Goal: Task Accomplishment & Management: Use online tool/utility

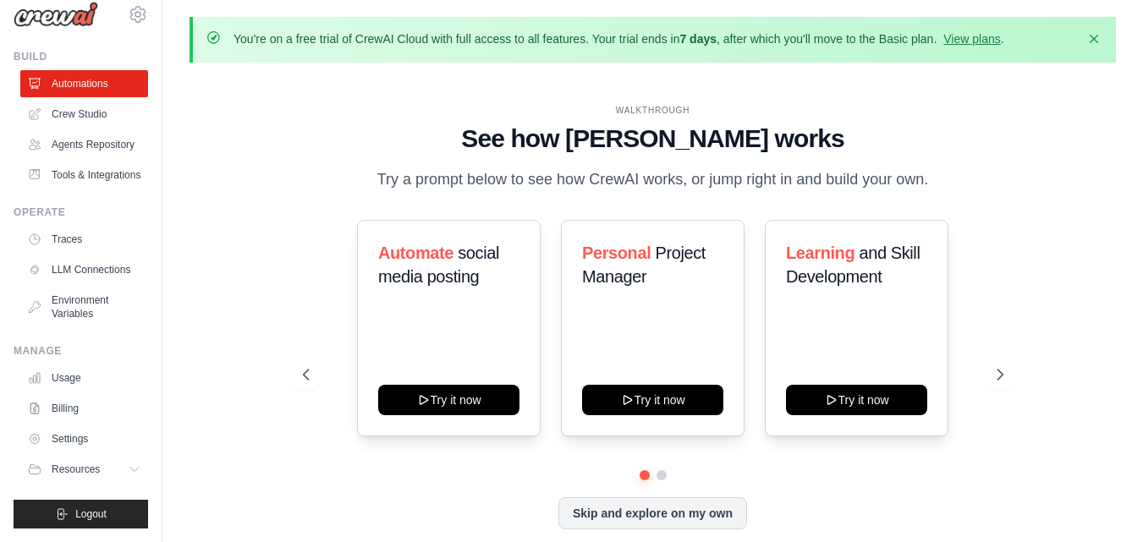
scroll to position [62, 0]
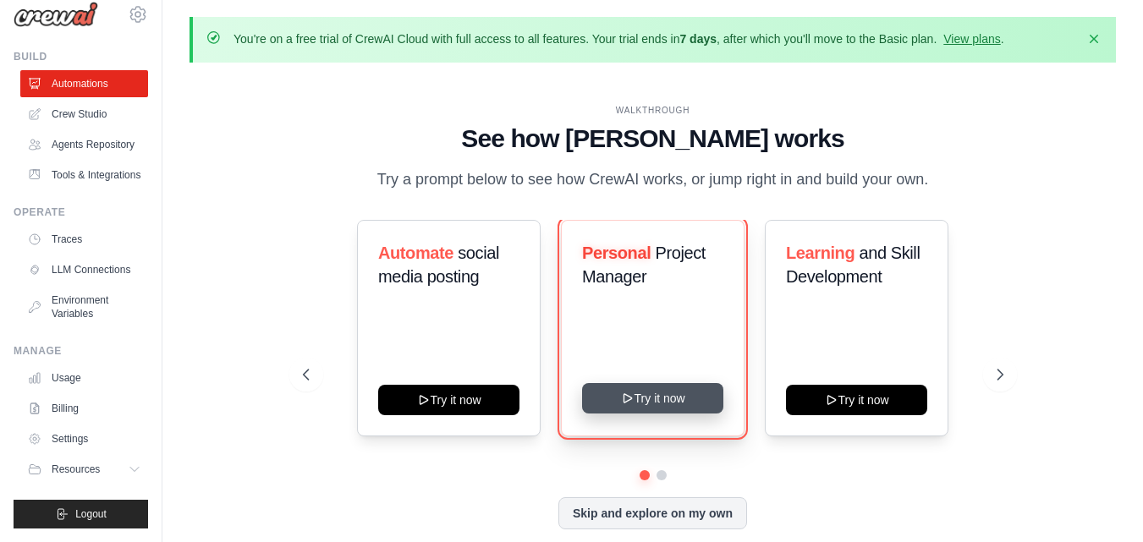
click at [664, 402] on button "Try it now" at bounding box center [652, 398] width 141 height 30
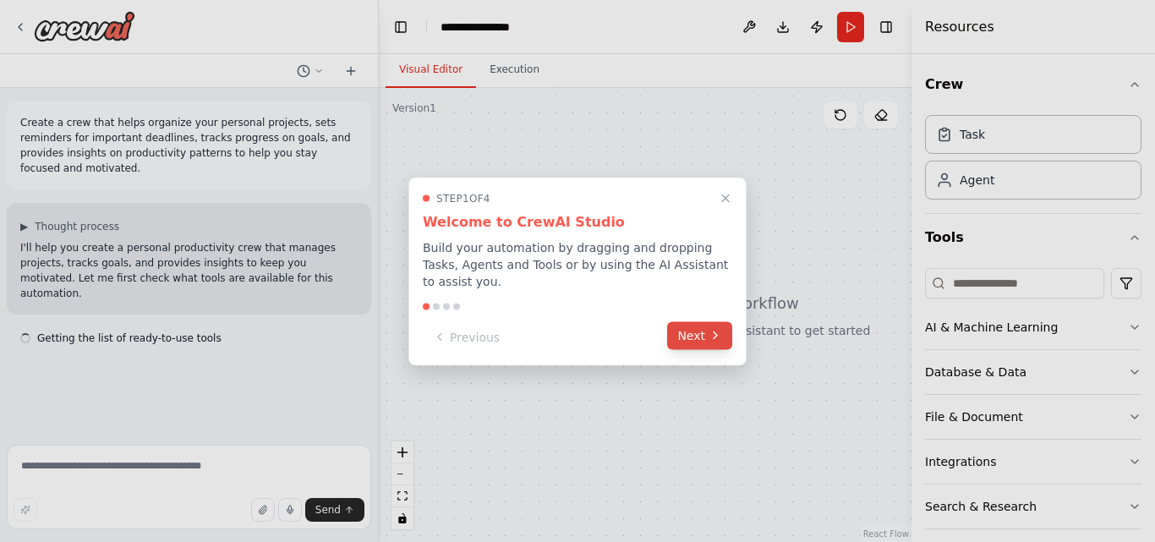
click at [700, 330] on button "Next" at bounding box center [699, 335] width 65 height 28
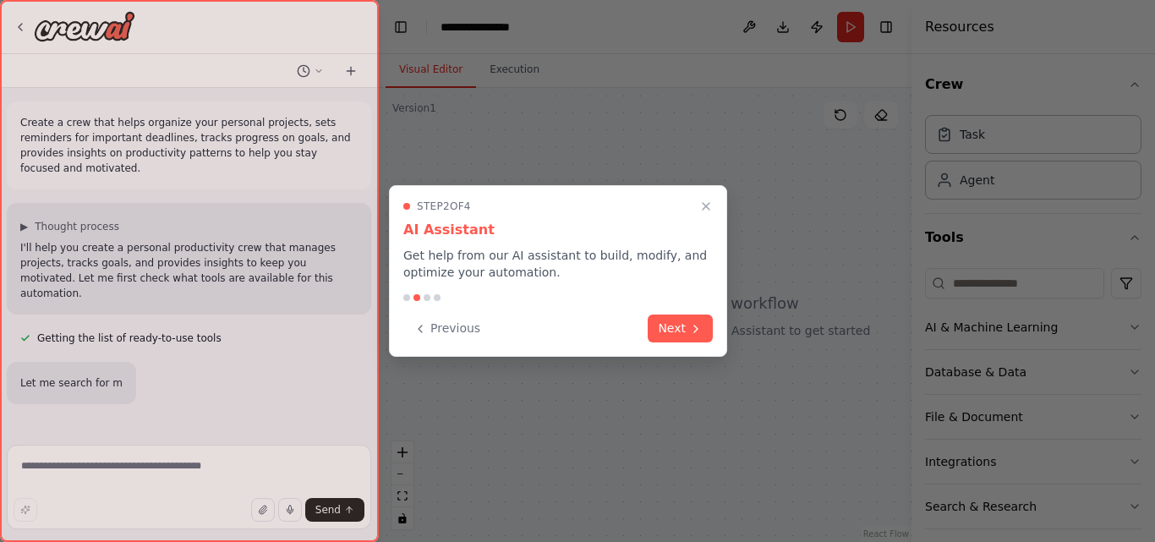
click at [700, 330] on icon at bounding box center [696, 329] width 14 height 14
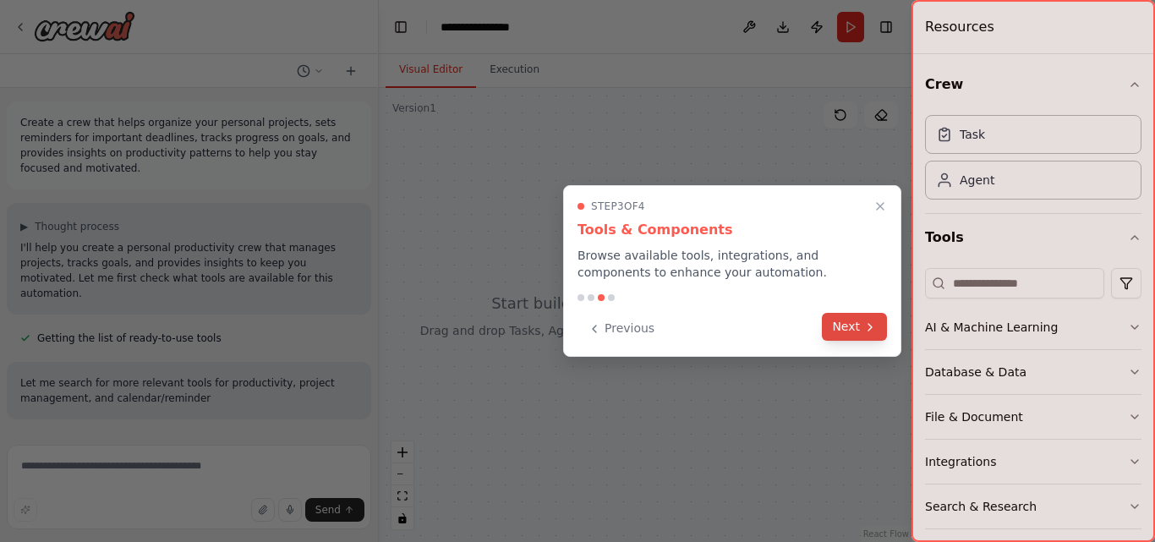
click at [844, 325] on button "Next" at bounding box center [854, 327] width 65 height 28
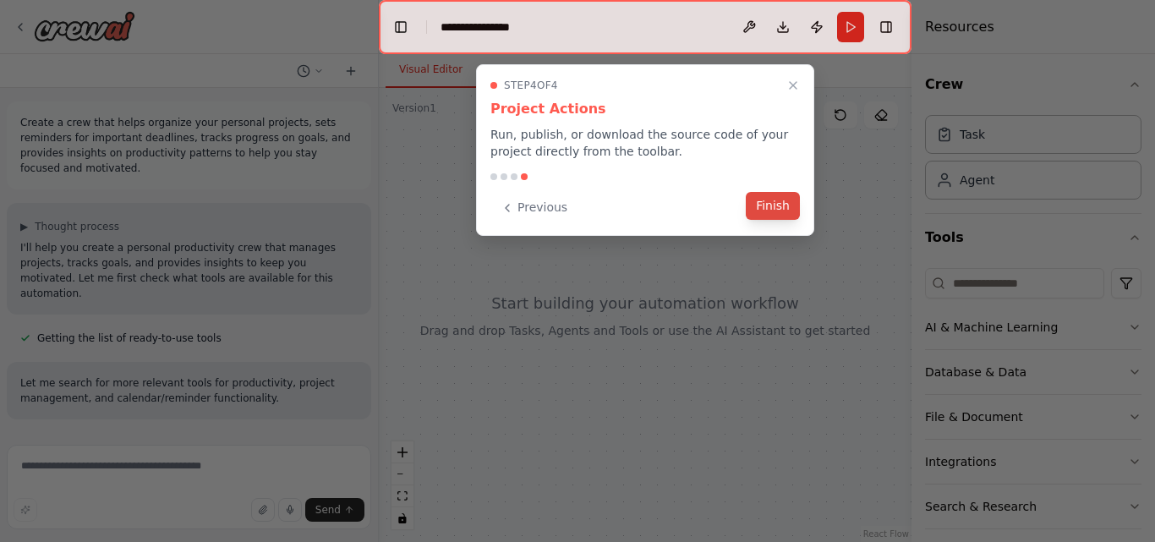
scroll to position [31, 0]
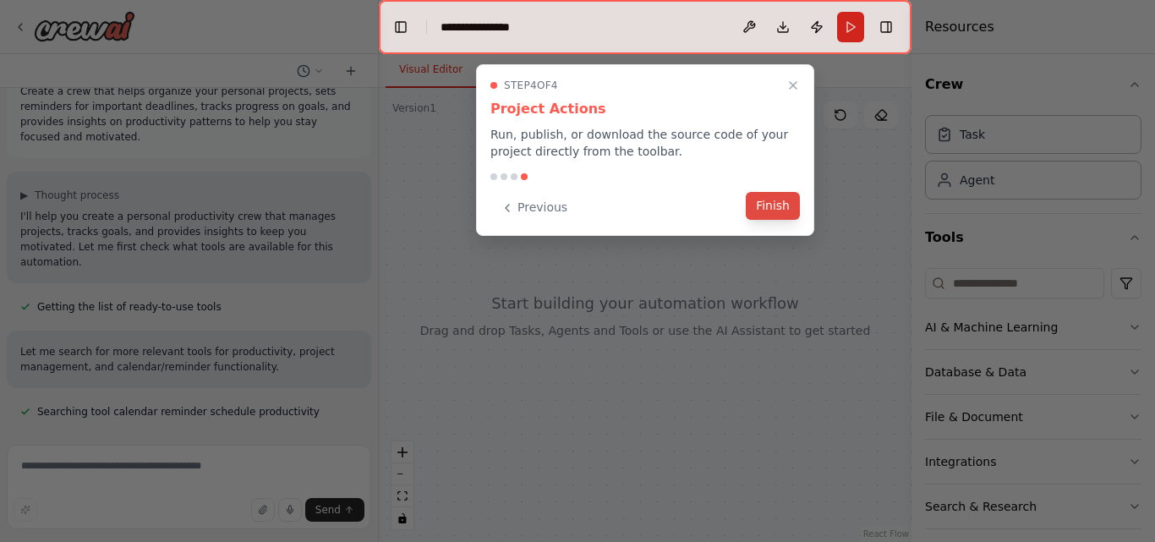
click at [785, 208] on button "Finish" at bounding box center [773, 206] width 54 height 28
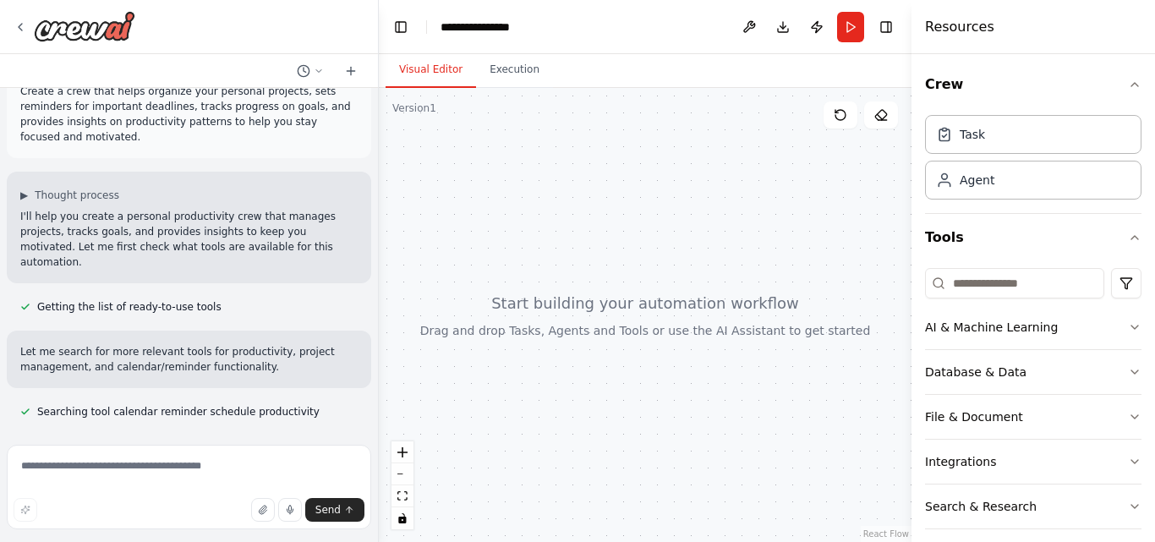
scroll to position [65, 0]
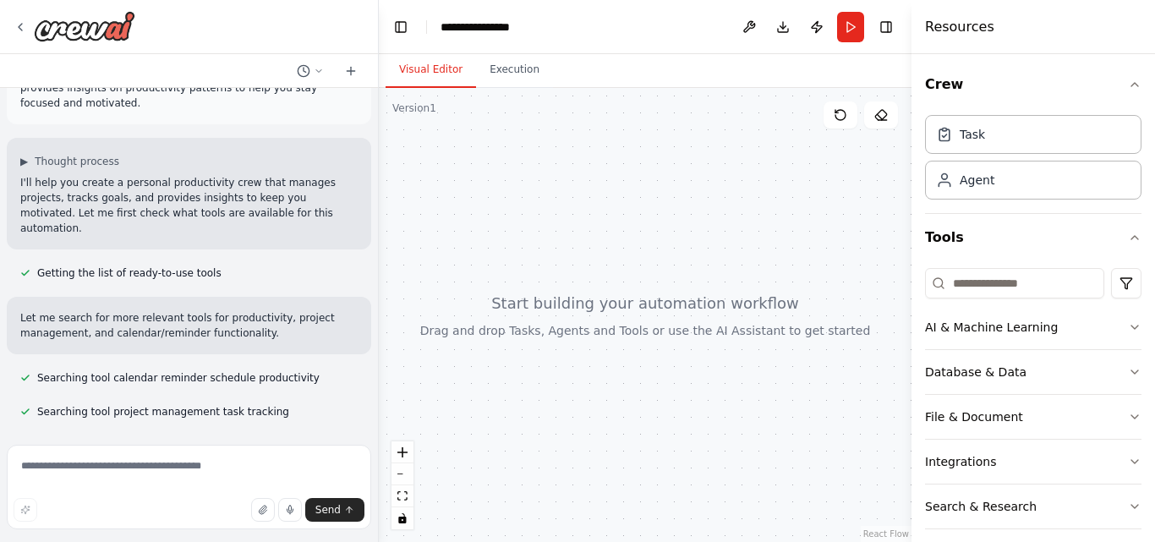
click at [568, 205] on div at bounding box center [645, 315] width 533 height 454
drag, startPoint x: 567, startPoint y: 205, endPoint x: 569, endPoint y: 219, distance: 14.5
click at [569, 219] on div at bounding box center [645, 315] width 533 height 454
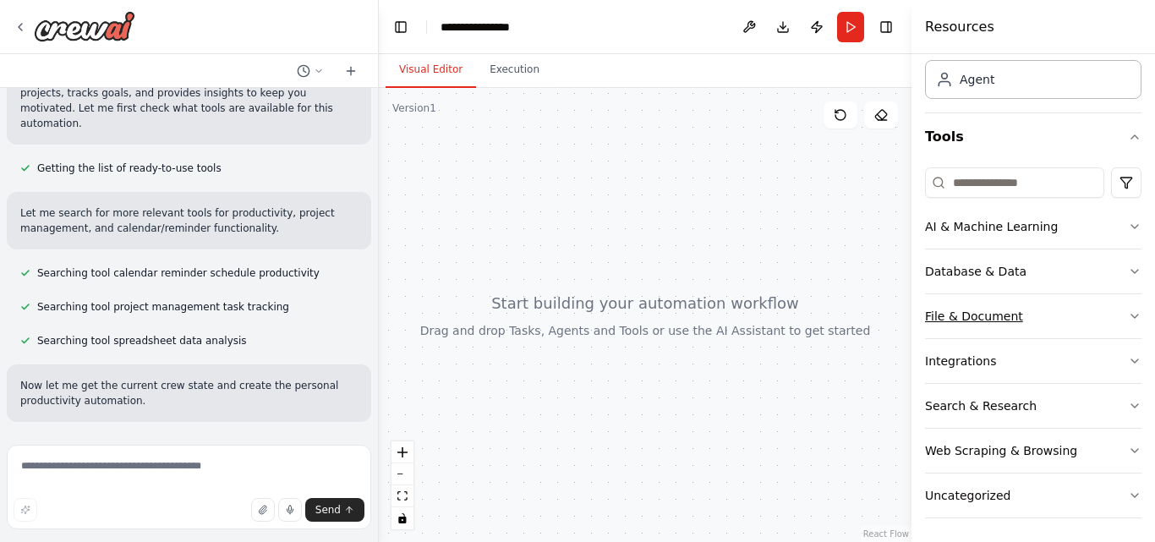
scroll to position [104, 0]
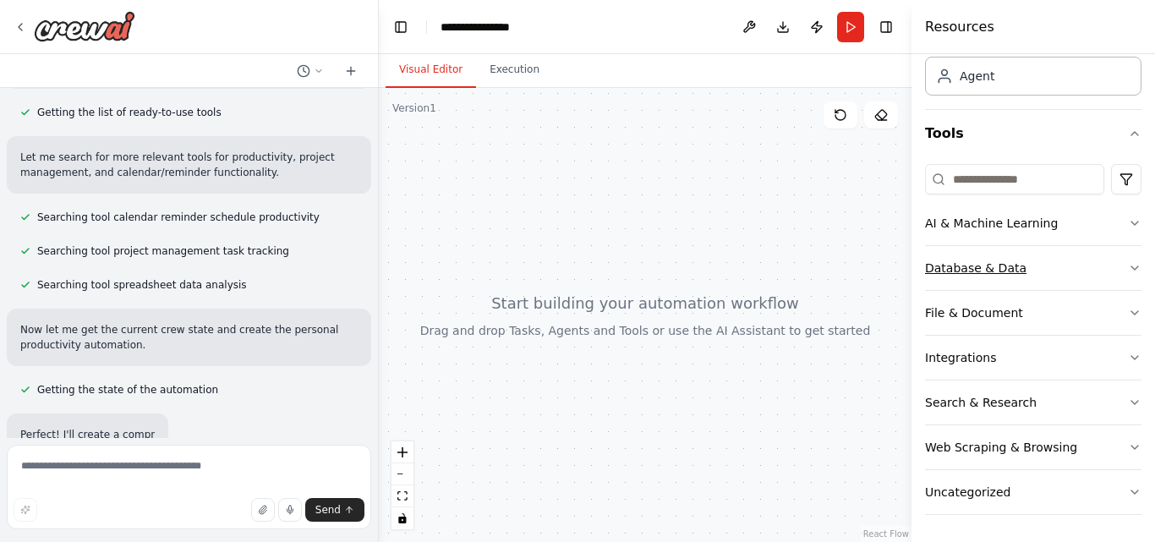
click at [1109, 273] on button "Database & Data" at bounding box center [1033, 268] width 217 height 44
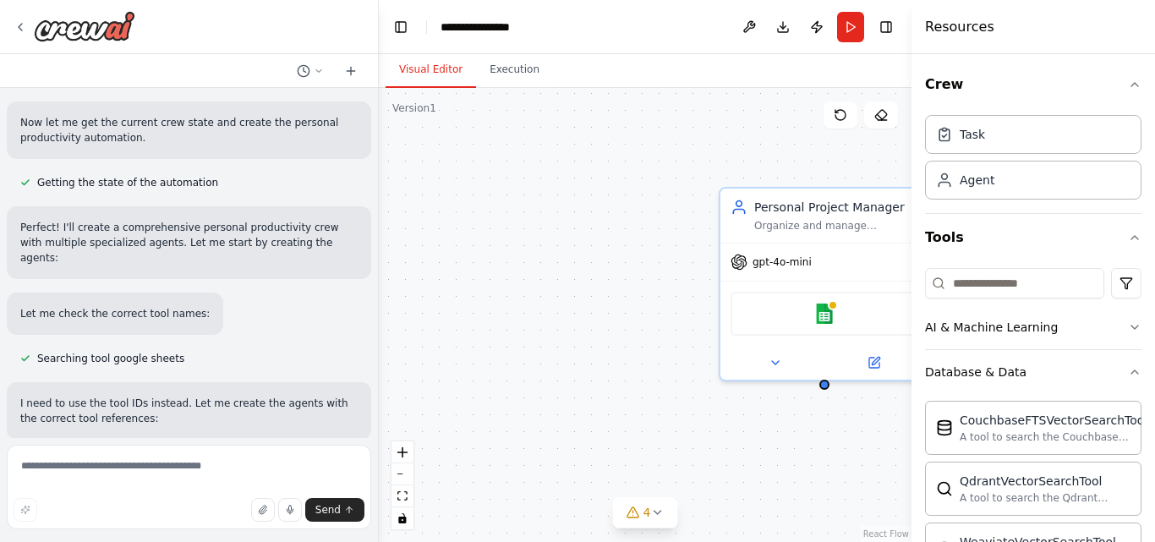
scroll to position [517, 0]
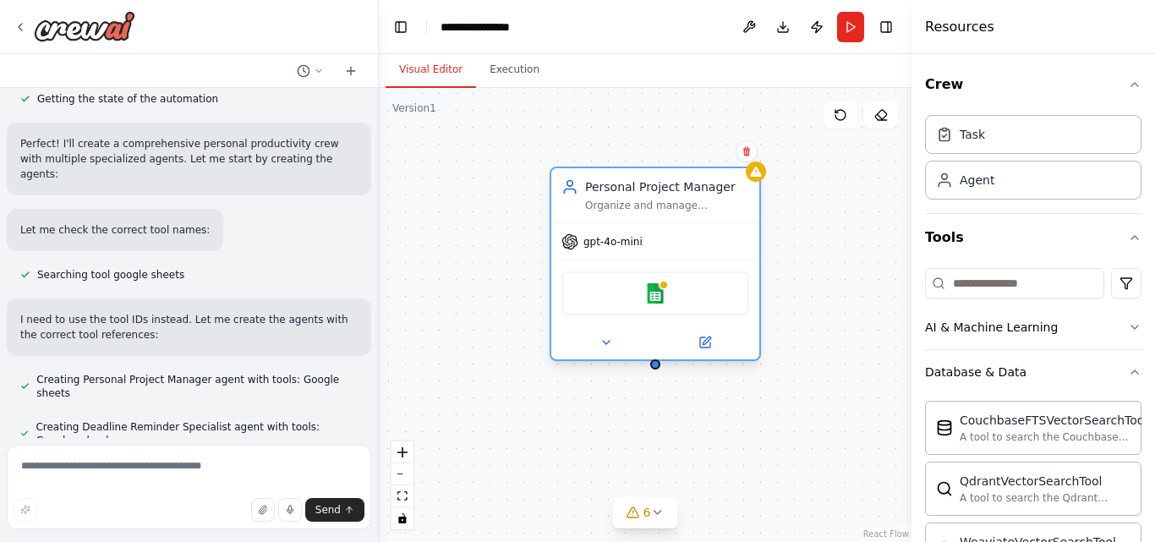
drag, startPoint x: 804, startPoint y: 255, endPoint x: 628, endPoint y: 244, distance: 176.3
click at [628, 244] on span "gpt-4o-mini" at bounding box center [613, 242] width 59 height 14
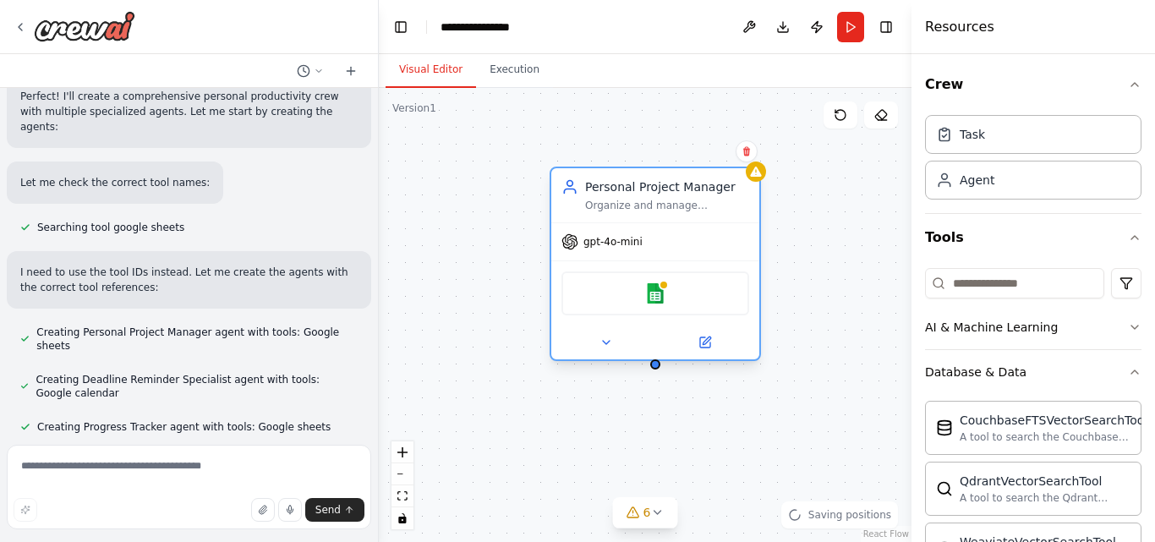
click at [611, 249] on div "gpt-4o-mini" at bounding box center [602, 241] width 81 height 17
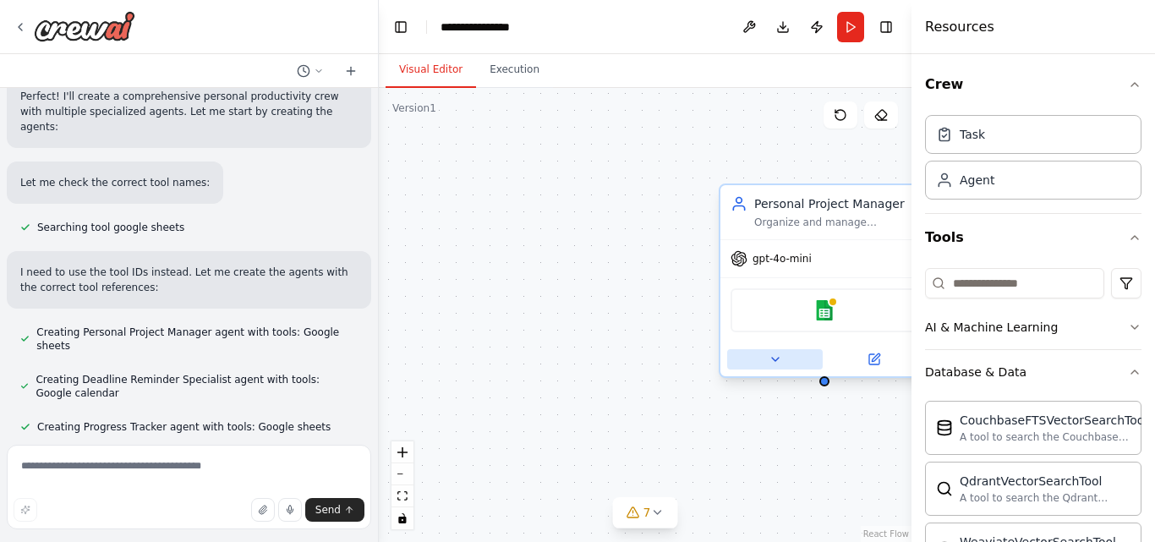
click at [792, 359] on button at bounding box center [775, 359] width 96 height 20
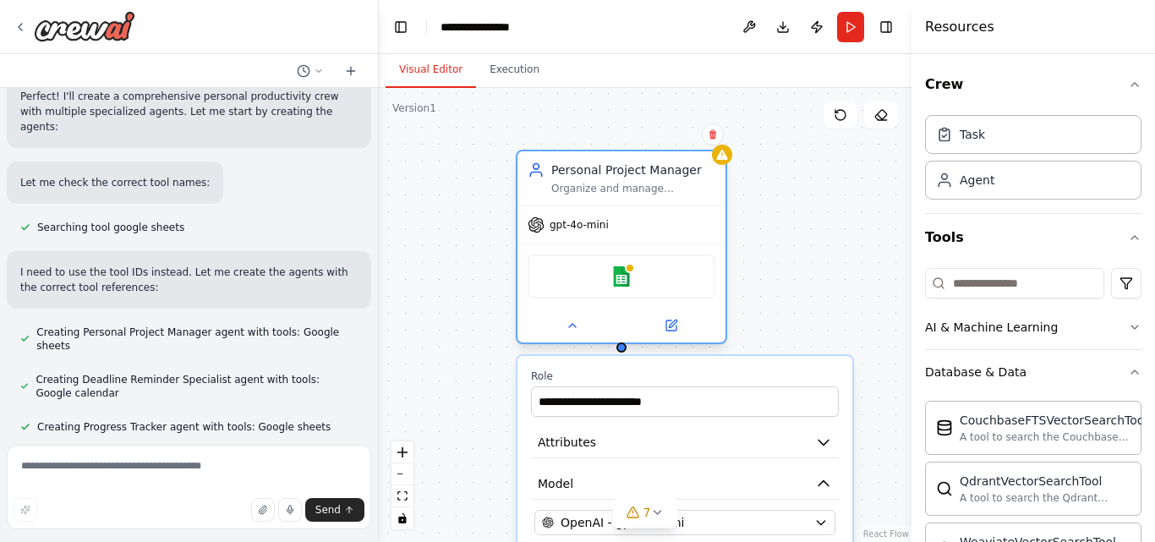
drag, startPoint x: 801, startPoint y: 216, endPoint x: 617, endPoint y: 176, distance: 188.6
click at [596, 179] on div "Personal Project Manager Organize and manage {user_name}'s personal projects by…" at bounding box center [633, 179] width 164 height 34
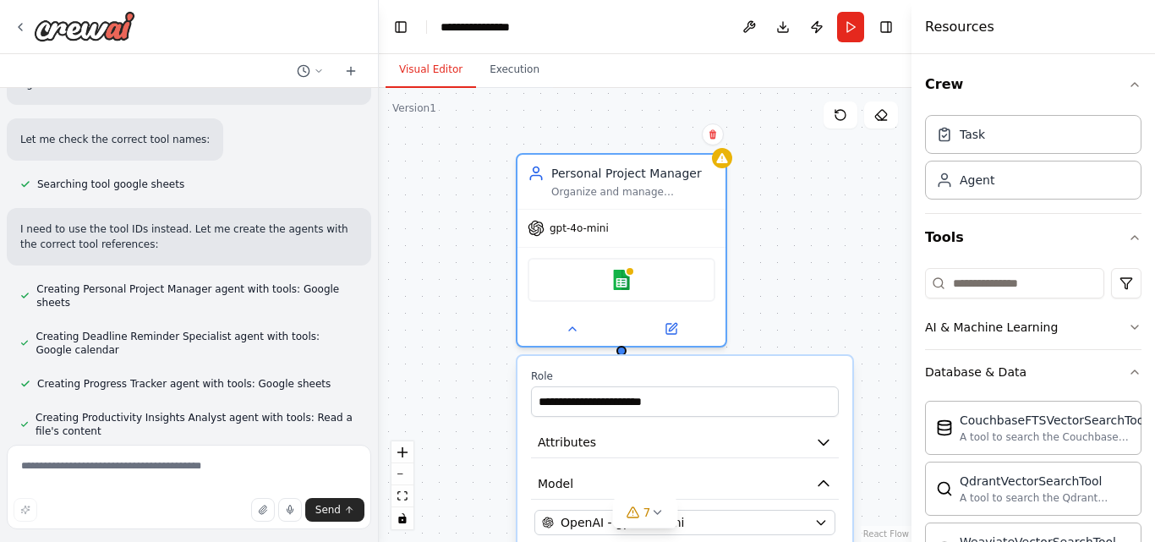
scroll to position [654, 0]
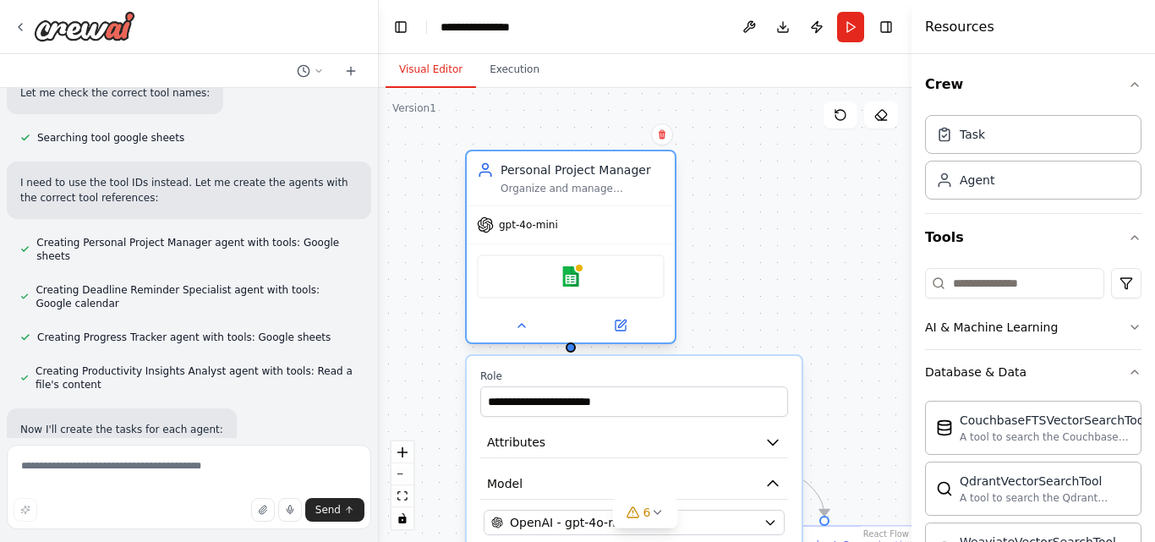
drag, startPoint x: 803, startPoint y: 235, endPoint x: 520, endPoint y: 195, distance: 286.1
click at [520, 195] on div "Personal Project Manager Organize and manage {user_name}'s personal projects by…" at bounding box center [571, 178] width 208 height 54
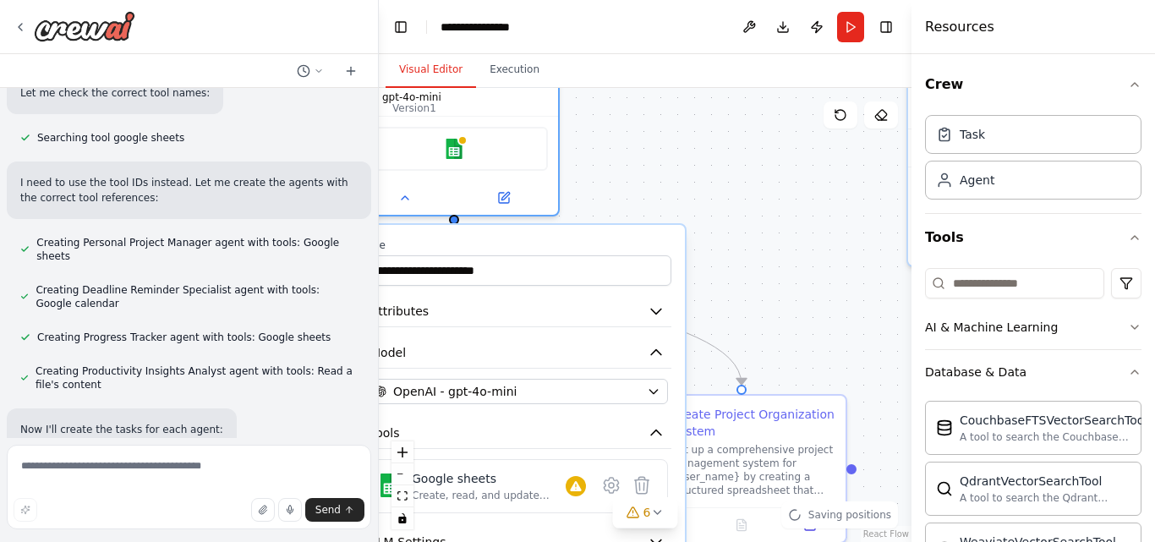
drag, startPoint x: 789, startPoint y: 271, endPoint x: 706, endPoint y: 140, distance: 155.1
click at [706, 140] on div ".deletable-edge-delete-btn { width: 20px; height: 20px; border: 0px solid #ffff…" at bounding box center [645, 315] width 533 height 454
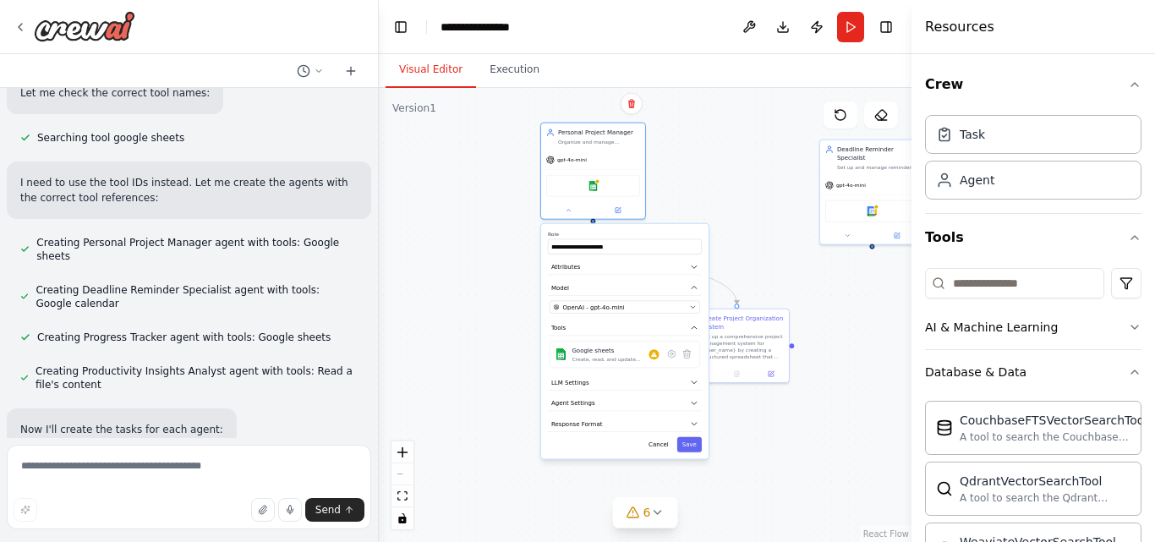
scroll to position [688, 0]
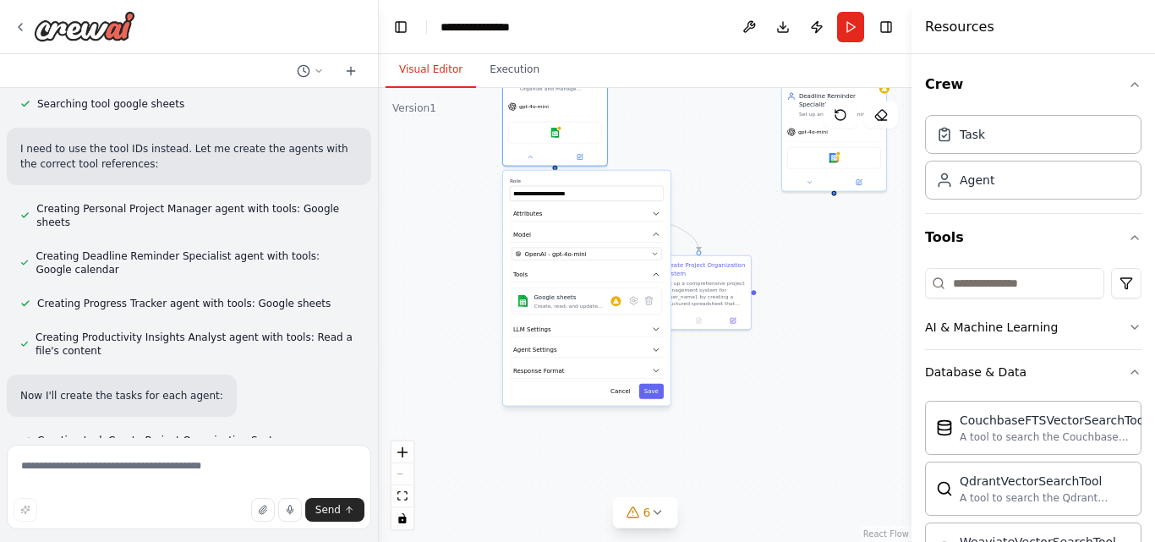
drag, startPoint x: 762, startPoint y: 246, endPoint x: 724, endPoint y: 193, distance: 65.5
click at [724, 193] on div ".deletable-edge-delete-btn { width: 20px; height: 20px; border: 0px solid #ffff…" at bounding box center [645, 315] width 533 height 454
click at [555, 118] on div "Google sheets" at bounding box center [555, 130] width 104 height 33
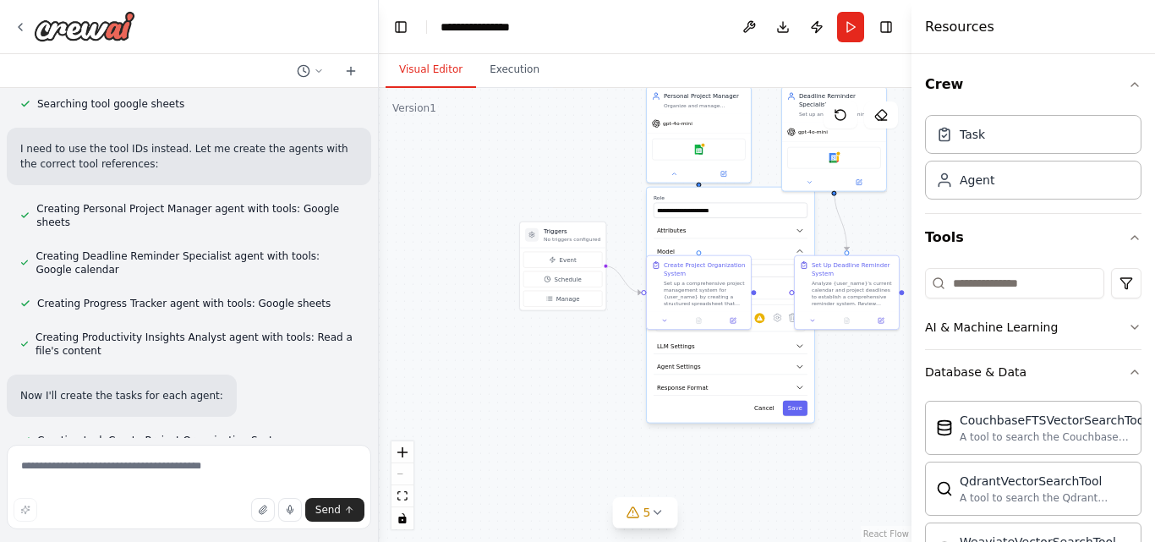
click at [602, 388] on div ".deletable-edge-delete-btn { width: 20px; height: 20px; border: 0px solid #ffff…" at bounding box center [645, 315] width 533 height 454
click at [765, 407] on button "Cancel" at bounding box center [764, 408] width 30 height 15
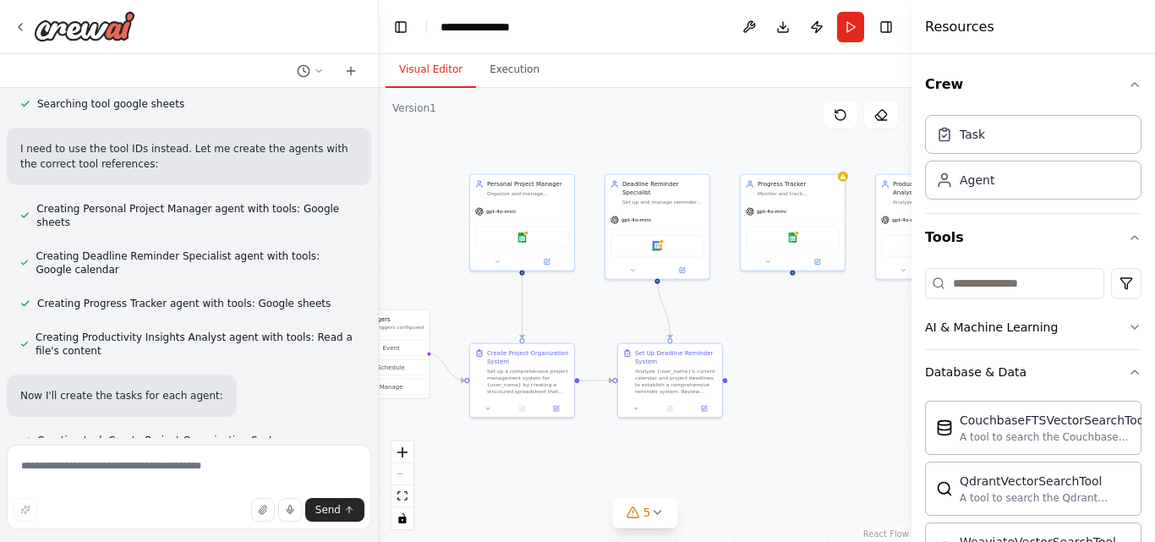
scroll to position [721, 0]
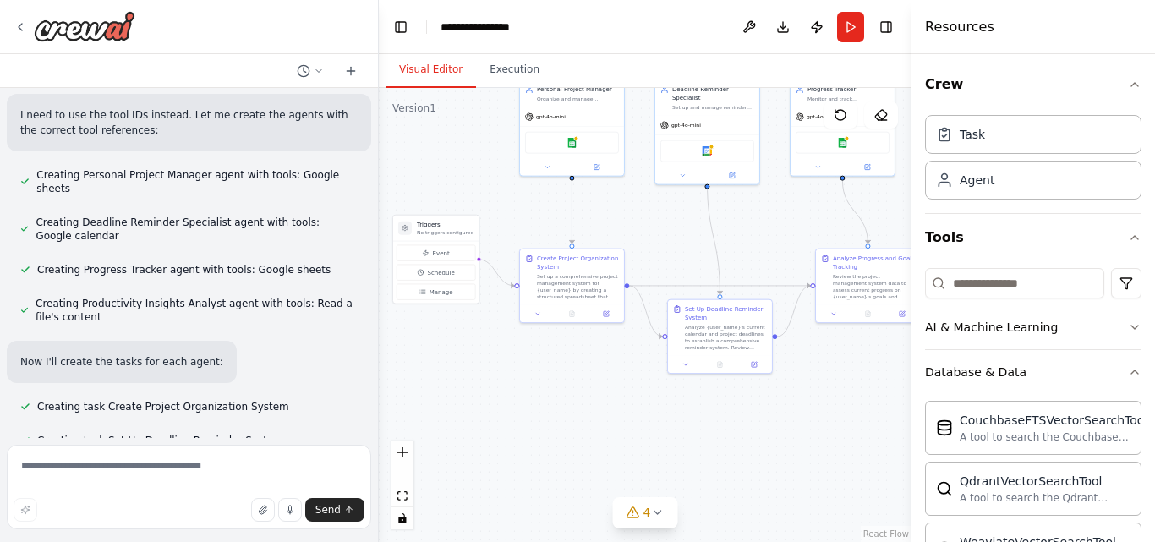
drag, startPoint x: 765, startPoint y: 407, endPoint x: 639, endPoint y: 400, distance: 127.0
click at [639, 400] on div ".deletable-edge-delete-btn { width: 20px; height: 20px; border: 0px solid #ffff…" at bounding box center [645, 315] width 533 height 454
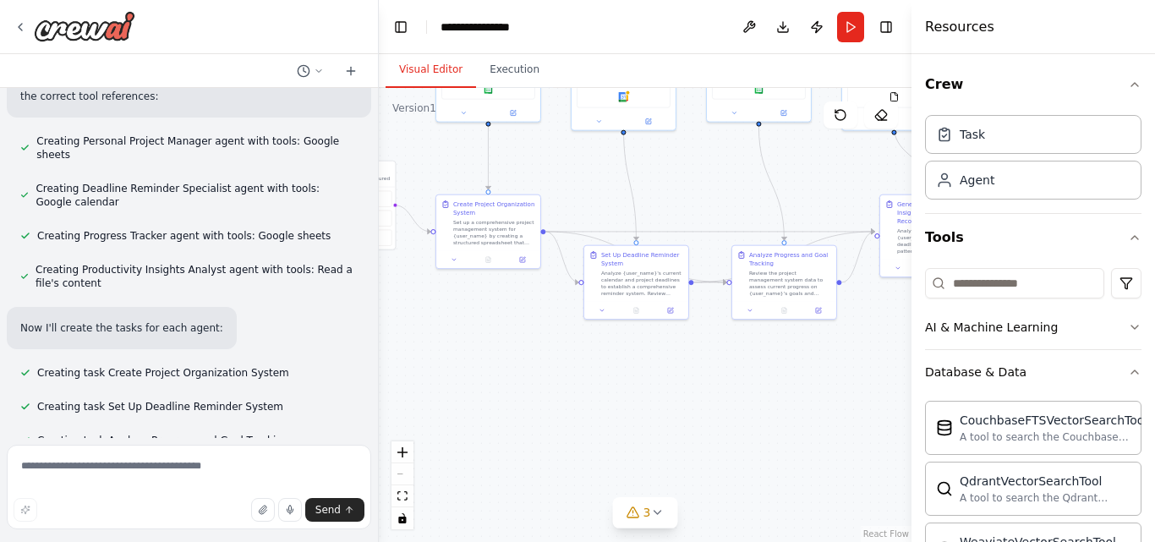
drag, startPoint x: 603, startPoint y: 399, endPoint x: 519, endPoint y: 345, distance: 99.7
click at [519, 345] on div ".deletable-edge-delete-btn { width: 20px; height: 20px; border: 0px solid #ffff…" at bounding box center [645, 315] width 533 height 454
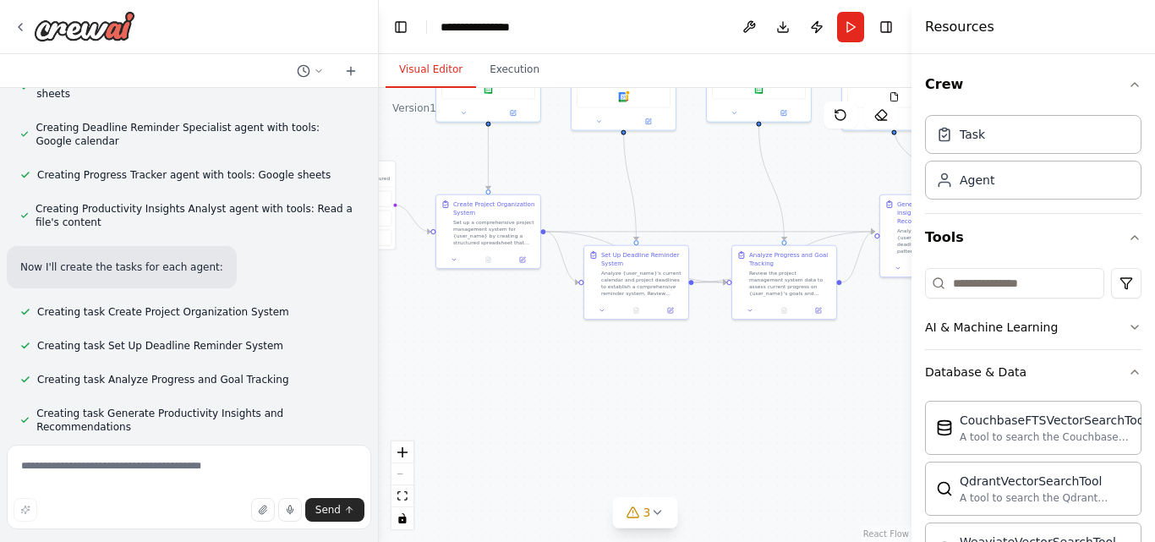
scroll to position [845, 0]
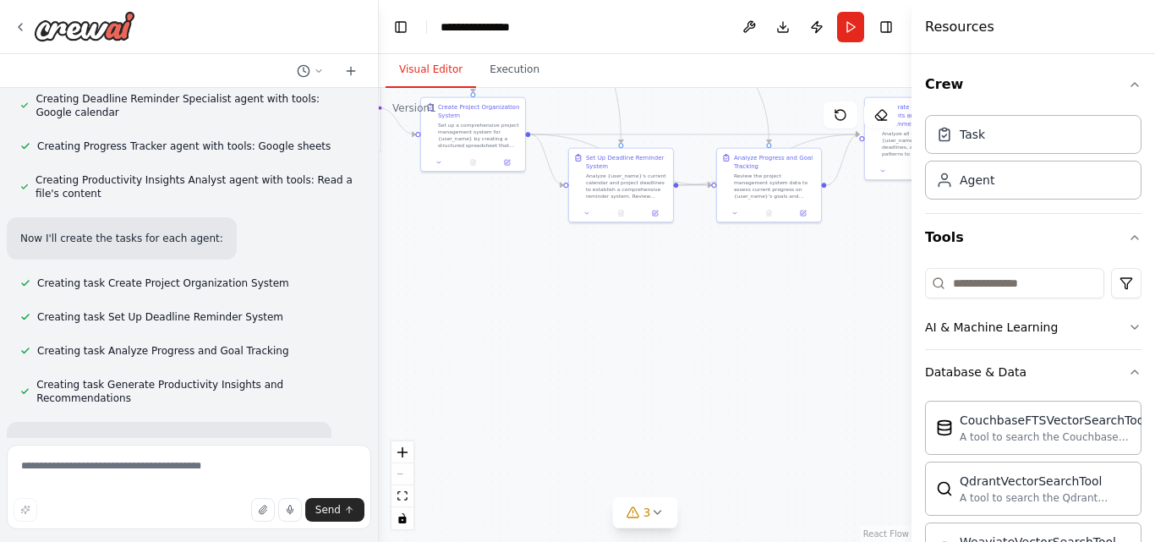
drag, startPoint x: 727, startPoint y: 435, endPoint x: 707, endPoint y: 332, distance: 105.2
click at [707, 332] on div ".deletable-edge-delete-btn { width: 20px; height: 20px; border: 0px solid #ffff…" at bounding box center [645, 315] width 533 height 454
click at [656, 516] on icon at bounding box center [657, 513] width 14 height 14
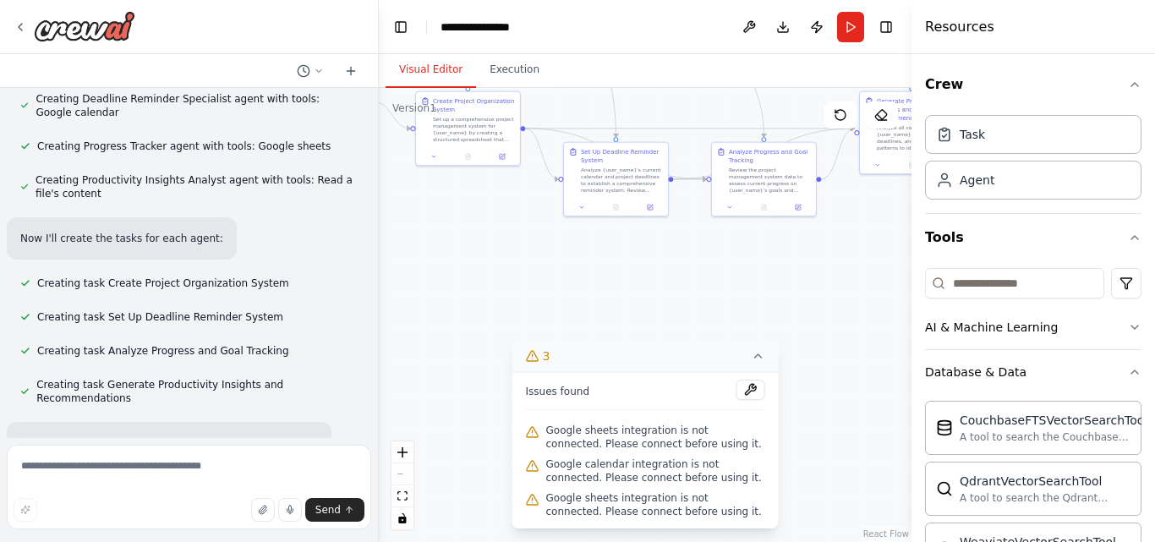
scroll to position [879, 0]
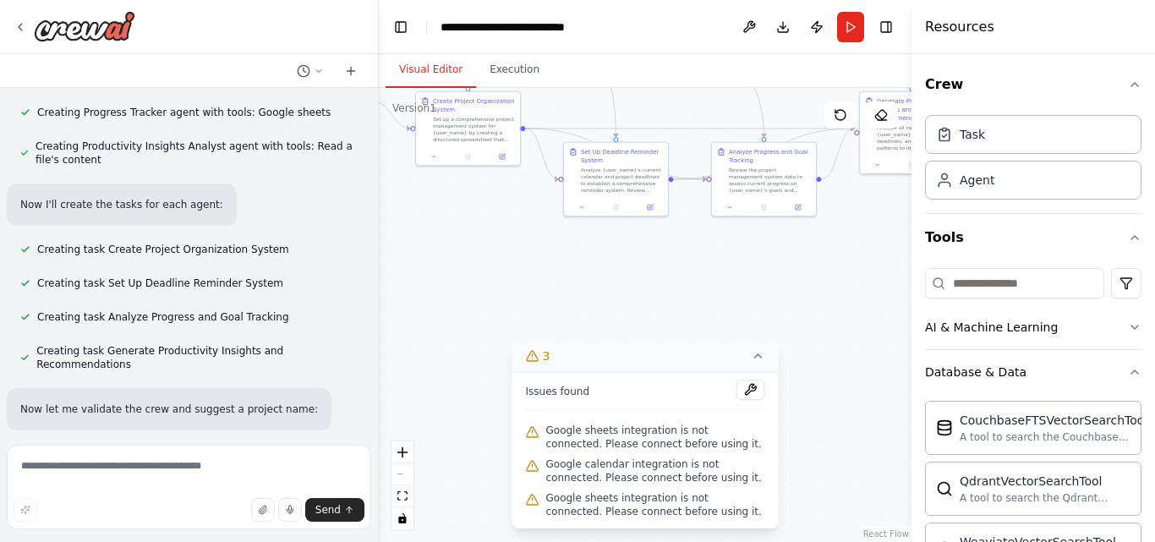
click at [749, 363] on button "3" at bounding box center [646, 356] width 266 height 31
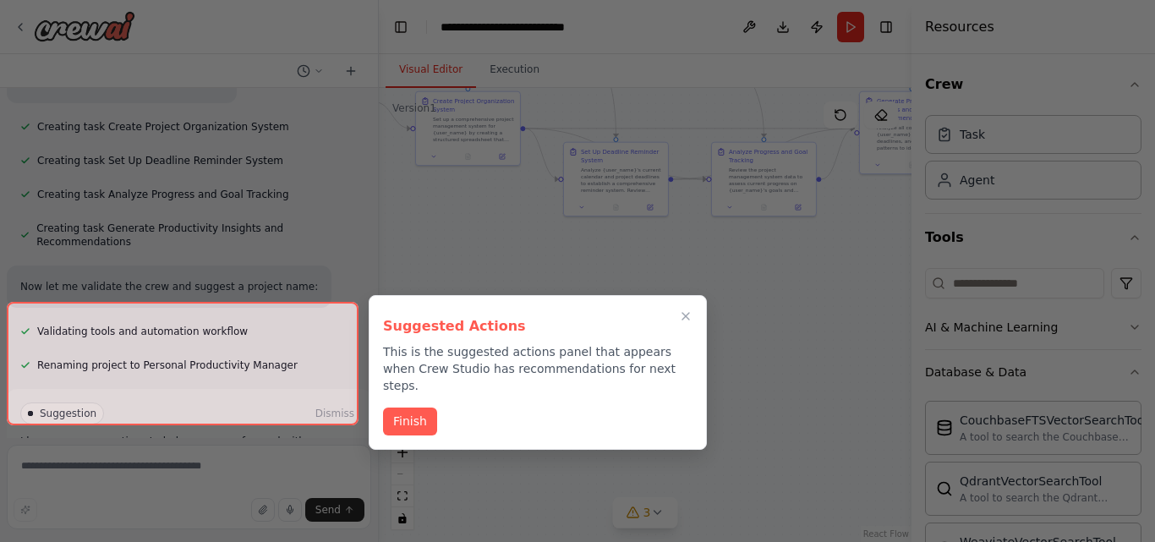
scroll to position [1016, 0]
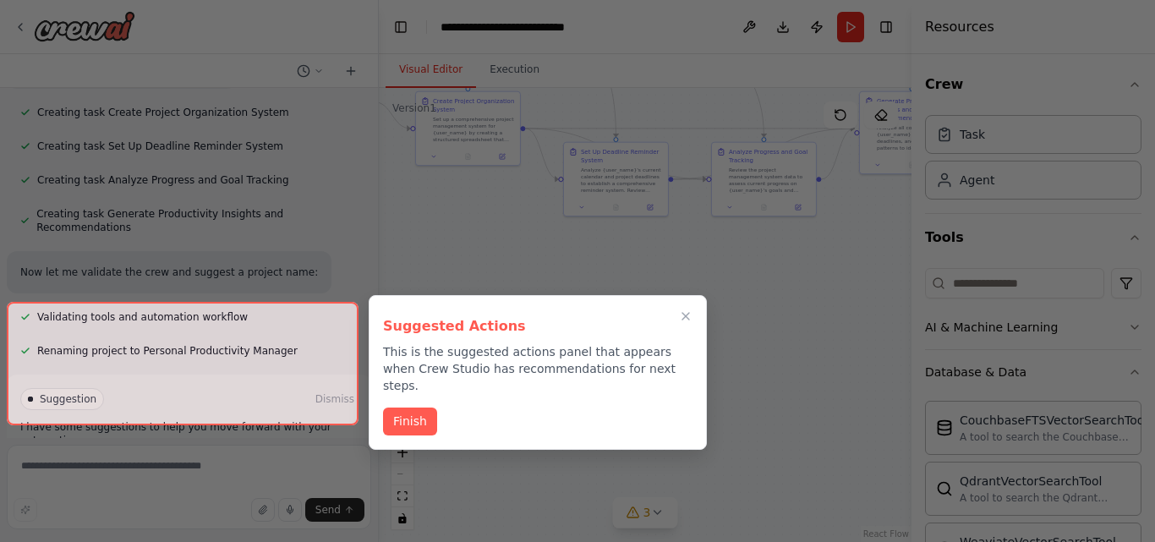
drag, startPoint x: 755, startPoint y: 326, endPoint x: 609, endPoint y: 381, distance: 156.3
click at [710, 359] on div at bounding box center [577, 271] width 1155 height 542
click at [400, 406] on button "Finish" at bounding box center [410, 420] width 54 height 28
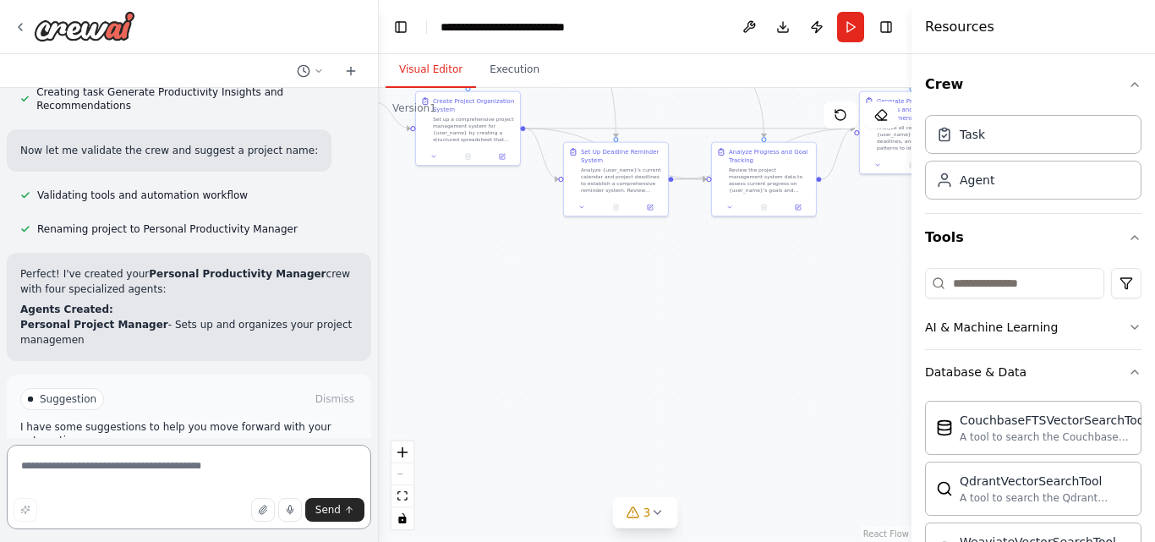
click at [202, 459] on textarea at bounding box center [189, 487] width 365 height 85
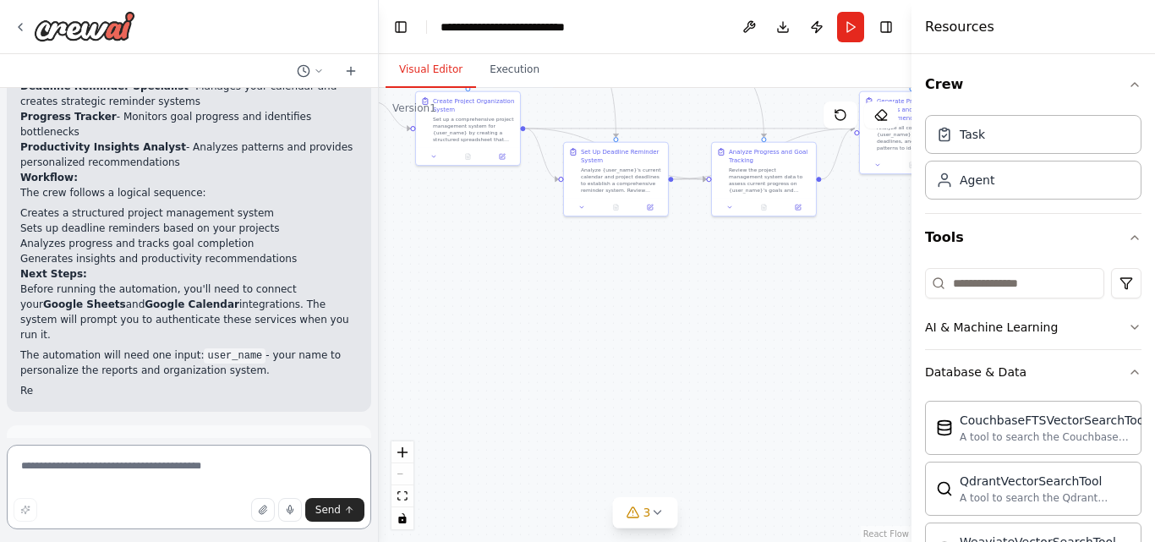
scroll to position [1427, 0]
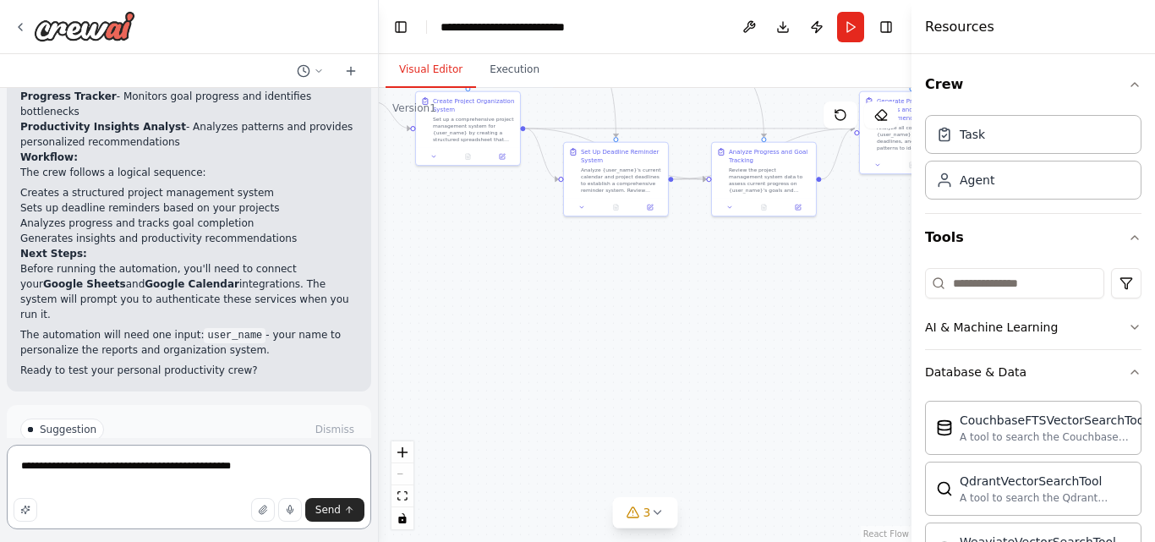
type textarea "**********"
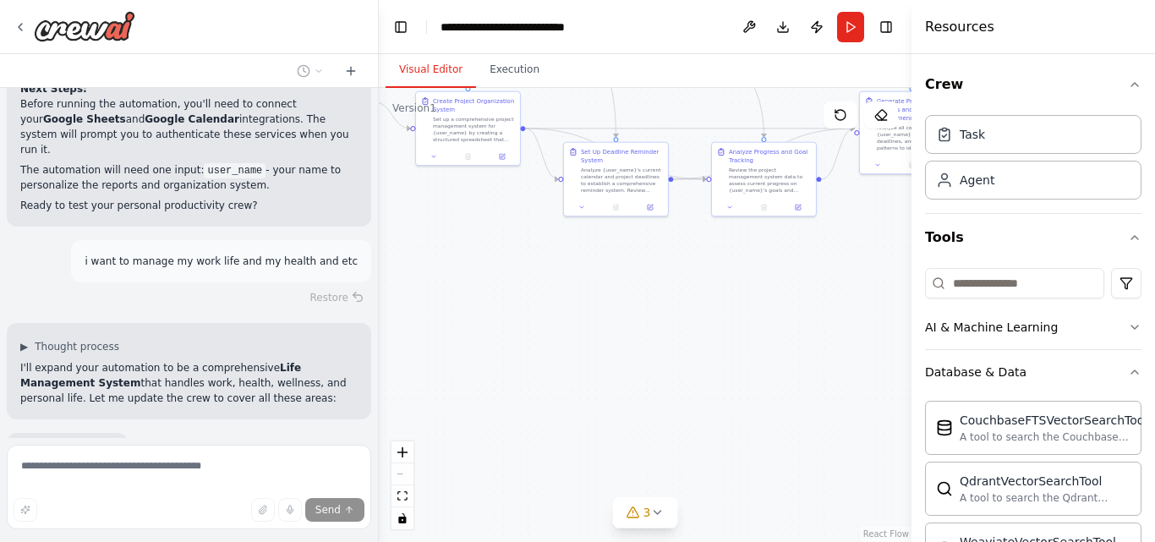
scroll to position [1638, 0]
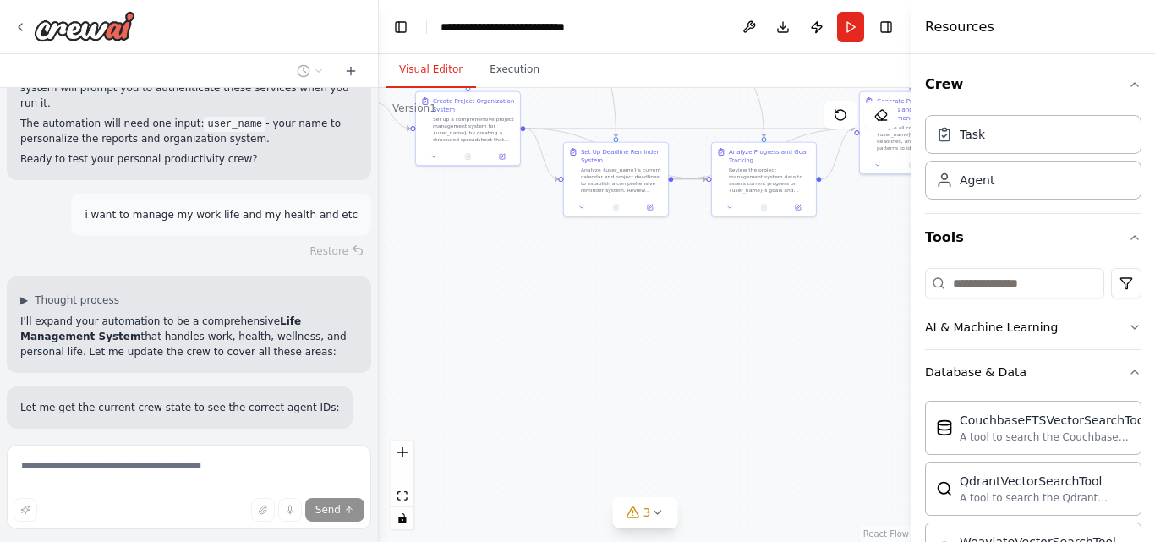
click at [330, 490] on button "Stop" at bounding box center [349, 502] width 38 height 25
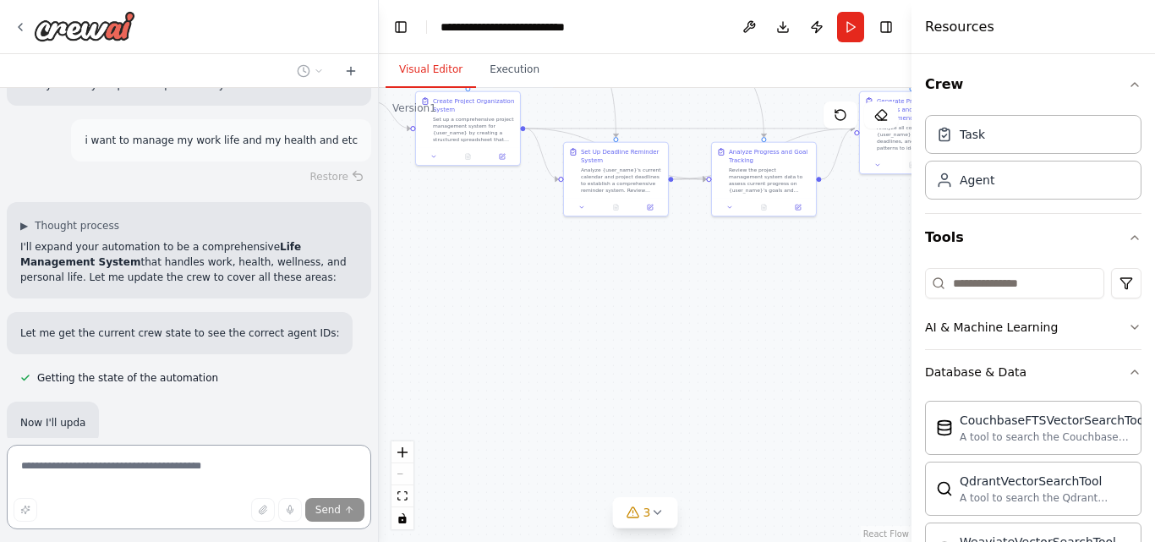
scroll to position [1290, 0]
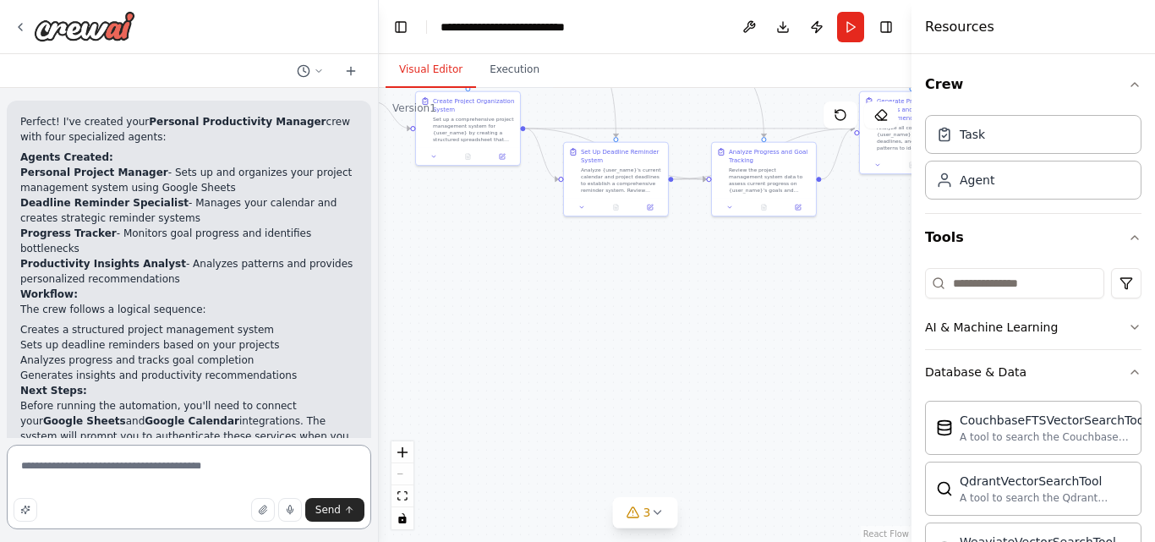
click at [211, 474] on textarea "**********" at bounding box center [189, 487] width 365 height 85
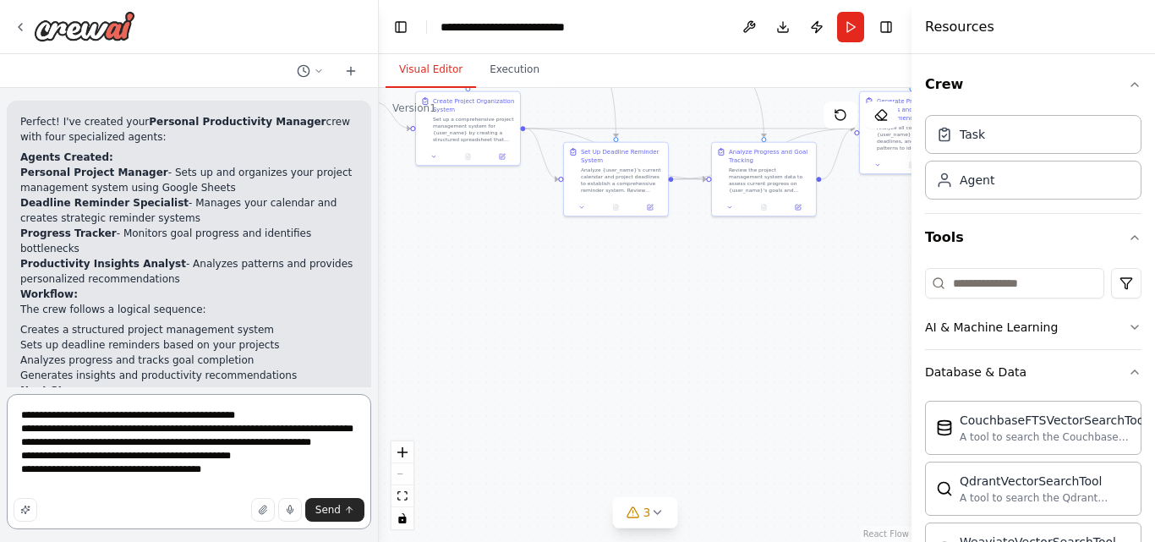
type textarea "**********"
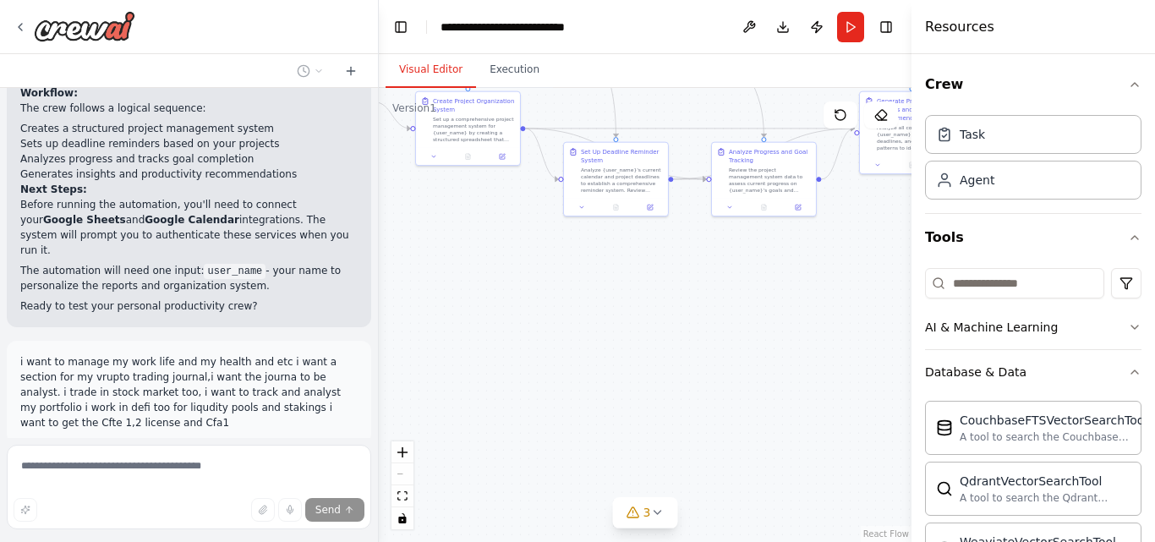
scroll to position [1499, 0]
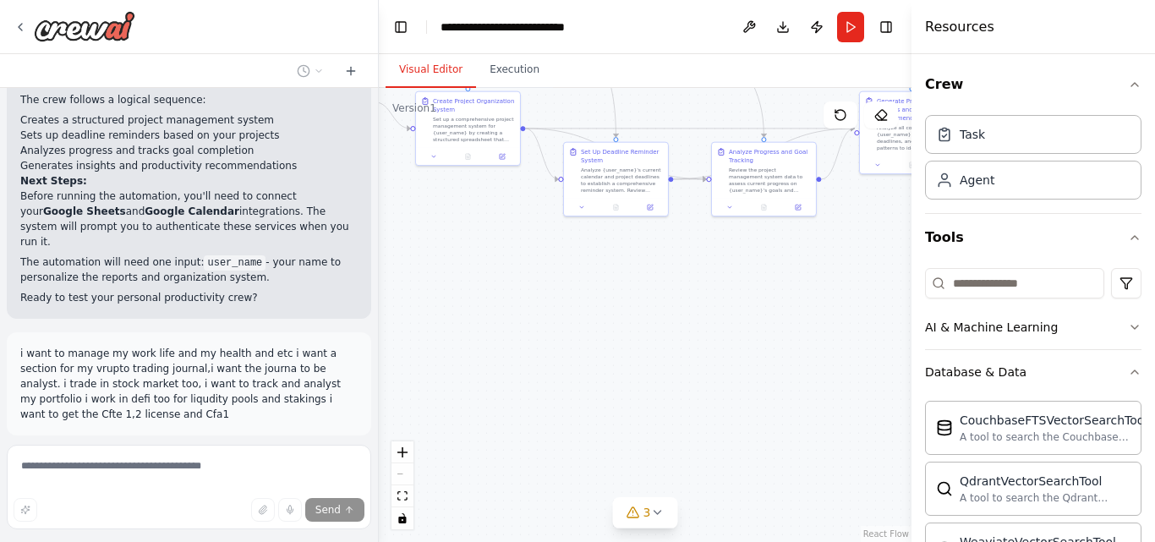
click at [337, 496] on span "Stop" at bounding box center [348, 503] width 23 height 14
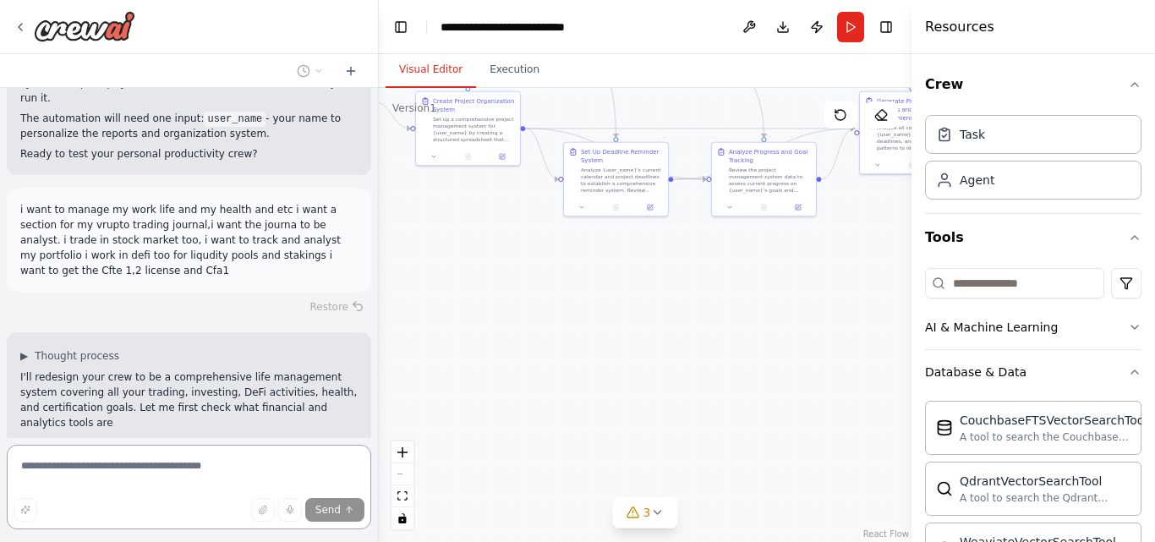
scroll to position [2, 0]
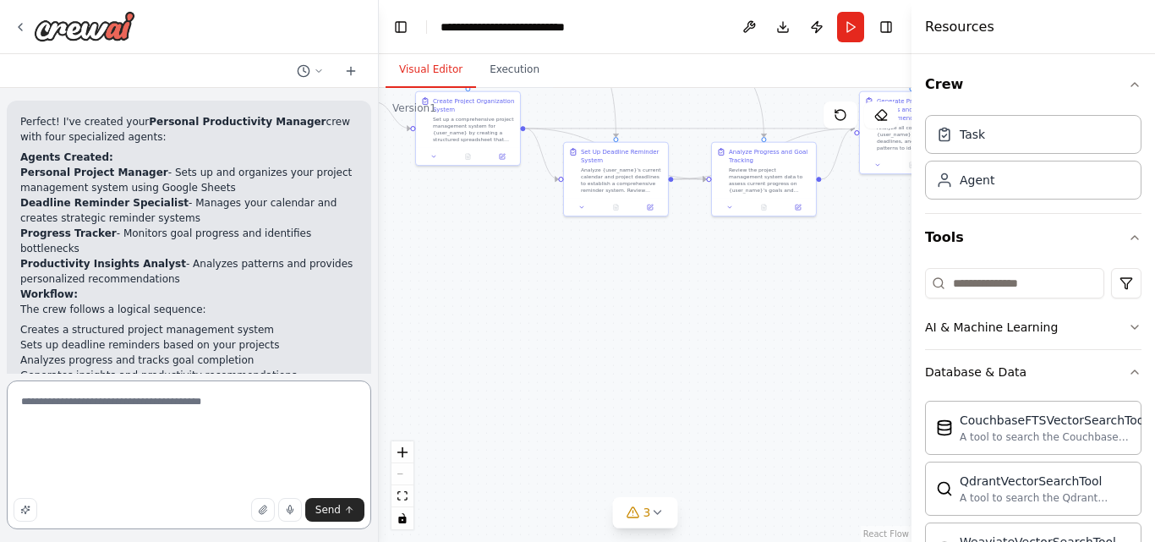
click at [299, 415] on textarea "**********" at bounding box center [189, 455] width 365 height 149
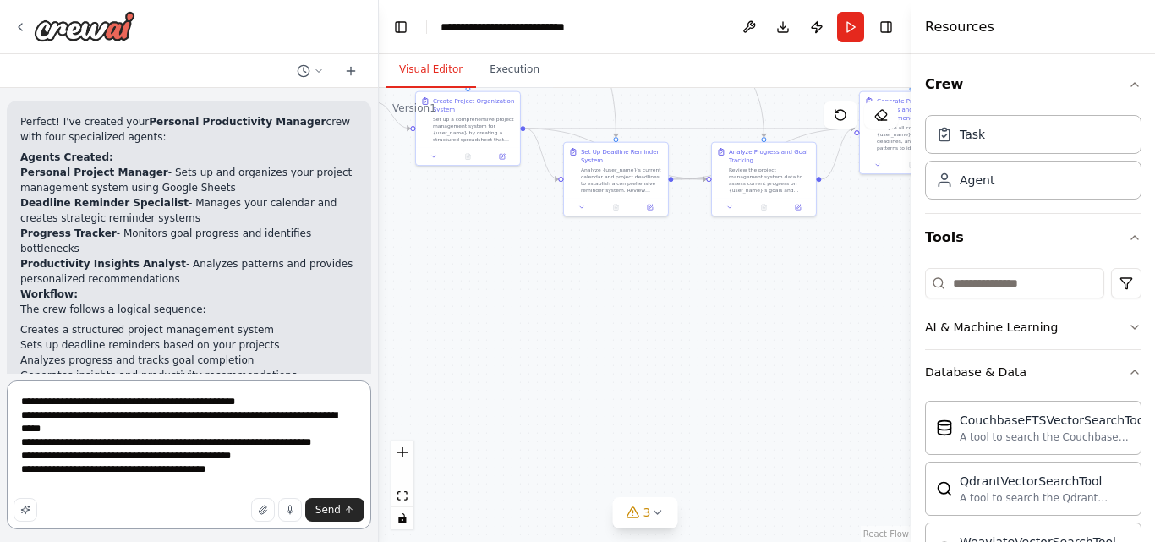
click at [129, 415] on textarea "**********" at bounding box center [189, 455] width 365 height 149
click at [139, 414] on textarea "**********" at bounding box center [189, 455] width 365 height 149
type textarea "**********"
click at [330, 513] on span "Send" at bounding box center [327, 510] width 25 height 14
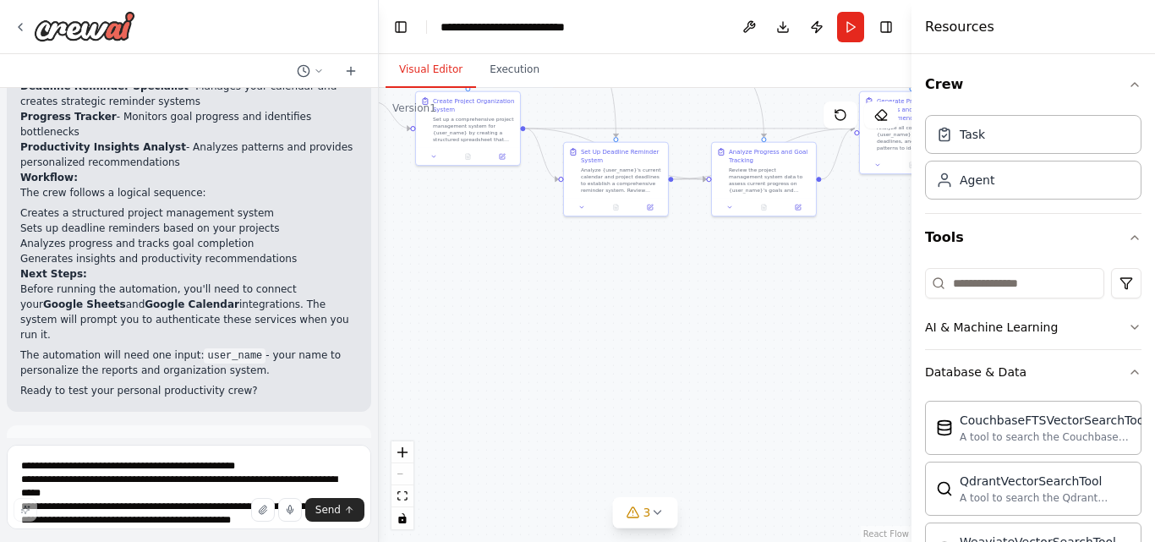
click at [304, 439] on p "i want to manage my work life and my health and etc i want a section for my cry…" at bounding box center [188, 477] width 337 height 76
copy p "i want to manage my work life and my health and etc i want a section for my cry…"
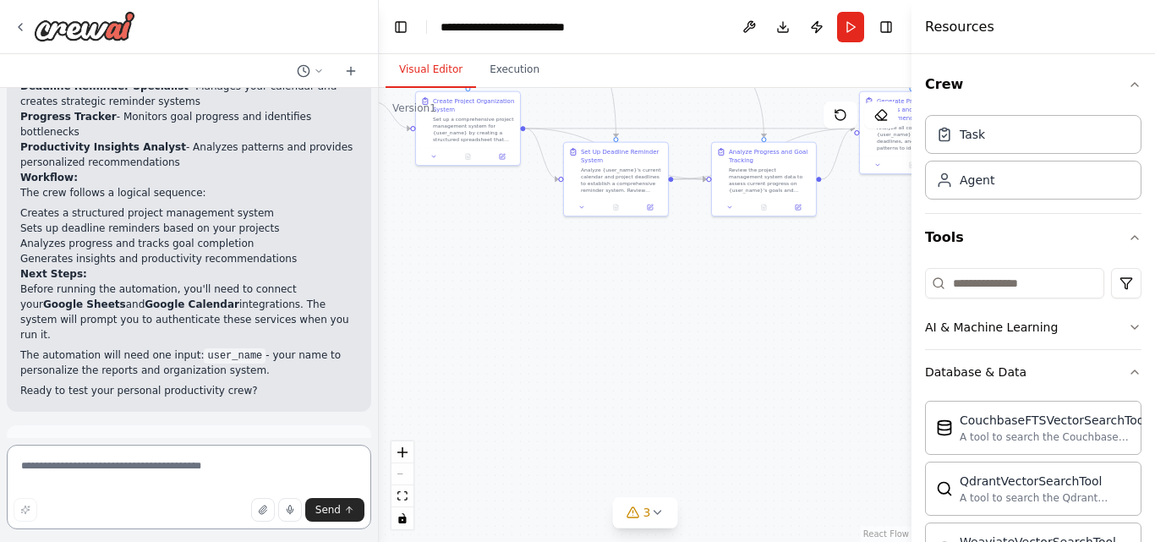
click at [249, 463] on textarea at bounding box center [189, 487] width 365 height 85
paste textarea "**********"
type textarea "**********"
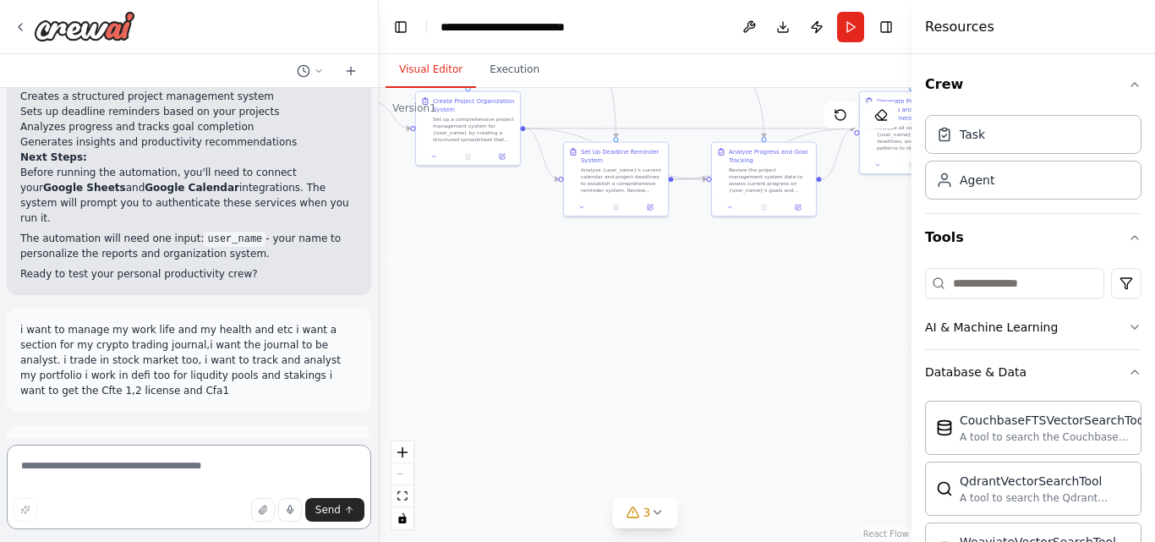
scroll to position [1552, 0]
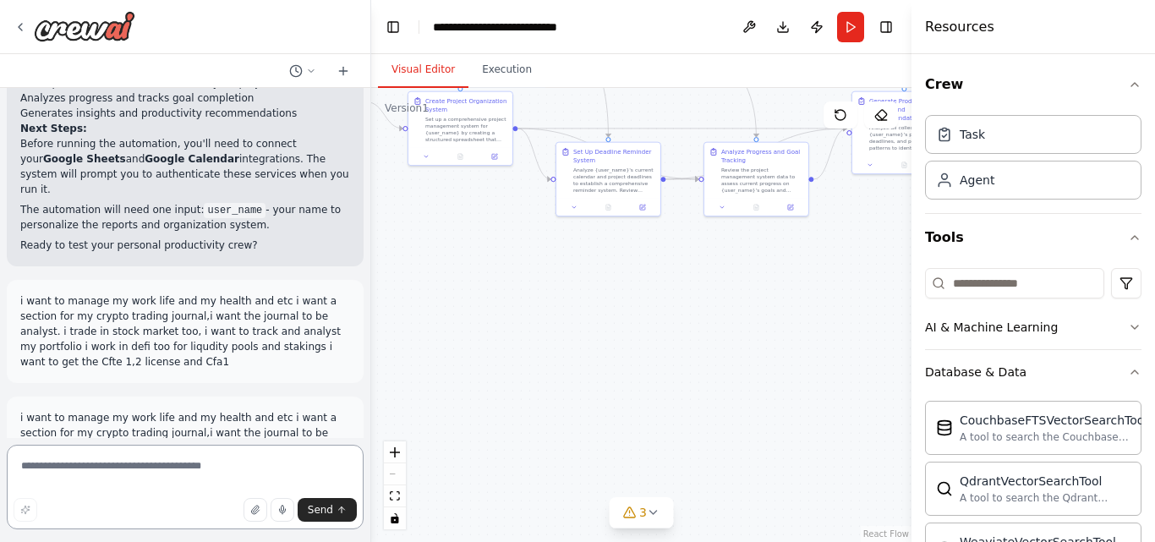
drag, startPoint x: 372, startPoint y: 397, endPoint x: 371, endPoint y: 428, distance: 30.5
click at [371, 428] on div "Create a crew that helps organize your personal projects, sets reminders for im…" at bounding box center [577, 271] width 1155 height 542
click at [1095, 133] on div "Task" at bounding box center [1033, 133] width 217 height 39
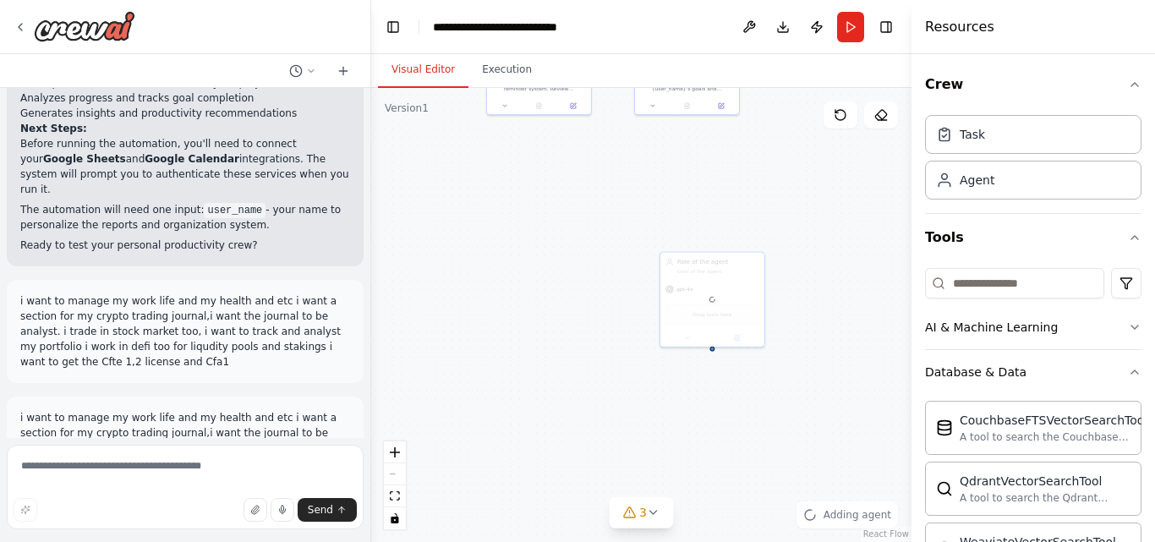
drag, startPoint x: 861, startPoint y: 397, endPoint x: 762, endPoint y: 276, distance: 156.3
click at [762, 276] on div ".deletable-edge-delete-btn { width: 20px; height: 20px; border: 0px solid #ffff…" at bounding box center [641, 315] width 540 height 454
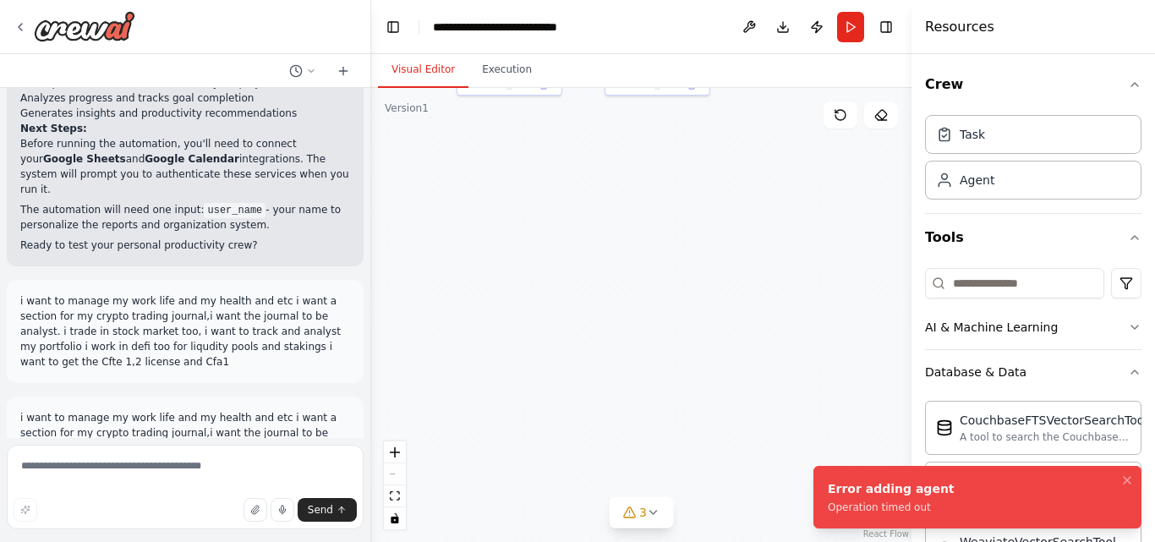
click at [798, 222] on div ".deletable-edge-delete-btn { width: 20px; height: 20px; border: 0px solid #ffff…" at bounding box center [641, 315] width 540 height 454
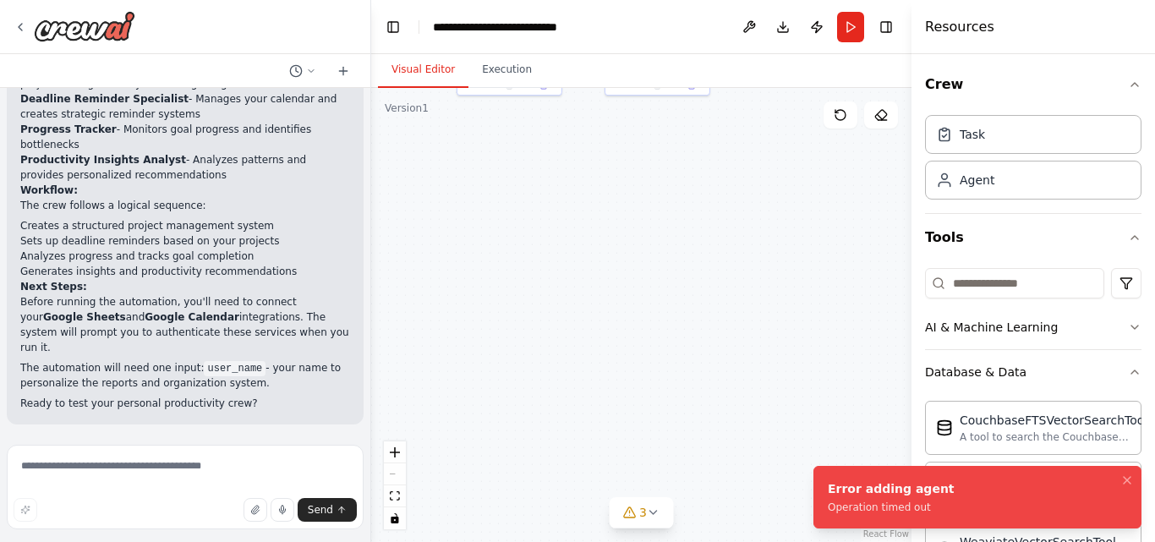
scroll to position [1318, 0]
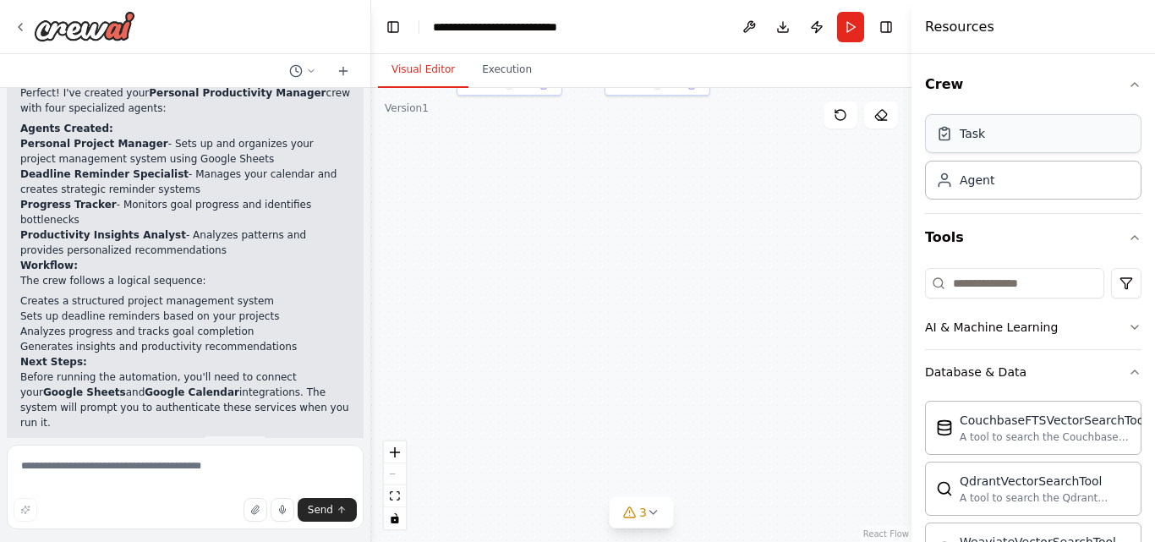
click at [1005, 146] on div "Task" at bounding box center [1033, 133] width 217 height 39
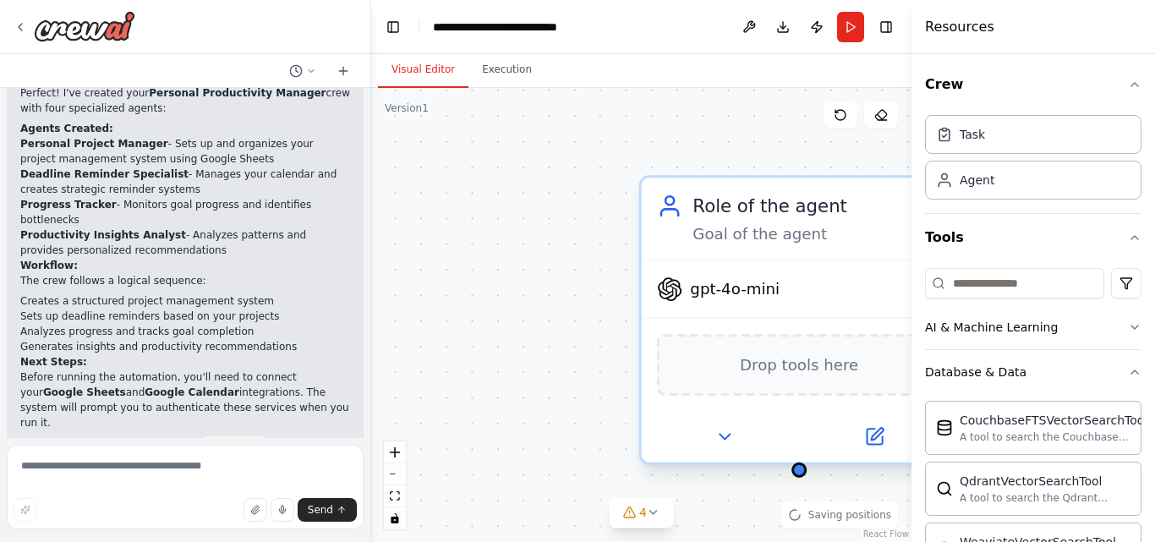
click at [789, 295] on div "gpt-4o-mini" at bounding box center [799, 289] width 315 height 57
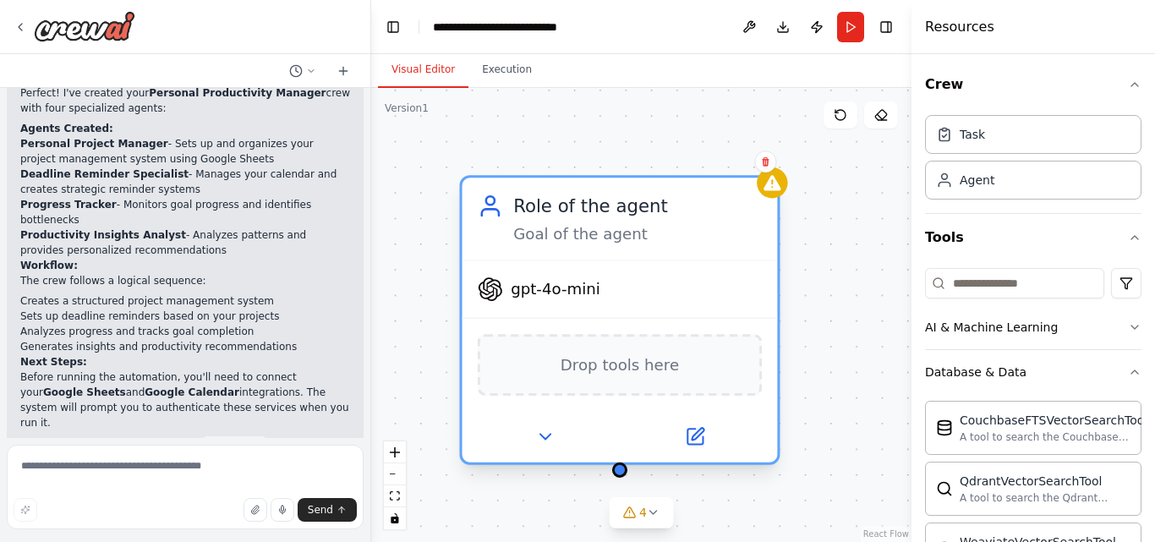
drag, startPoint x: 789, startPoint y: 295, endPoint x: 608, endPoint y: 292, distance: 181.0
click at [608, 292] on div "gpt-4o-mini" at bounding box center [620, 289] width 315 height 57
click at [541, 439] on icon at bounding box center [544, 436] width 20 height 20
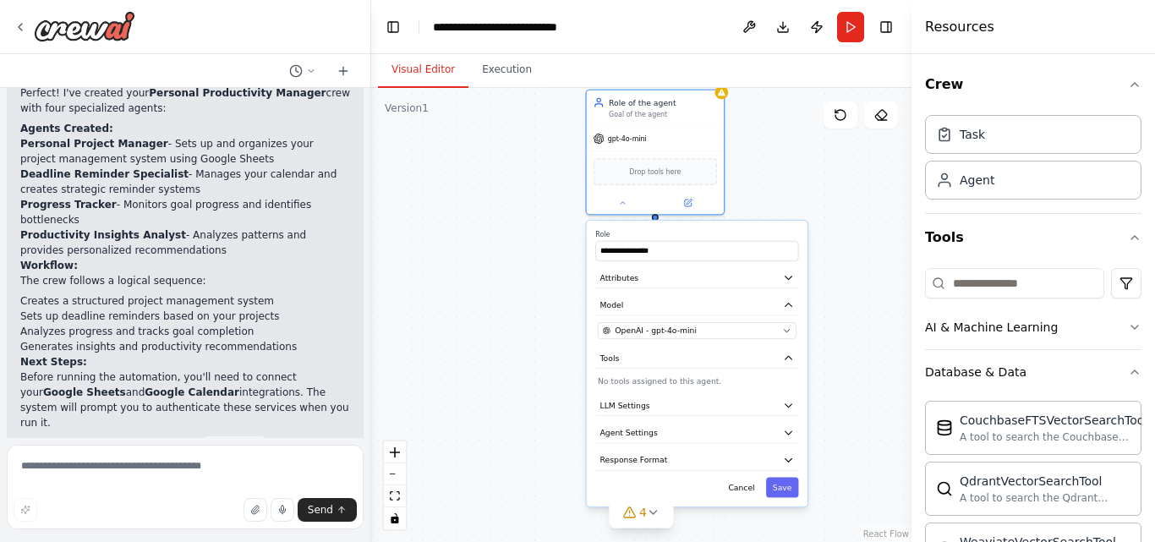
drag, startPoint x: 743, startPoint y: 469, endPoint x: 729, endPoint y: 229, distance: 239.8
click at [729, 229] on div "**********" at bounding box center [697, 364] width 221 height 286
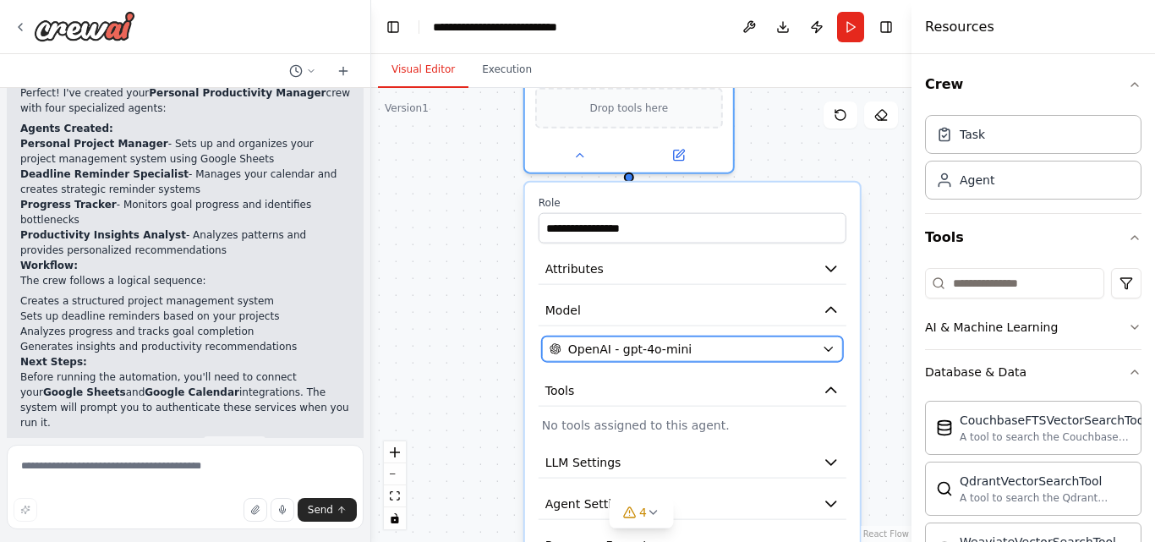
click at [687, 353] on div "OpenAI - gpt-4o-mini" at bounding box center [683, 349] width 266 height 17
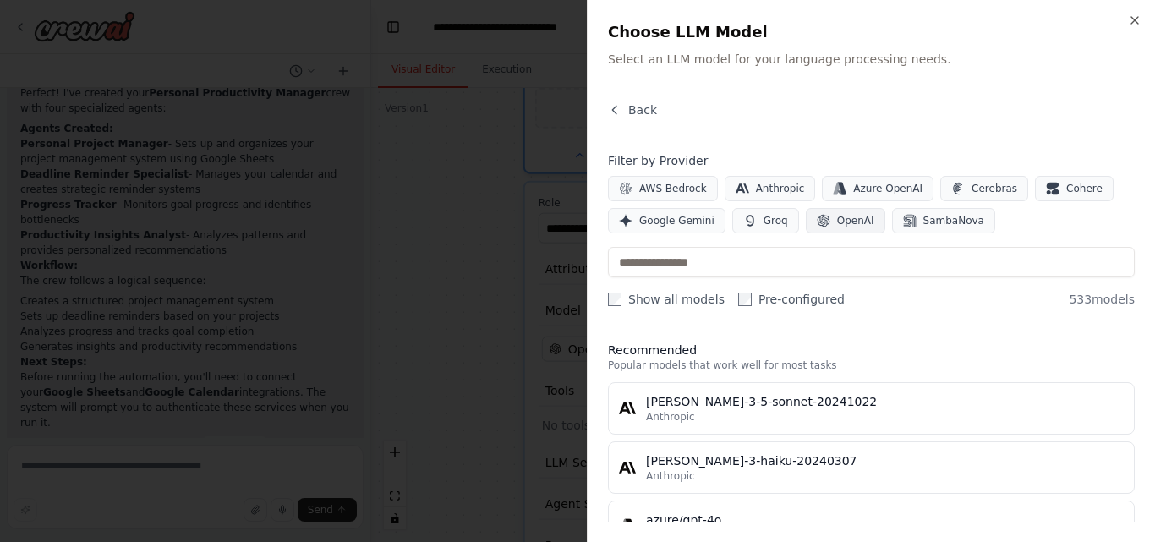
click at [817, 224] on icon "button" at bounding box center [823, 221] width 13 height 13
click at [817, 225] on icon "button" at bounding box center [823, 221] width 13 height 13
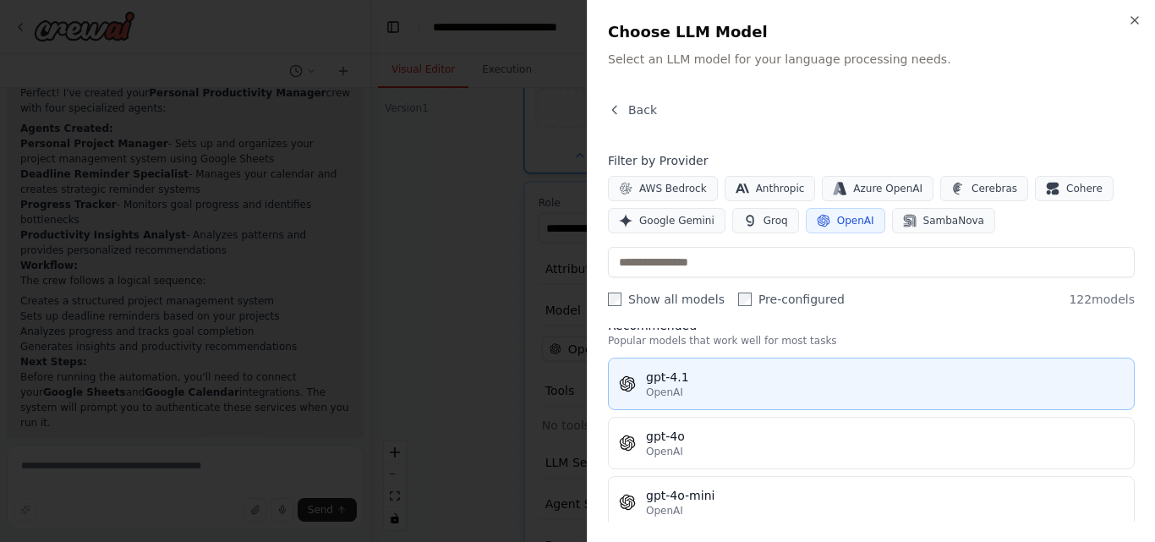
scroll to position [0, 0]
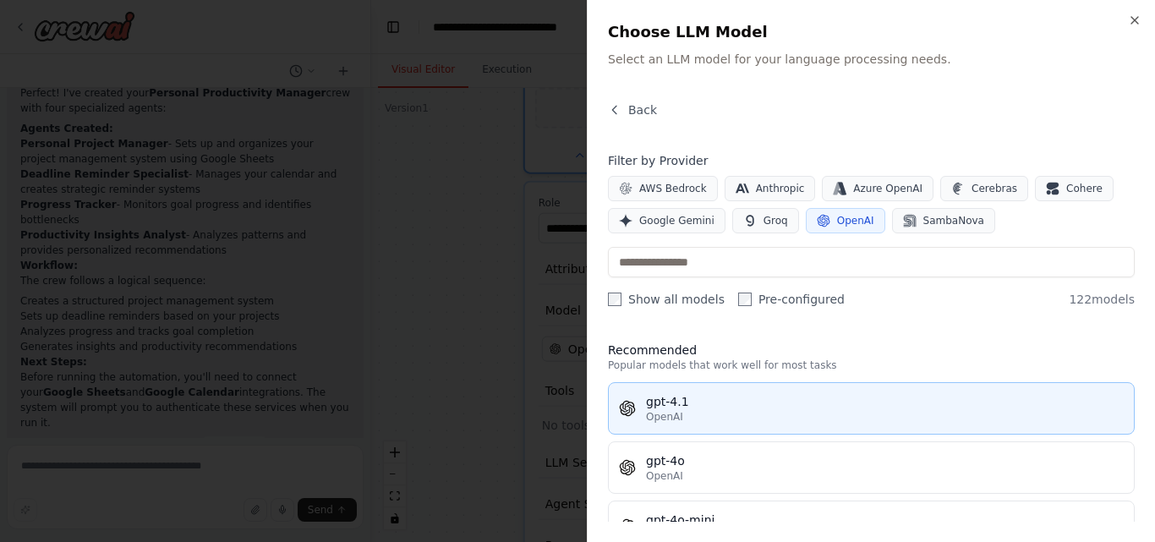
click at [899, 401] on div "gpt-4.1" at bounding box center [885, 401] width 478 height 17
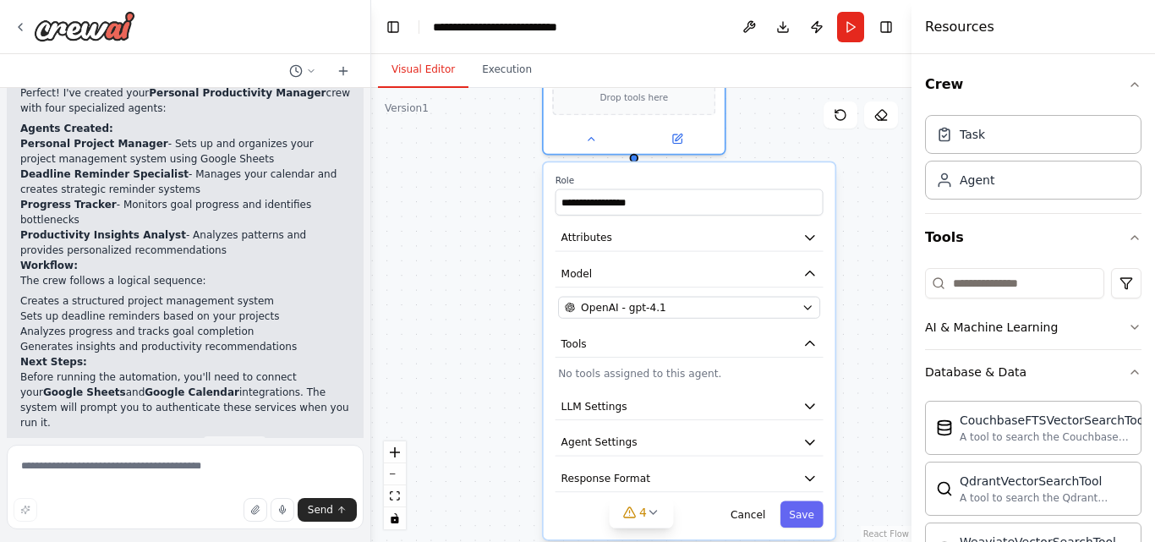
drag, startPoint x: 456, startPoint y: 345, endPoint x: 446, endPoint y: 292, distance: 54.2
click at [446, 292] on div ".deletable-edge-delete-btn { width: 20px; height: 20px; border: 0px solid #ffff…" at bounding box center [641, 315] width 540 height 454
click at [629, 255] on div "**********" at bounding box center [690, 350] width 292 height 377
click at [809, 244] on icon "button" at bounding box center [810, 237] width 14 height 14
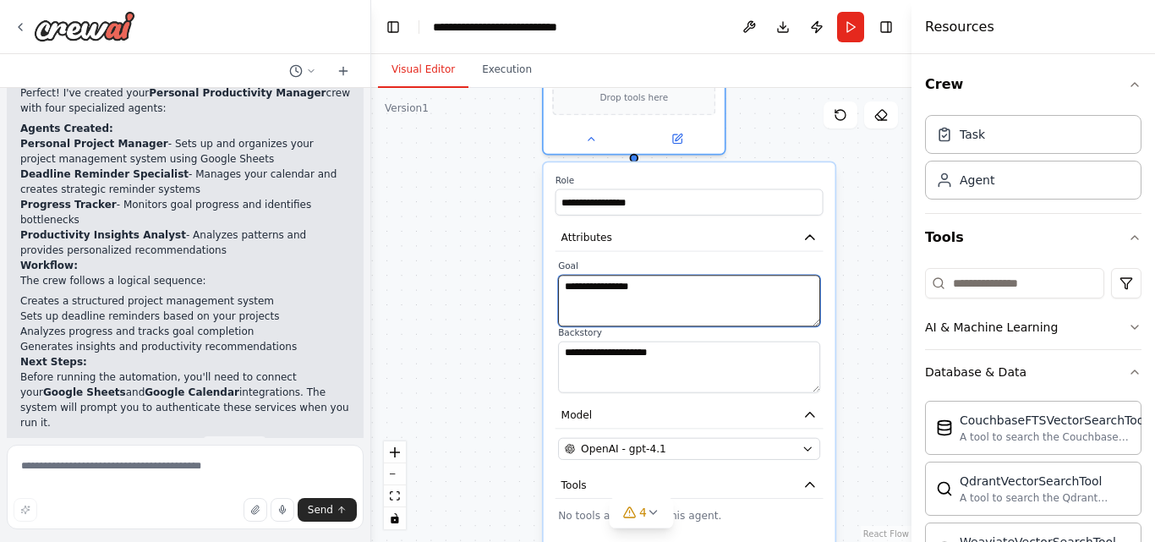
drag, startPoint x: 668, startPoint y: 303, endPoint x: 556, endPoint y: 298, distance: 112.6
click at [556, 298] on div "**********" at bounding box center [690, 326] width 268 height 133
type textarea "**********"
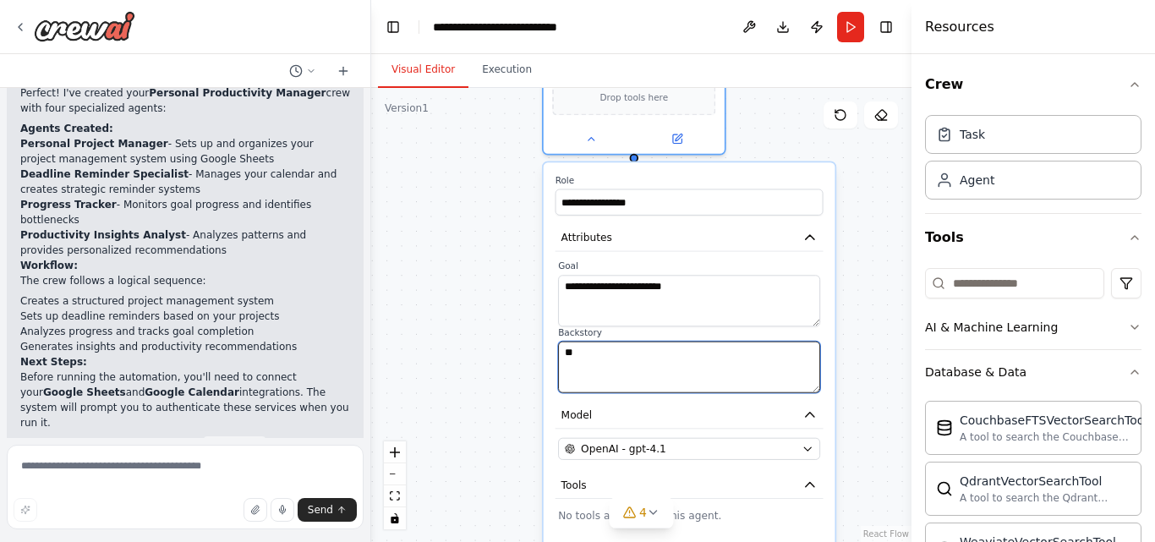
type textarea "*"
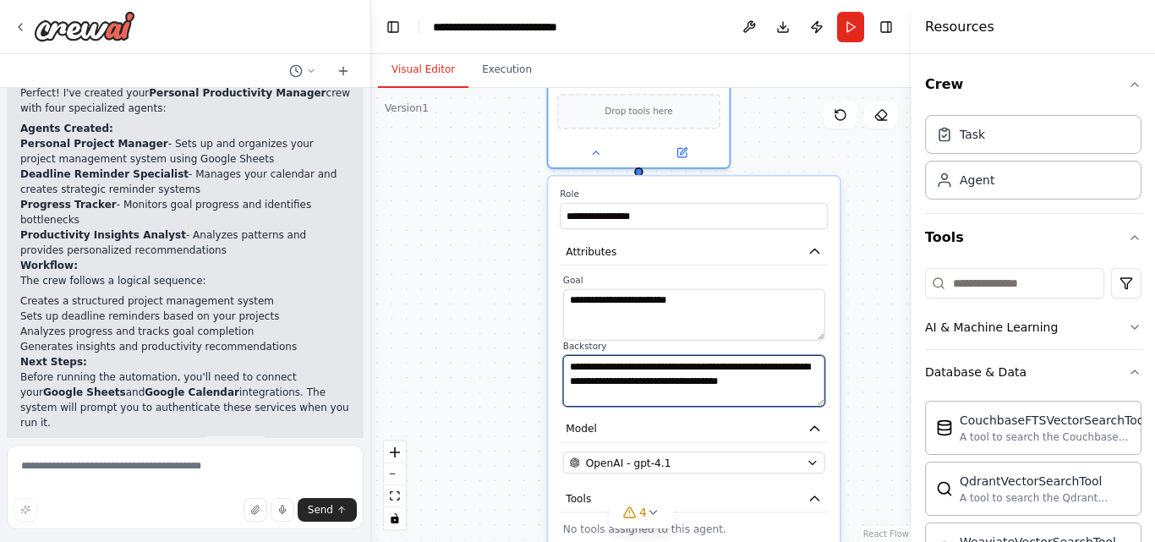
type textarea "**********"
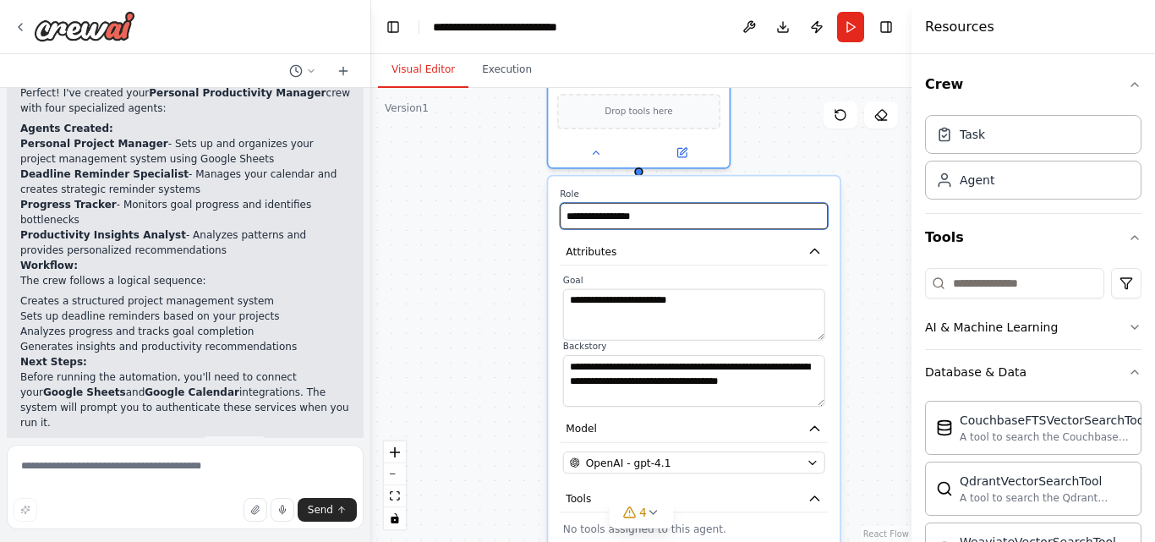
click at [635, 211] on input "**********" at bounding box center [694, 216] width 268 height 26
drag, startPoint x: 690, startPoint y: 220, endPoint x: 413, endPoint y: 212, distance: 277.5
click at [413, 212] on div ".deletable-edge-delete-btn { width: 20px; height: 20px; border: 0px solid #ffff…" at bounding box center [641, 315] width 540 height 454
click at [677, 222] on input "**********" at bounding box center [694, 216] width 268 height 26
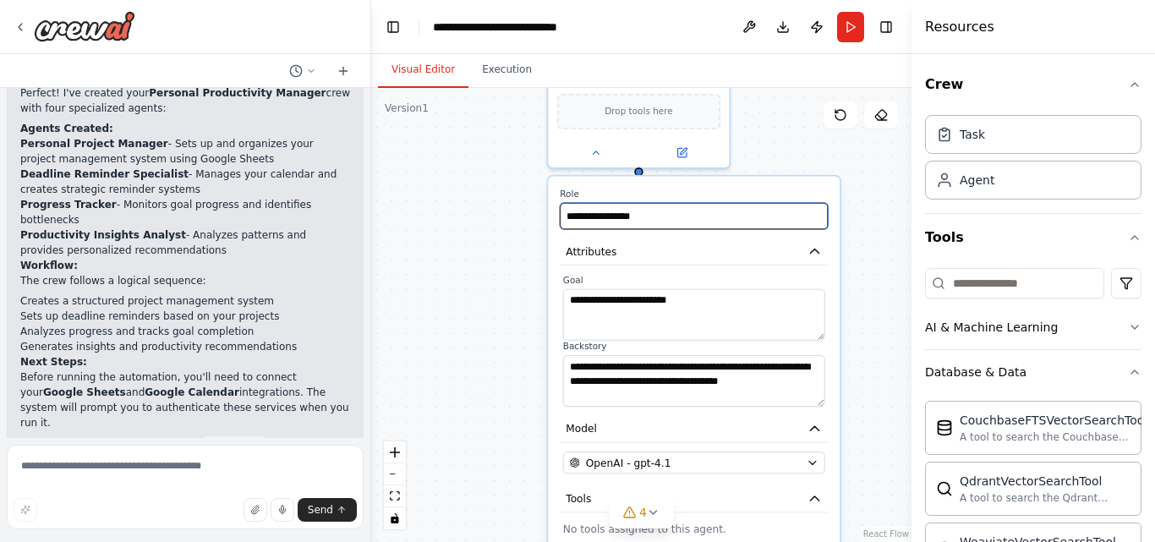
click at [677, 222] on input "**********" at bounding box center [694, 216] width 268 height 26
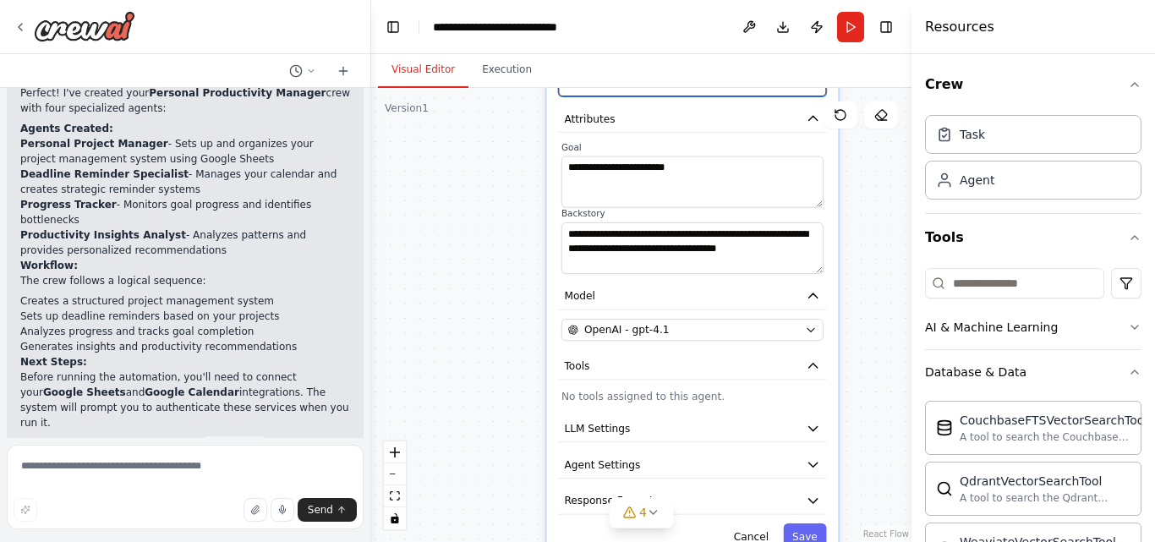
type input "**********"
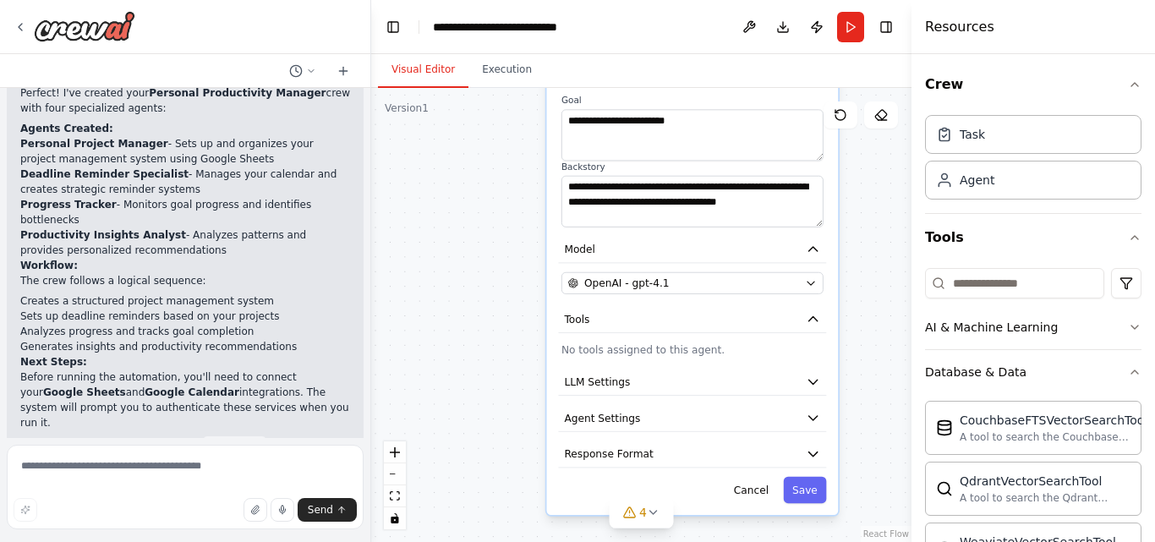
drag, startPoint x: 701, startPoint y: 516, endPoint x: 703, endPoint y: 470, distance: 45.7
click at [703, 470] on div "**********" at bounding box center [693, 256] width 292 height 518
click at [703, 465] on button "Response Format" at bounding box center [692, 454] width 268 height 27
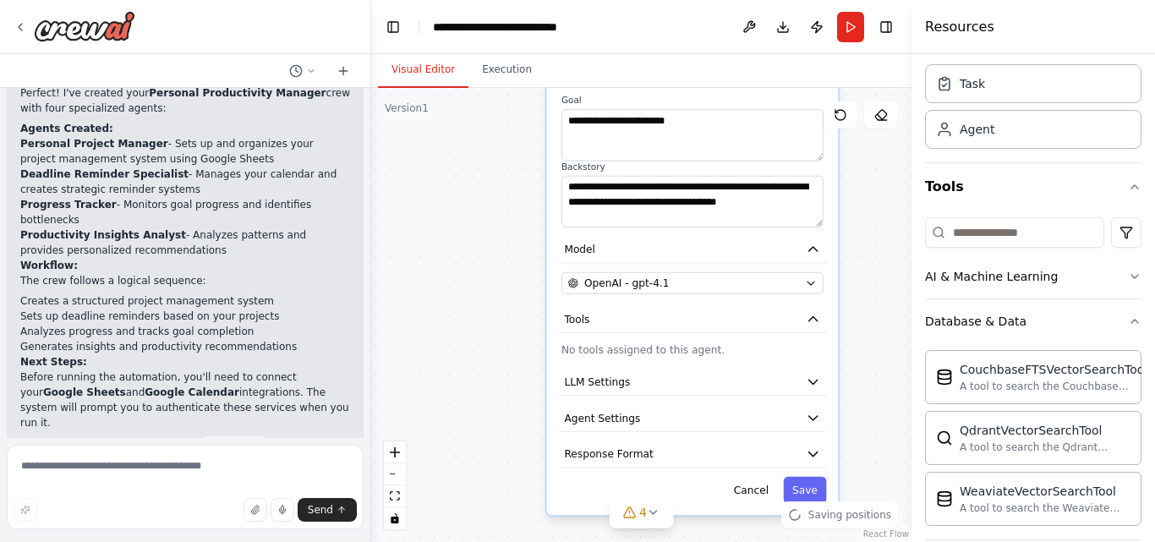
scroll to position [57, 0]
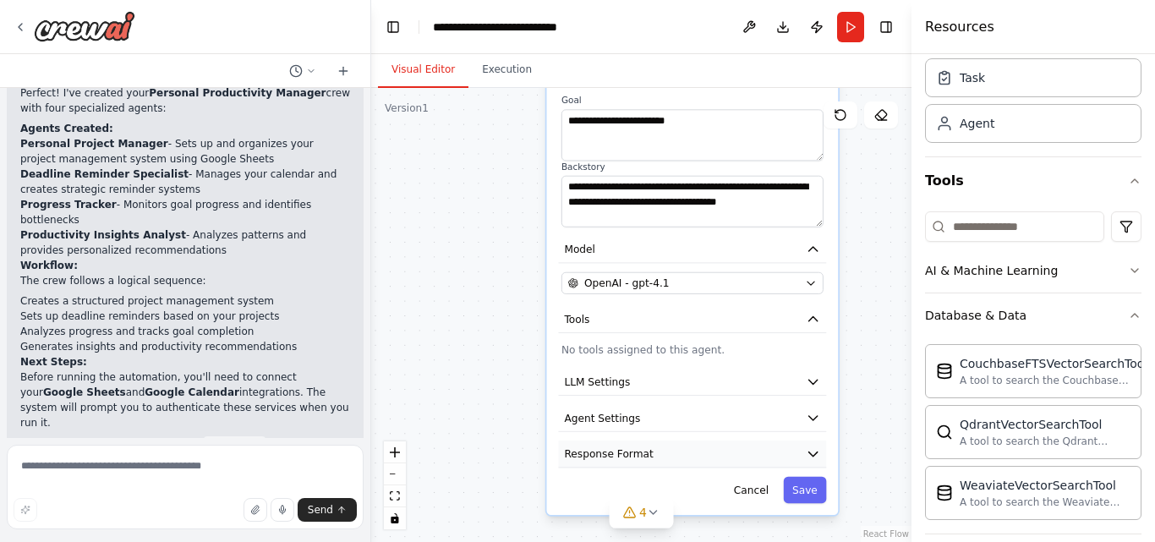
click at [814, 456] on icon "button" at bounding box center [813, 454] width 8 height 4
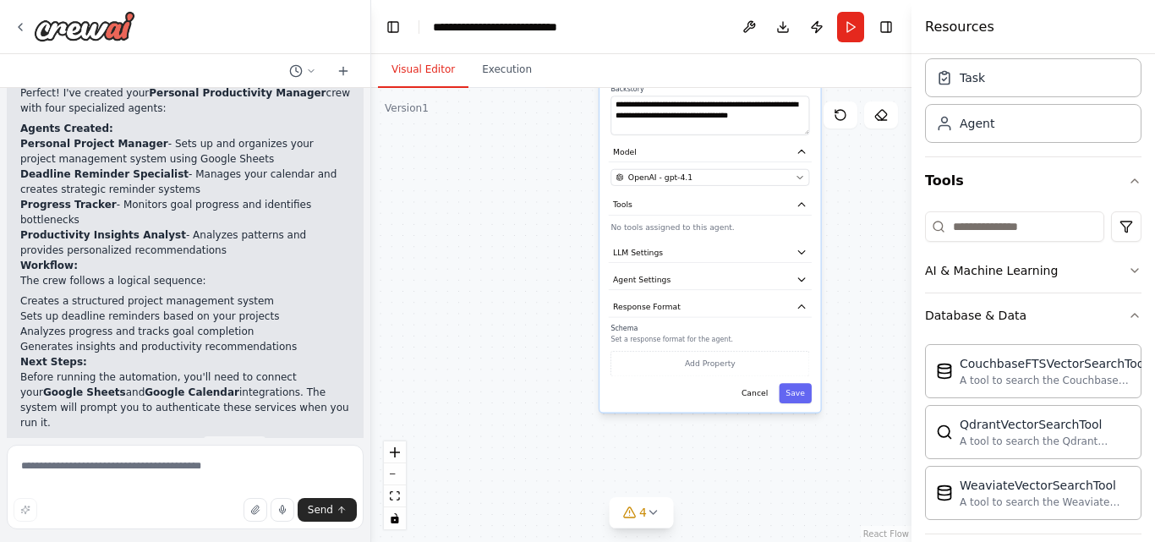
drag, startPoint x: 852, startPoint y: 470, endPoint x: 847, endPoint y: 253, distance: 217.4
click at [847, 253] on div ".deletable-edge-delete-btn { width: 20px; height: 20px; border: 0px solid #ffff…" at bounding box center [641, 315] width 540 height 454
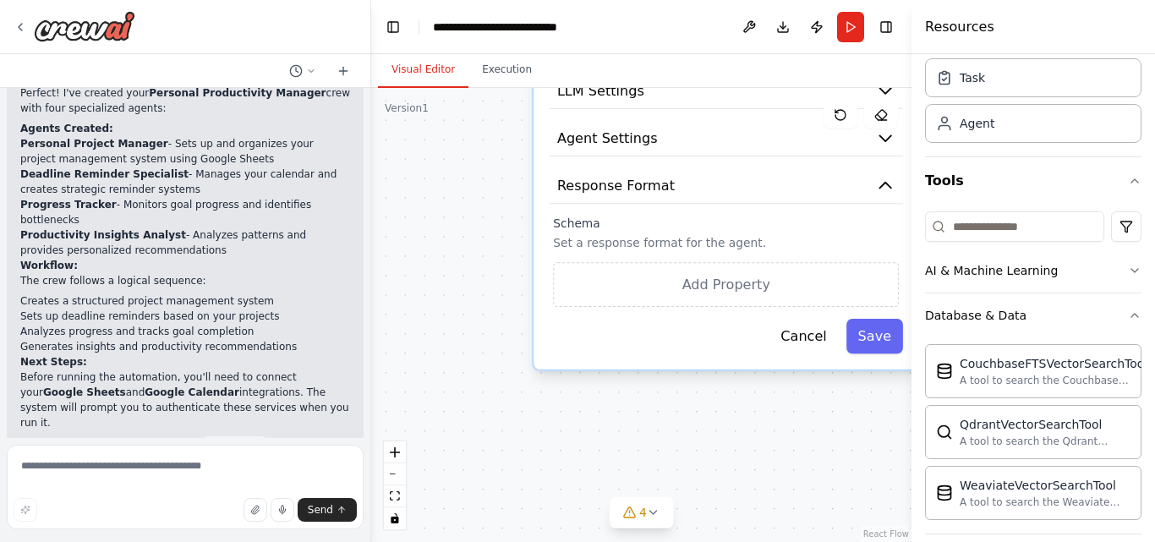
click at [710, 249] on p "Set a response format for the agent." at bounding box center [726, 242] width 346 height 15
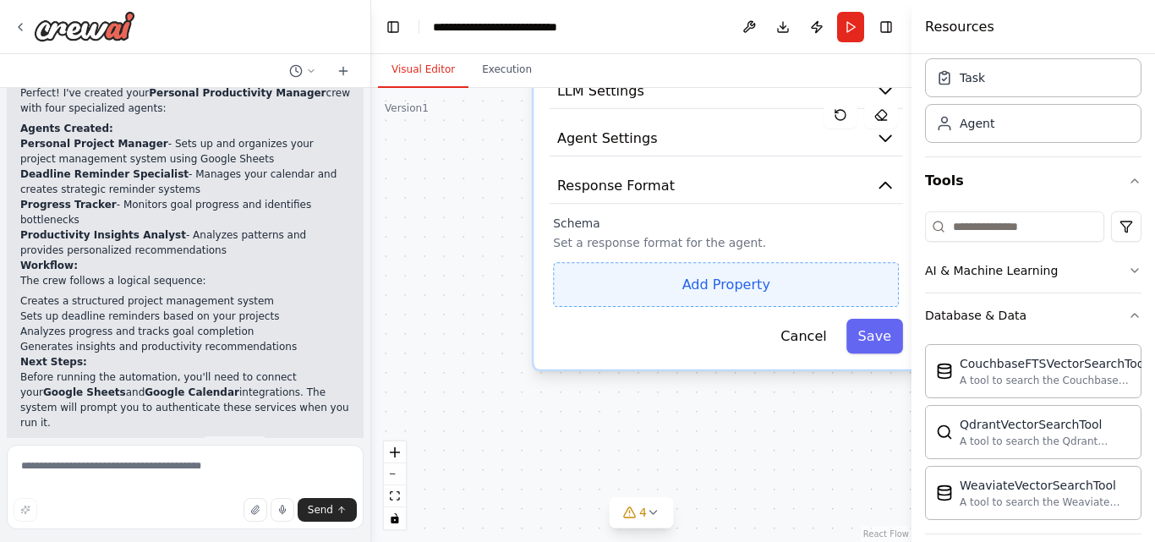
click at [715, 284] on button "Add Property" at bounding box center [726, 284] width 346 height 45
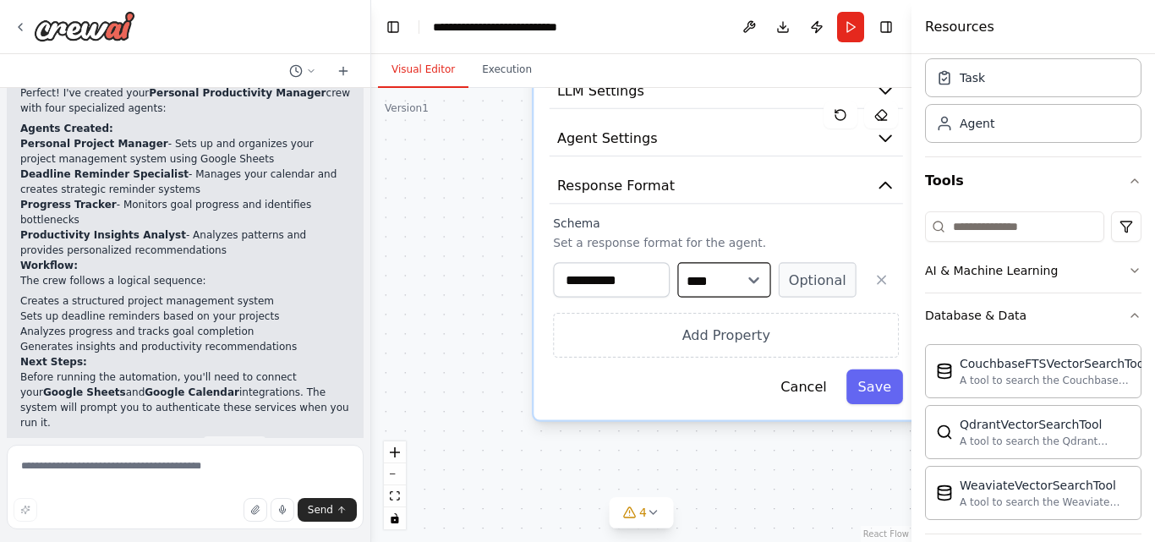
click at [763, 272] on select "**** ******* ******* **** ******" at bounding box center [723, 279] width 93 height 35
click at [677, 262] on select "**** ******* ******* **** ******" at bounding box center [723, 279] width 93 height 35
click at [809, 282] on button "Optional" at bounding box center [818, 279] width 78 height 35
click at [875, 381] on button "Save" at bounding box center [875, 387] width 57 height 35
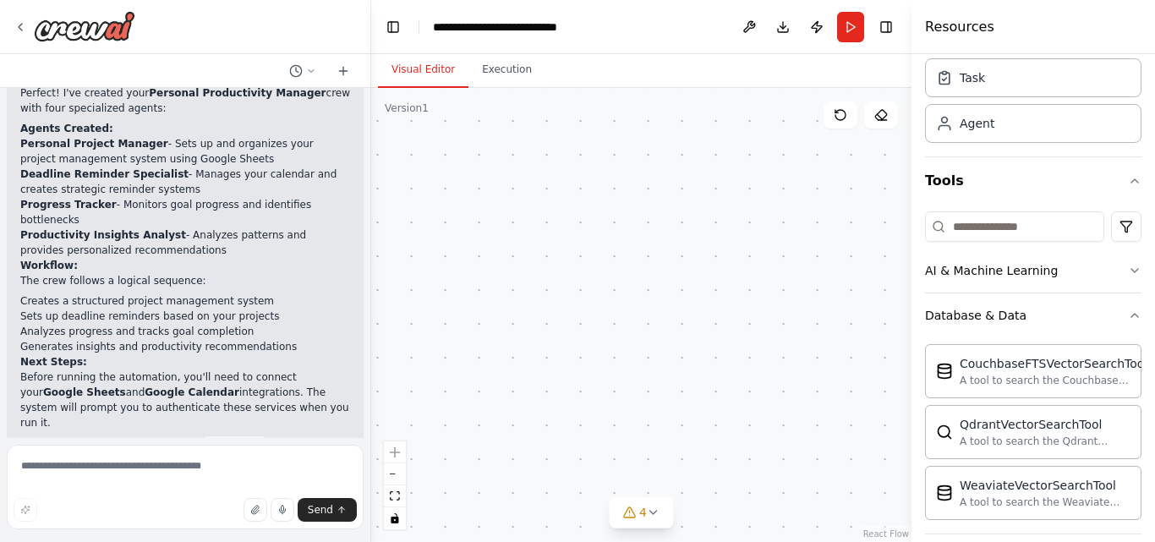
drag, startPoint x: 782, startPoint y: 326, endPoint x: 759, endPoint y: 464, distance: 140.6
click at [763, 466] on div ".deletable-edge-delete-btn { width: 20px; height: 20px; border: 0px solid #ffff…" at bounding box center [641, 315] width 540 height 454
drag, startPoint x: 749, startPoint y: 327, endPoint x: 649, endPoint y: 476, distance: 179.7
click at [634, 539] on div ".deletable-edge-delete-btn { width: 20px; height: 20px; border: 0px solid #ffff…" at bounding box center [641, 315] width 540 height 454
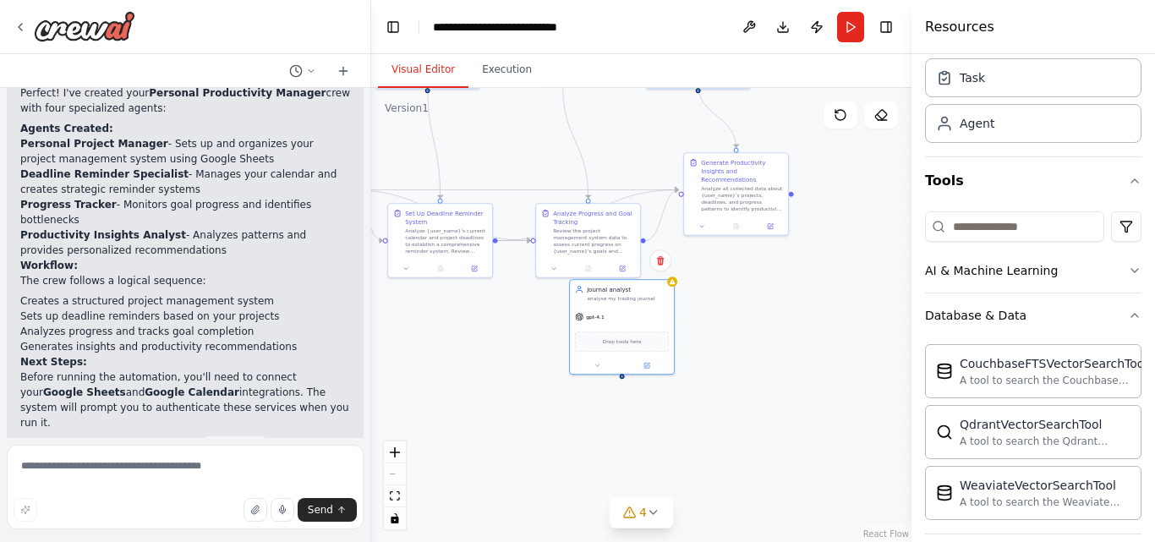
drag, startPoint x: 687, startPoint y: 343, endPoint x: 755, endPoint y: 385, distance: 80.1
click at [765, 485] on div ".deletable-edge-delete-btn { width: 20px; height: 20px; border: 0px solid #ffff…" at bounding box center [641, 315] width 540 height 454
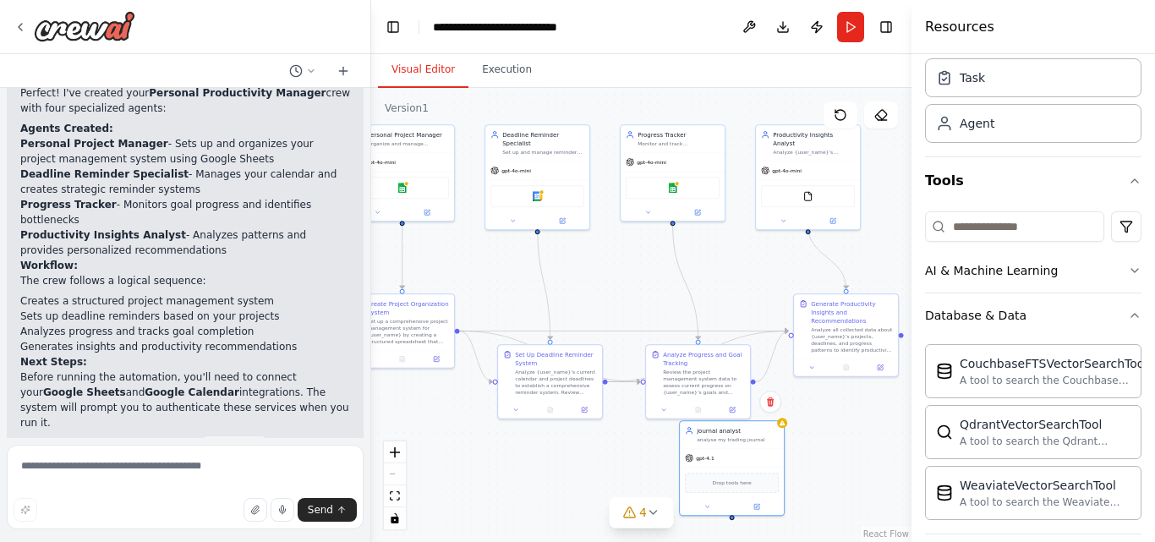
drag, startPoint x: 766, startPoint y: 382, endPoint x: 830, endPoint y: 458, distance: 99.6
click at [830, 458] on div ".deletable-edge-delete-btn { width: 20px; height: 20px; border: 0px solid #ffff…" at bounding box center [641, 315] width 540 height 454
drag, startPoint x: 744, startPoint y: 455, endPoint x: 806, endPoint y: 515, distance: 86.1
click at [806, 508] on div "gpt-4.1" at bounding box center [766, 499] width 104 height 19
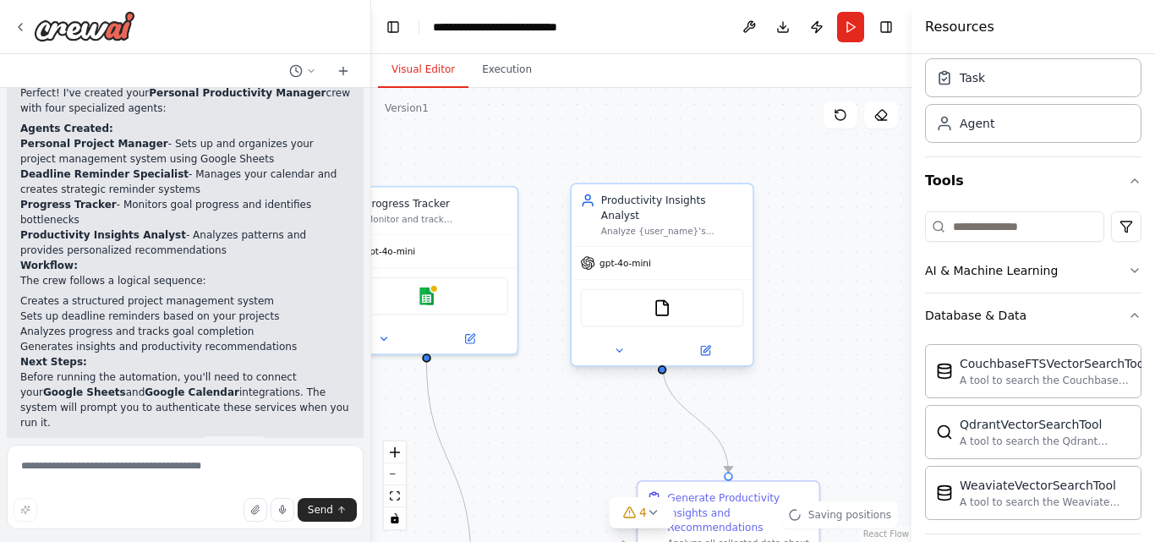
drag, startPoint x: 709, startPoint y: 284, endPoint x: 602, endPoint y: 322, distance: 113.2
click at [551, 410] on div ".deletable-edge-delete-btn { width: 20px; height: 20px; border: 0px solid #ffff…" at bounding box center [641, 315] width 540 height 454
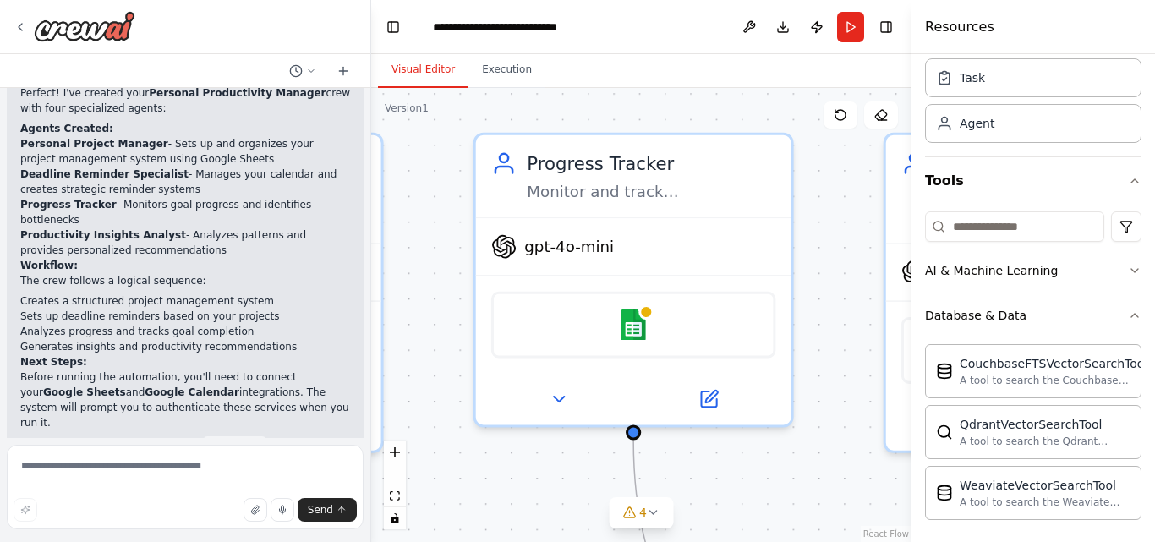
drag, startPoint x: 492, startPoint y: 238, endPoint x: 855, endPoint y: 244, distance: 362.9
click at [855, 244] on div ".deletable-edge-delete-btn { width: 20px; height: 20px; border: 0px solid #ffff…" at bounding box center [641, 315] width 540 height 454
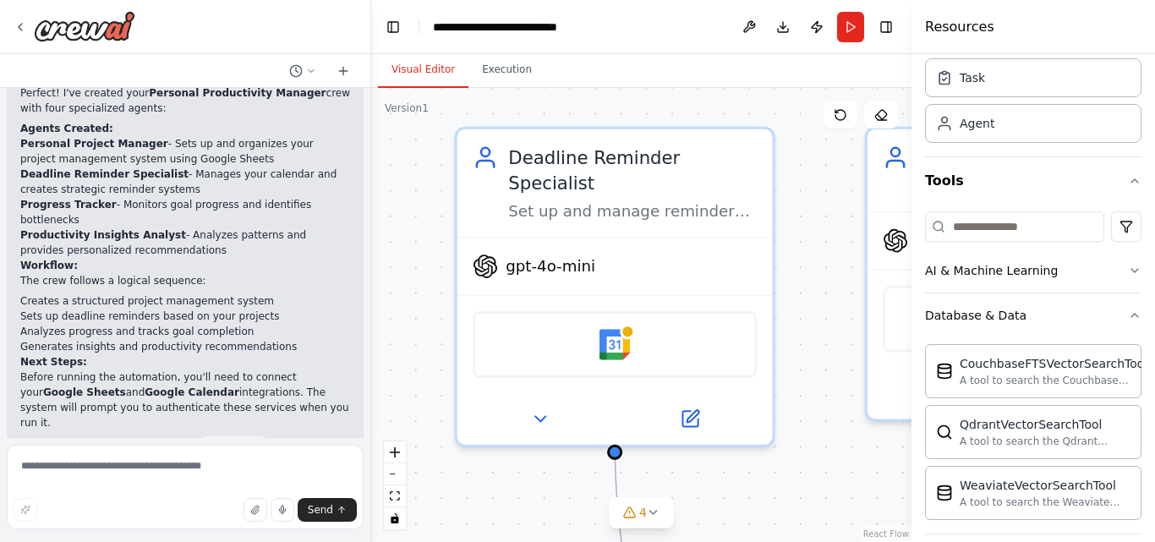
drag, startPoint x: 450, startPoint y: 260, endPoint x: 873, endPoint y: 254, distance: 422.9
click at [873, 254] on div ".deletable-edge-delete-btn { width: 20px; height: 20px; border: 0px solid #ffff…" at bounding box center [641, 315] width 540 height 454
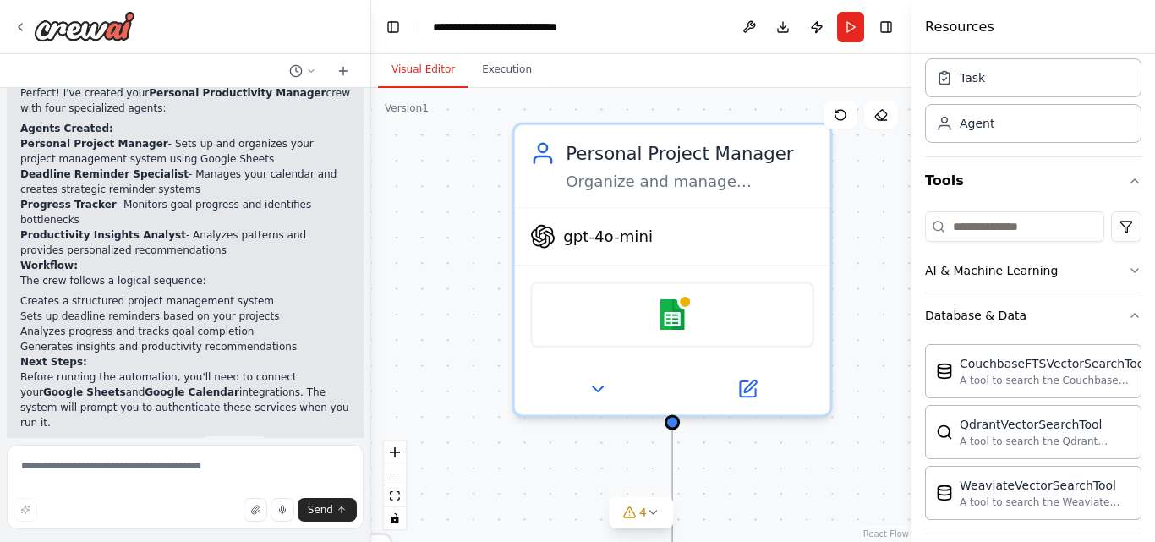
drag, startPoint x: 447, startPoint y: 260, endPoint x: 880, endPoint y: 249, distance: 434.0
click at [880, 249] on div ".deletable-edge-delete-btn { width: 20px; height: 20px; border: 0px solid #ffff…" at bounding box center [641, 315] width 540 height 454
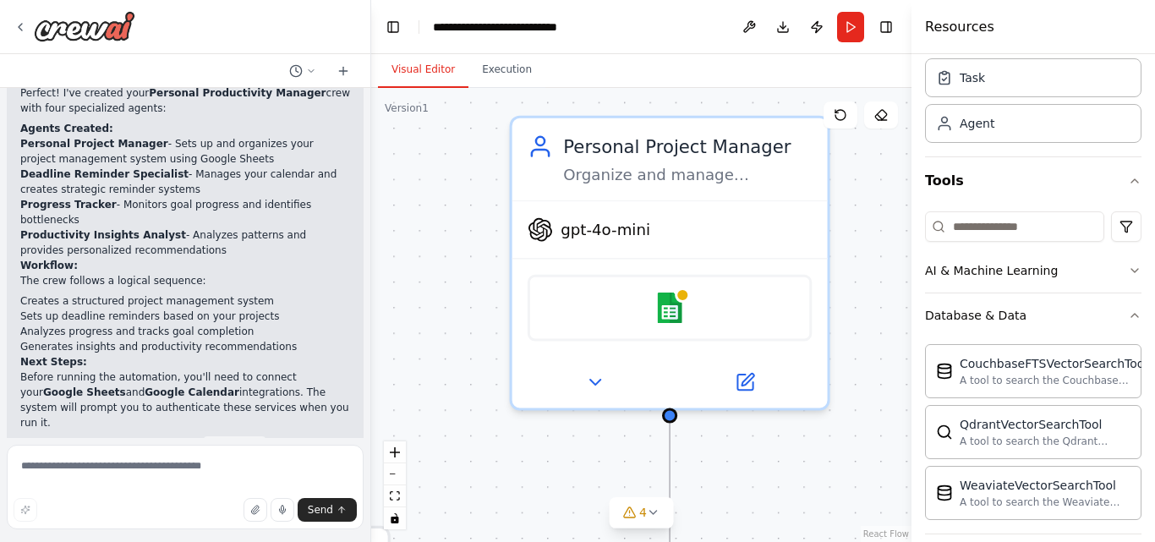
drag, startPoint x: 818, startPoint y: 470, endPoint x: 804, endPoint y: 430, distance: 42.0
click at [805, 434] on div ".deletable-edge-delete-btn { width: 20px; height: 20px; border: 0px solid #ffff…" at bounding box center [641, 315] width 540 height 454
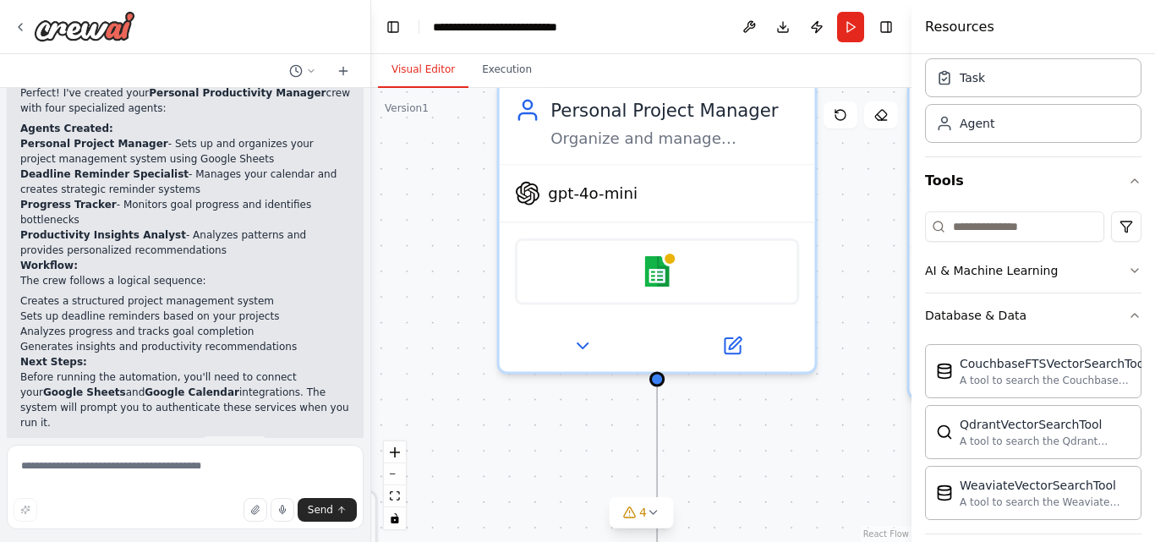
drag, startPoint x: 800, startPoint y: 417, endPoint x: 787, endPoint y: 367, distance: 51.7
click at [792, 390] on div ".deletable-edge-delete-btn { width: 20px; height: 20px; border: 0px solid #ffff…" at bounding box center [641, 315] width 540 height 454
drag, startPoint x: 787, startPoint y: 367, endPoint x: 776, endPoint y: 332, distance: 37.2
click at [784, 359] on div ".deletable-edge-delete-btn { width: 20px; height: 20px; border: 0px solid #ffff…" at bounding box center [641, 315] width 540 height 454
click at [780, 343] on div ".deletable-edge-delete-btn { width: 20px; height: 20px; border: 0px solid #ffff…" at bounding box center [641, 315] width 540 height 454
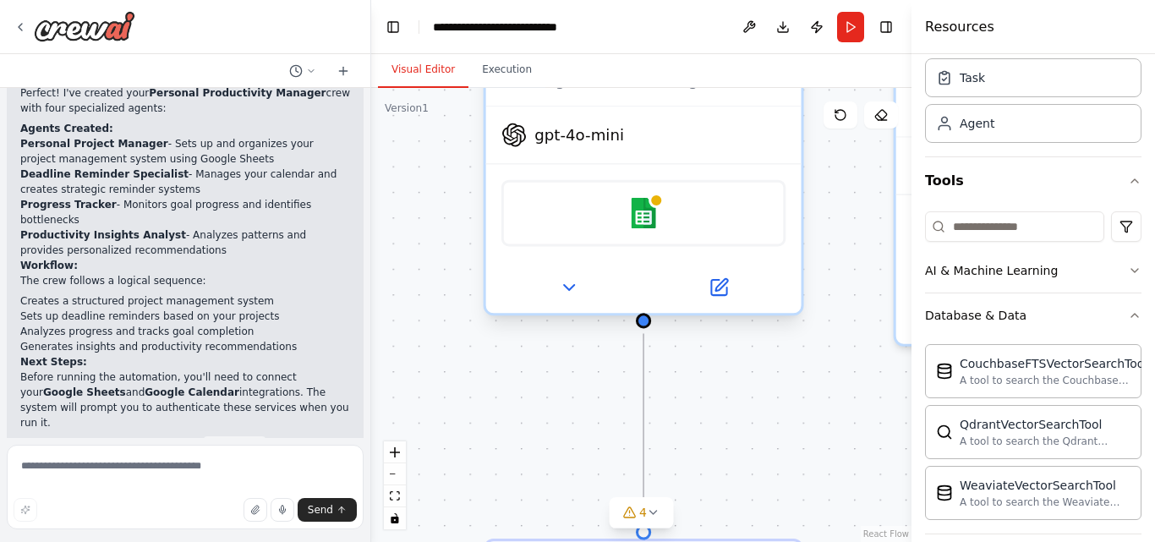
click at [732, 166] on div "Google sheets" at bounding box center [643, 212] width 315 height 99
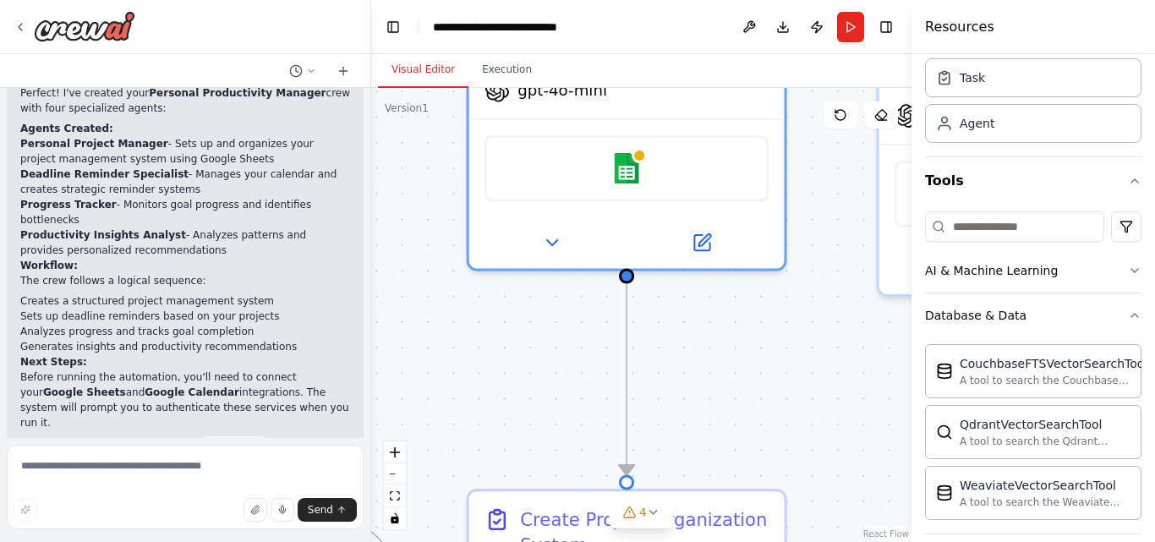
drag, startPoint x: 816, startPoint y: 411, endPoint x: 744, endPoint y: 207, distance: 216.1
click at [750, 222] on div ".deletable-edge-delete-btn { width: 20px; height: 20px; border: 0px solid #ffff…" at bounding box center [641, 315] width 540 height 454
click at [744, 207] on div ".deletable-edge-delete-btn { width: 20px; height: 20px; border: 0px solid #ffff…" at bounding box center [641, 315] width 540 height 454
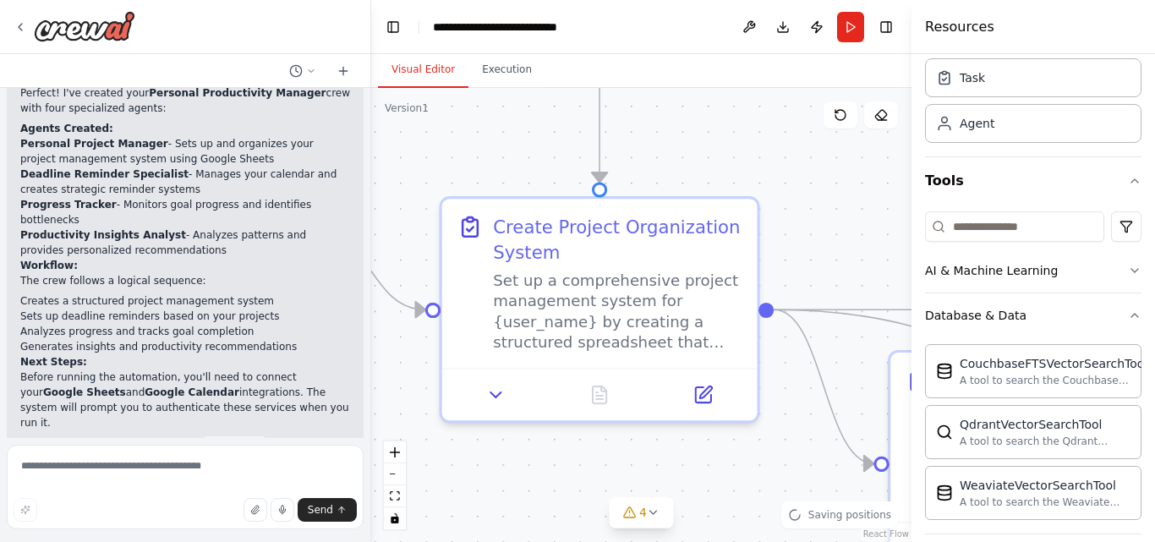
drag, startPoint x: 765, startPoint y: 327, endPoint x: 814, endPoint y: 181, distance: 154.3
click at [814, 181] on div ".deletable-edge-delete-btn { width: 20px; height: 20px; border: 0px solid #ffff…" at bounding box center [641, 315] width 540 height 454
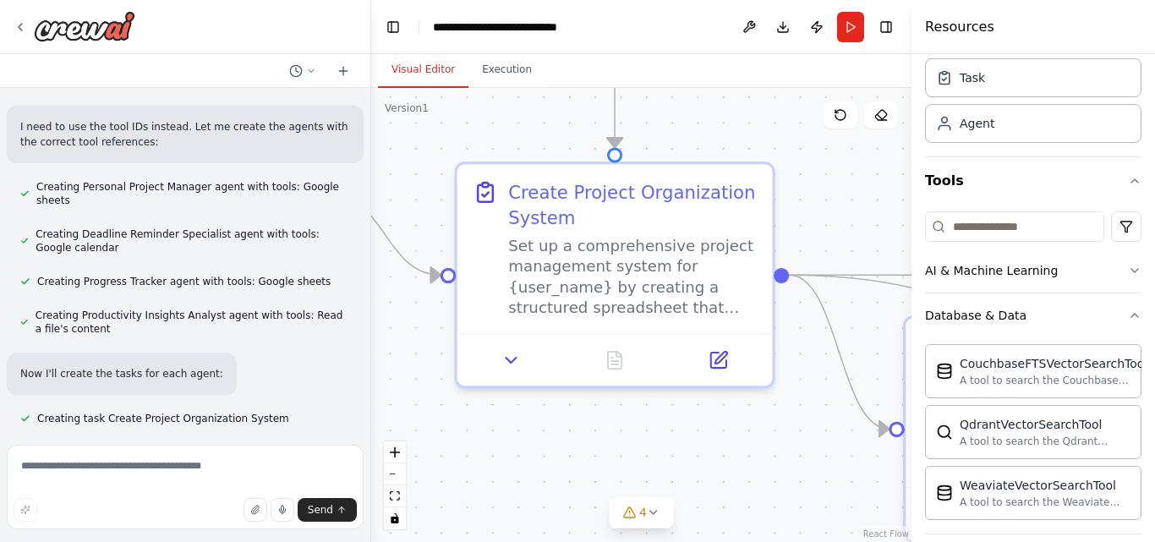
scroll to position [726, 0]
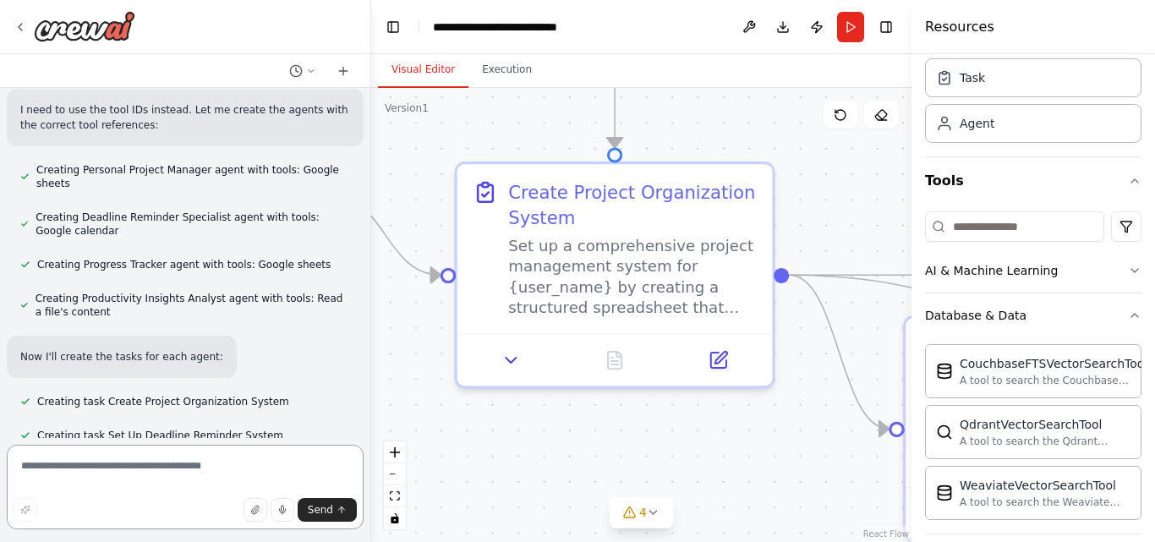
click at [213, 459] on textarea at bounding box center [185, 487] width 357 height 85
paste textarea "**********"
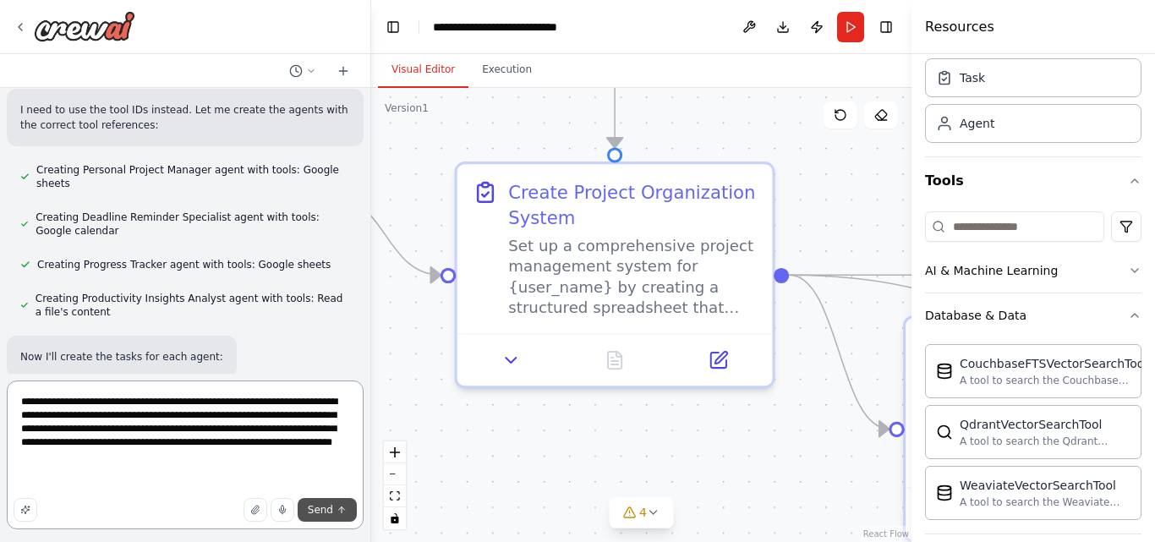
type textarea "**********"
click at [332, 508] on span "Send" at bounding box center [320, 510] width 25 height 14
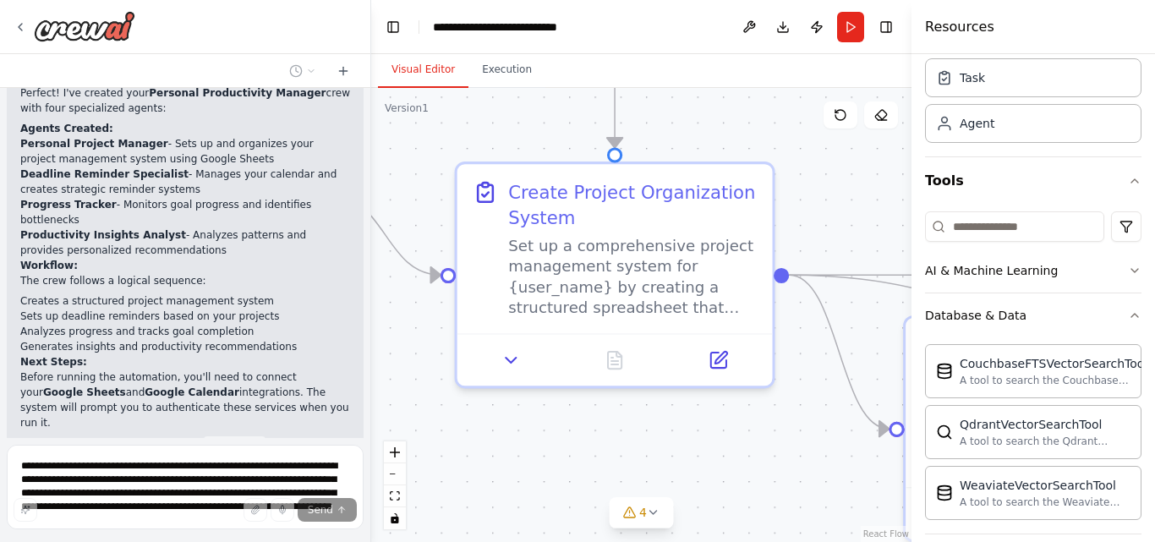
scroll to position [1528, 0]
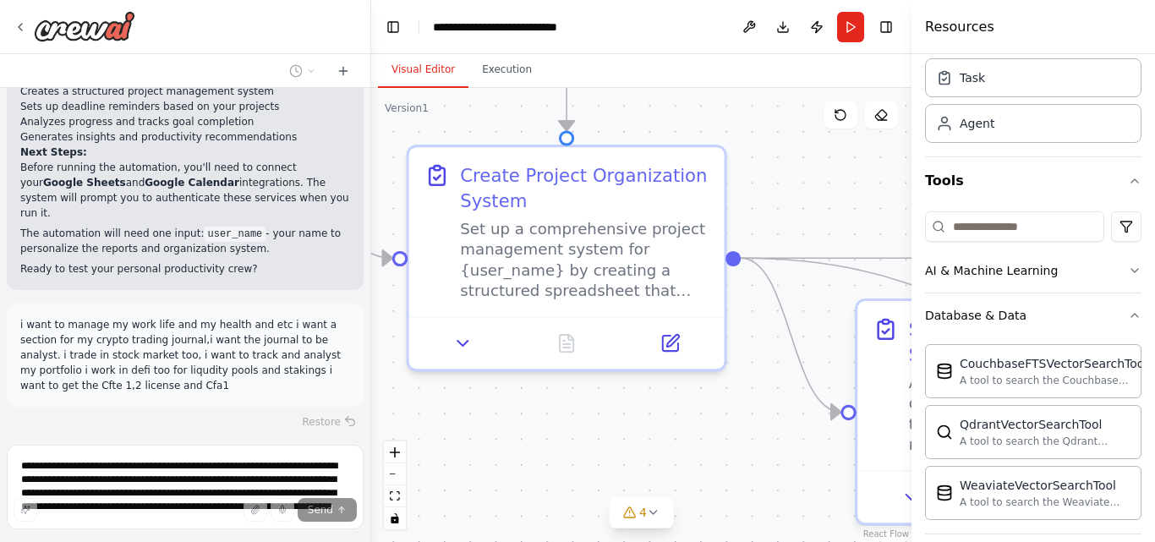
drag, startPoint x: 560, startPoint y: 434, endPoint x: 352, endPoint y: 390, distance: 212.6
click at [354, 390] on div "Create a crew that helps organize your personal projects, sets reminders for im…" at bounding box center [577, 271] width 1155 height 542
click at [352, 390] on div "Create a crew that helps organize your personal projects, sets reminders for im…" at bounding box center [185, 263] width 370 height 350
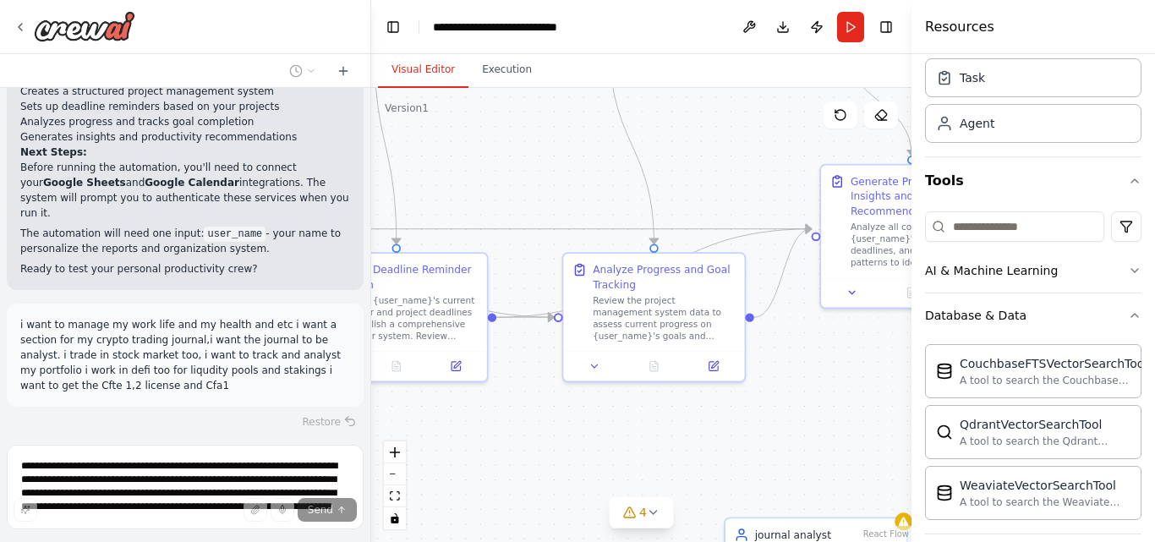
drag, startPoint x: 869, startPoint y: 480, endPoint x: 530, endPoint y: 402, distance: 347.3
click at [530, 402] on div ".deletable-edge-delete-btn { width: 20px; height: 20px; border: 0px solid #ffff…" at bounding box center [641, 315] width 540 height 454
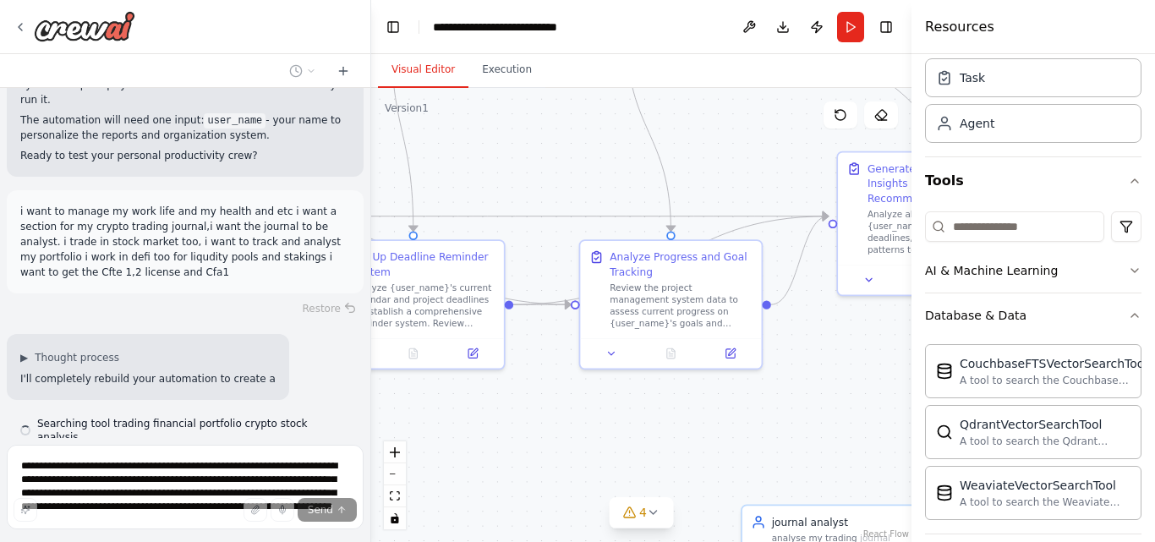
drag, startPoint x: 573, startPoint y: 439, endPoint x: 611, endPoint y: 412, distance: 47.4
click at [611, 412] on div ".deletable-edge-delete-btn { width: 20px; height: 20px; border: 0px solid #ffff…" at bounding box center [641, 315] width 540 height 454
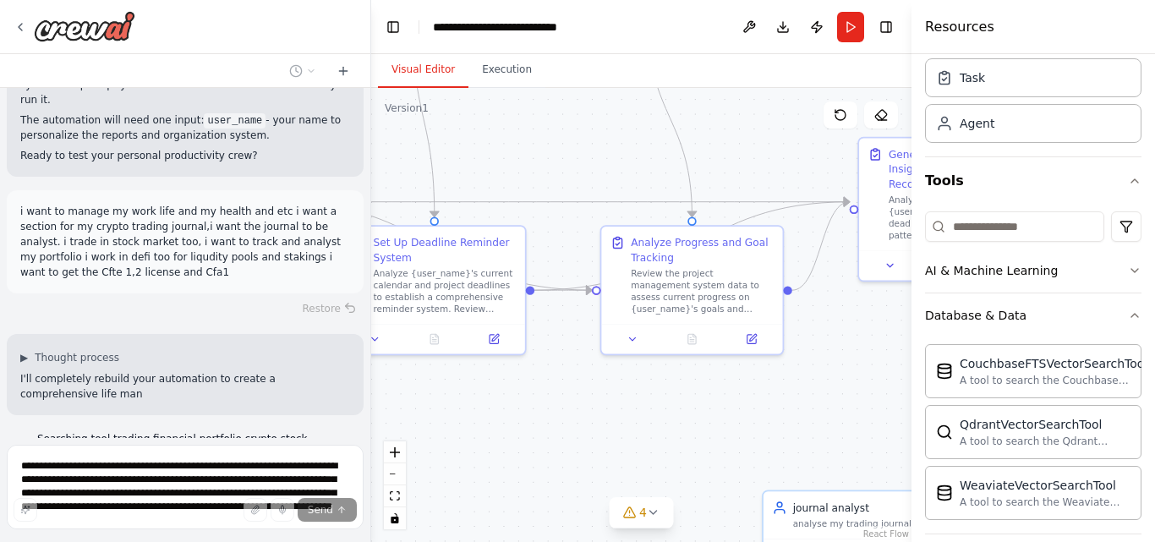
click at [611, 412] on div ".deletable-edge-delete-btn { width: 20px; height: 20px; border: 0px solid #ffff…" at bounding box center [641, 315] width 540 height 454
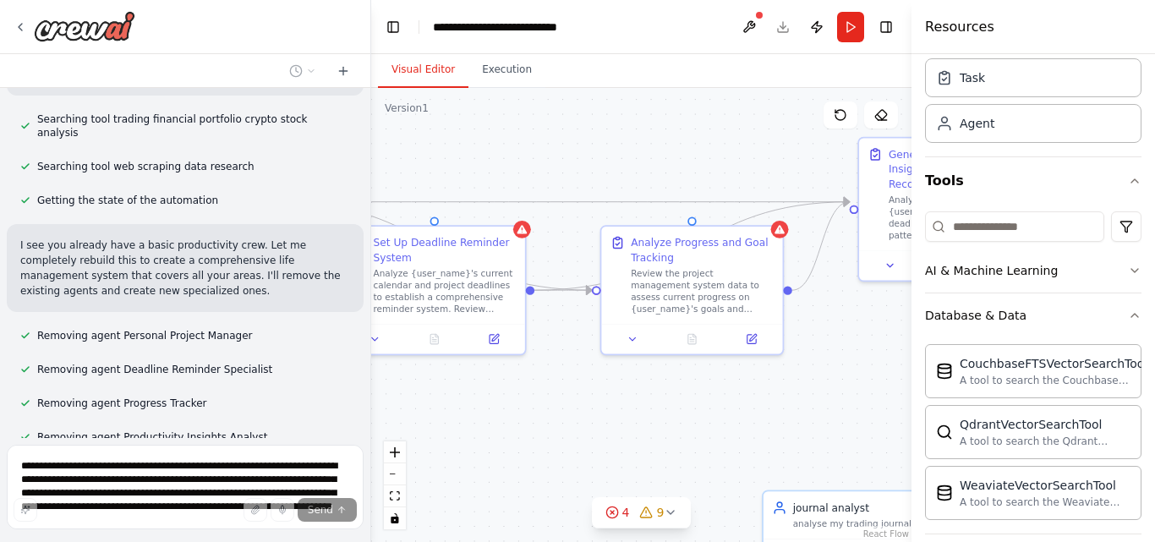
scroll to position [2025, 0]
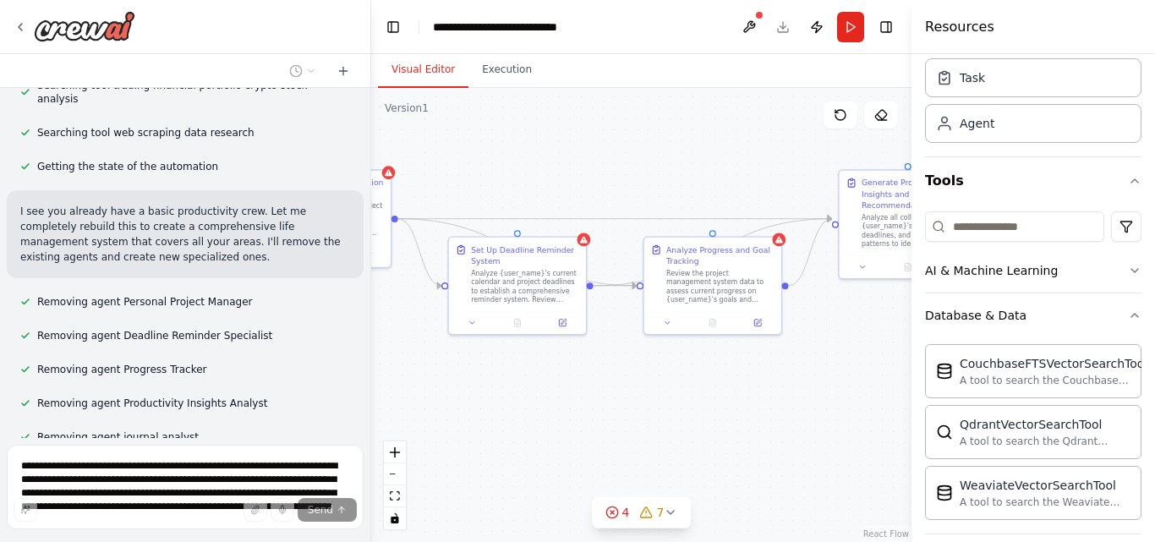
drag, startPoint x: 528, startPoint y: 407, endPoint x: 589, endPoint y: 375, distance: 68.5
click at [589, 375] on div ".deletable-edge-delete-btn { width: 20px; height: 20px; border: 0px solid #ffff…" at bounding box center [641, 315] width 540 height 454
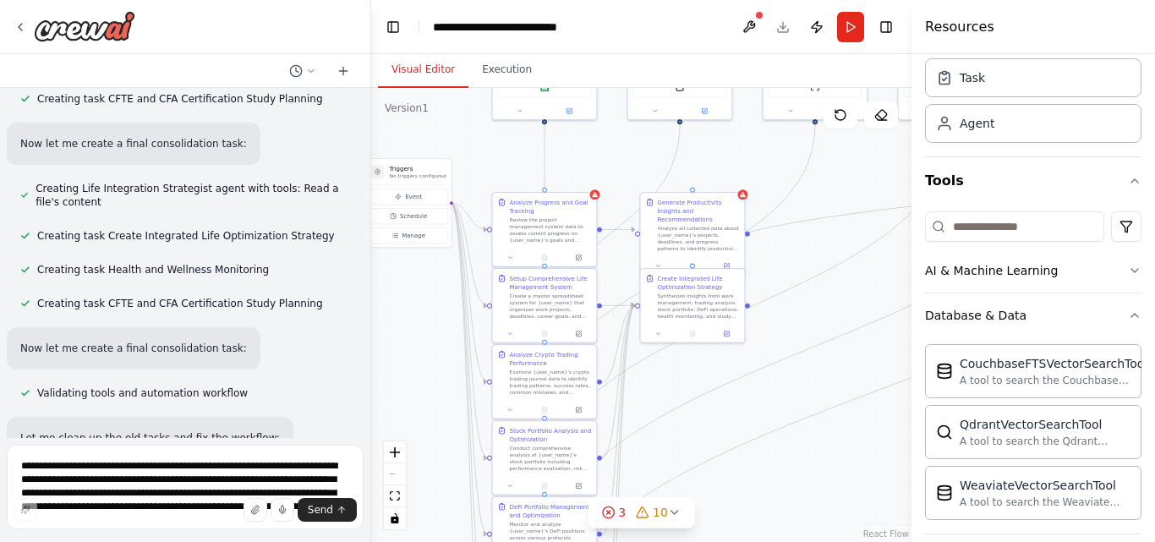
scroll to position [2996, 0]
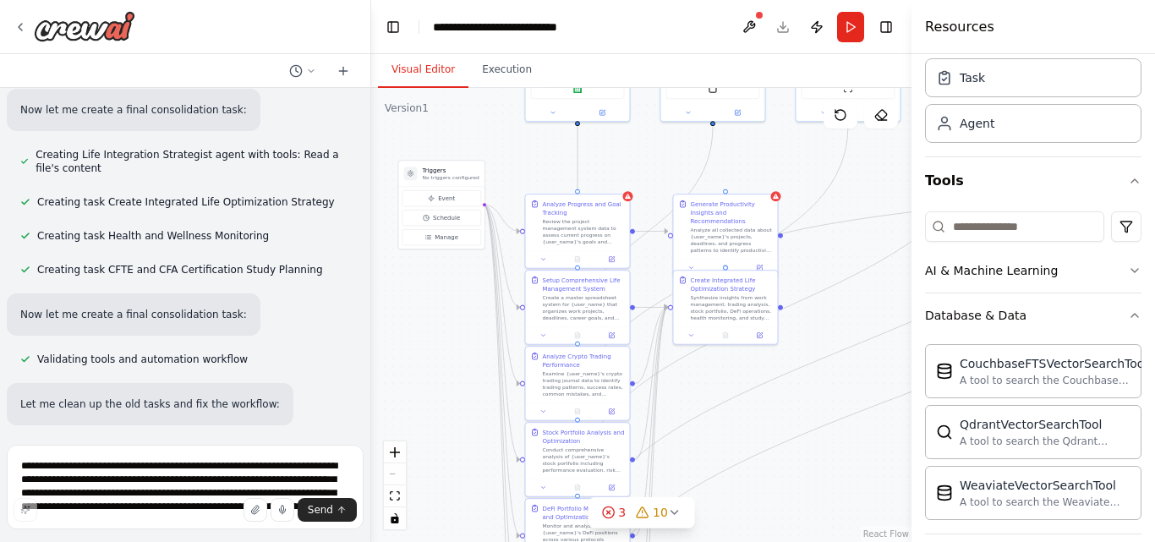
drag, startPoint x: 721, startPoint y: 401, endPoint x: 880, endPoint y: 375, distance: 161.0
click at [880, 375] on div ".deletable-edge-delete-btn { width: 20px; height: 20px; border: 0px solid #ffff…" at bounding box center [641, 315] width 540 height 454
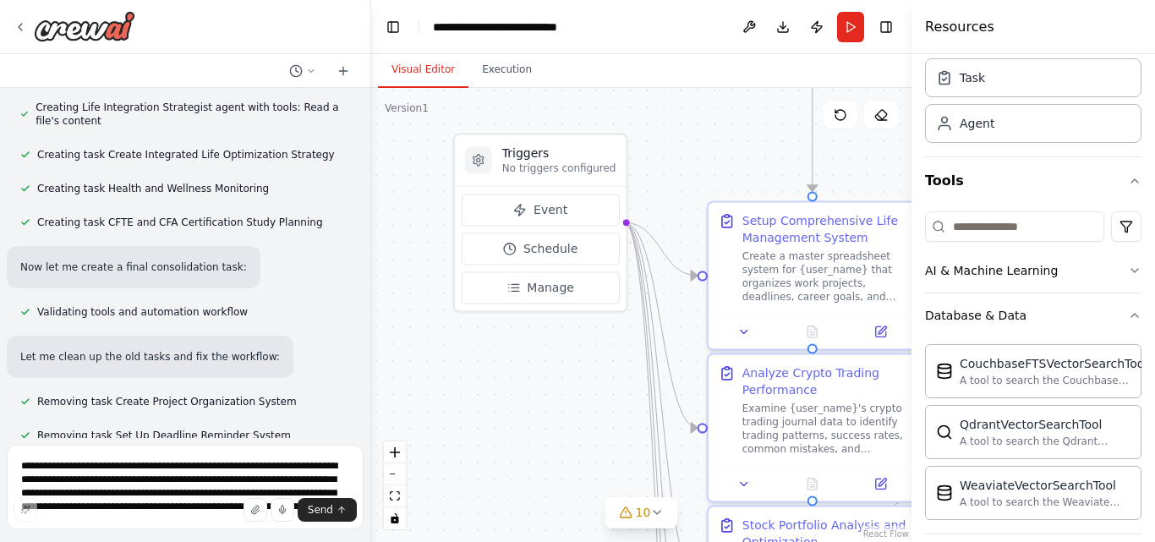
scroll to position [3078, 0]
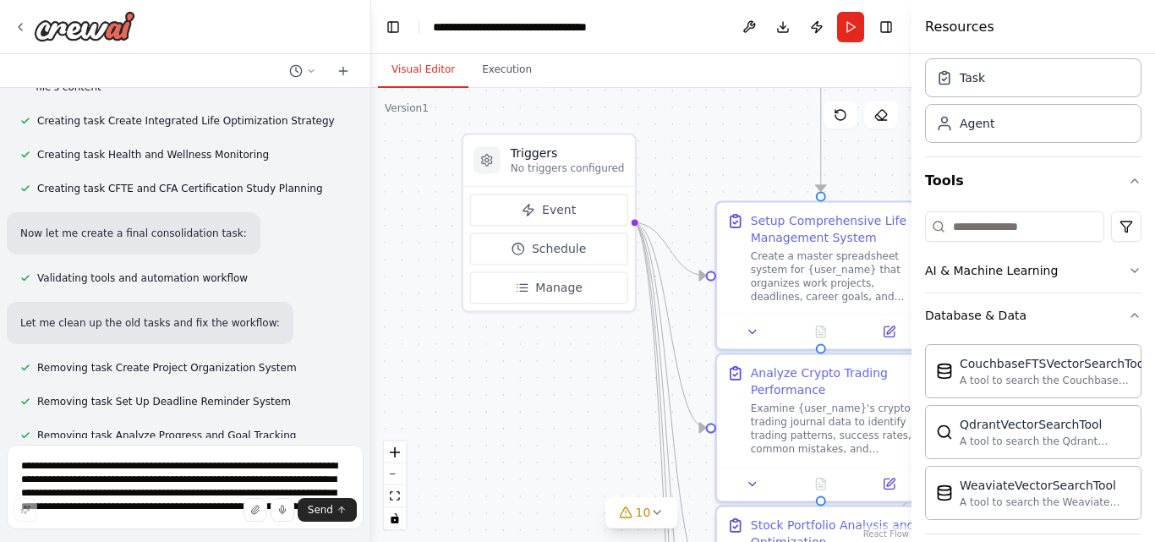
drag, startPoint x: 394, startPoint y: 366, endPoint x: 629, endPoint y: 474, distance: 258.5
click at [629, 474] on div ".deletable-edge-delete-btn { width: 20px; height: 20px; border: 0px solid #ffff…" at bounding box center [641, 315] width 540 height 454
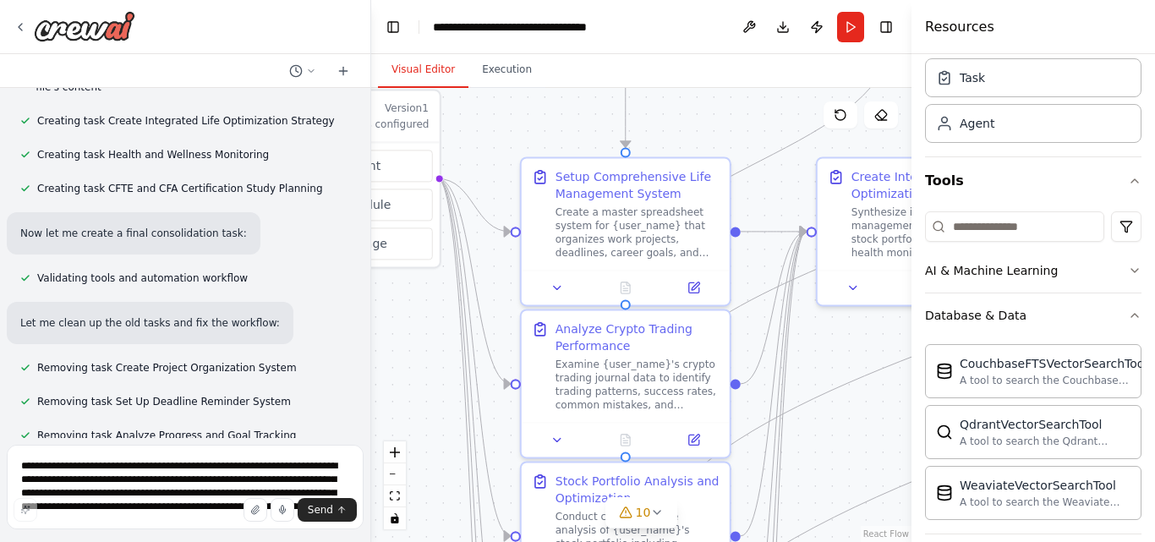
drag, startPoint x: 601, startPoint y: 470, endPoint x: 334, endPoint y: 406, distance: 274.9
click at [357, 412] on div "Create a crew that helps organize your personal projects, sets reminders for im…" at bounding box center [577, 271] width 1155 height 542
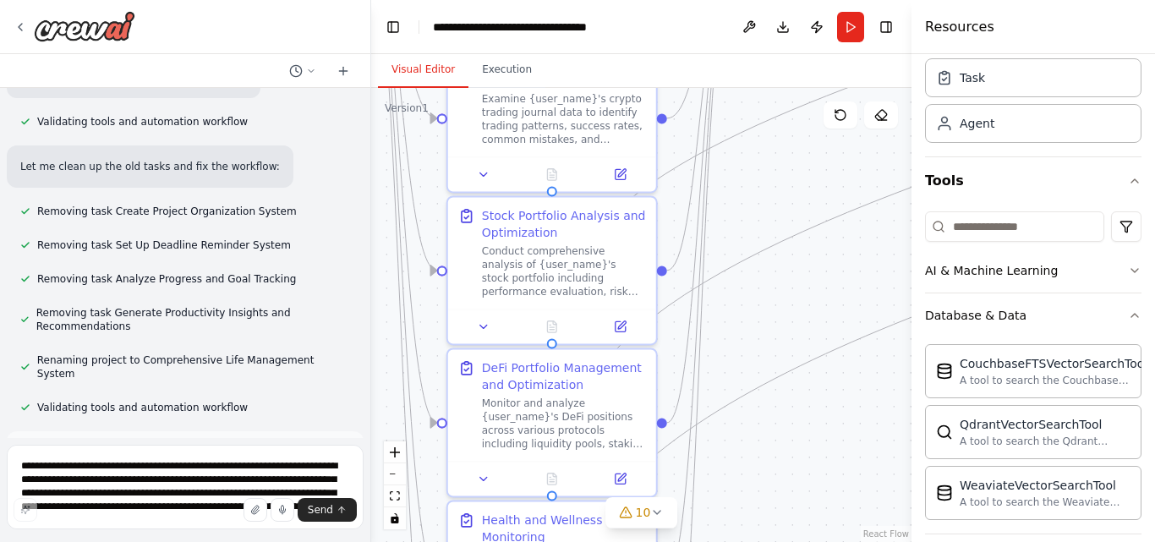
scroll to position [3248, 0]
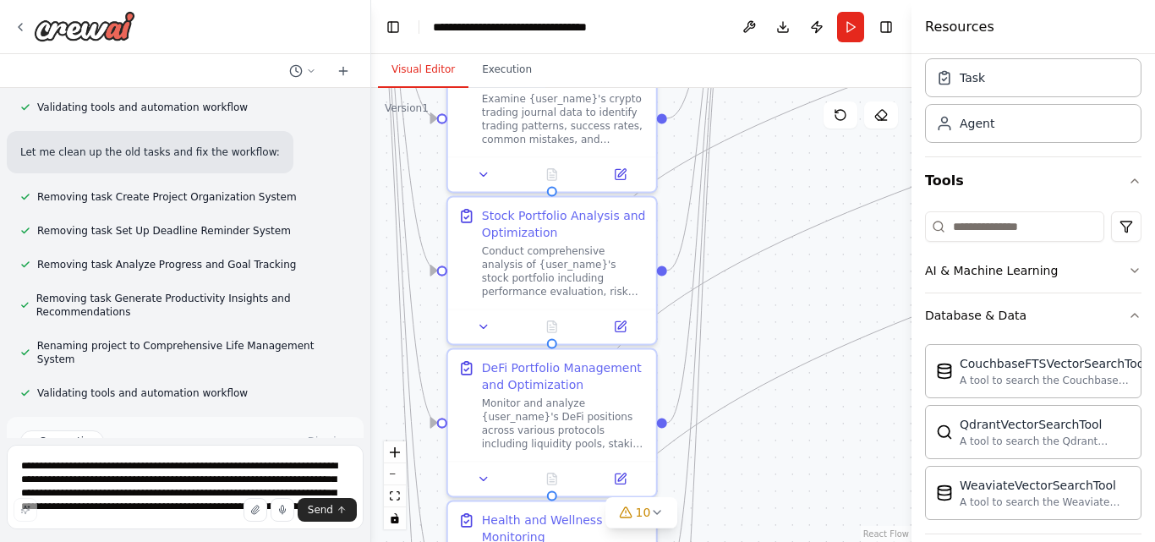
drag, startPoint x: 798, startPoint y: 430, endPoint x: 773, endPoint y: 179, distance: 252.4
click at [773, 179] on div ".deletable-edge-delete-btn { width: 20px; height: 20px; border: 0px solid #ffff…" at bounding box center [641, 315] width 540 height 454
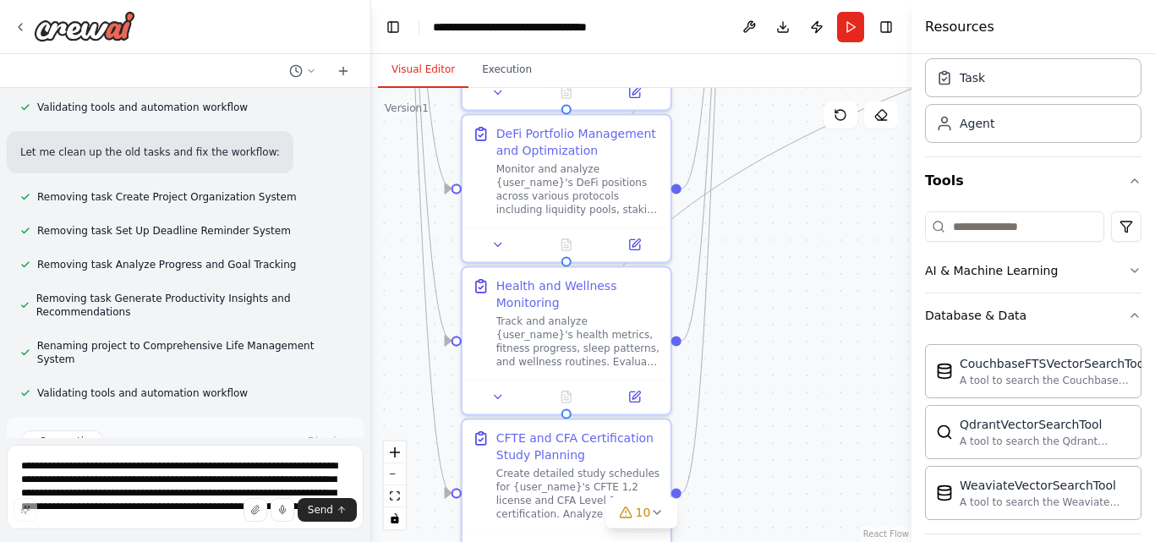
drag, startPoint x: 834, startPoint y: 461, endPoint x: 849, endPoint y: 222, distance: 239.0
click at [849, 222] on div ".deletable-edge-delete-btn { width: 20px; height: 20px; border: 0px solid #ffff…" at bounding box center [641, 315] width 540 height 454
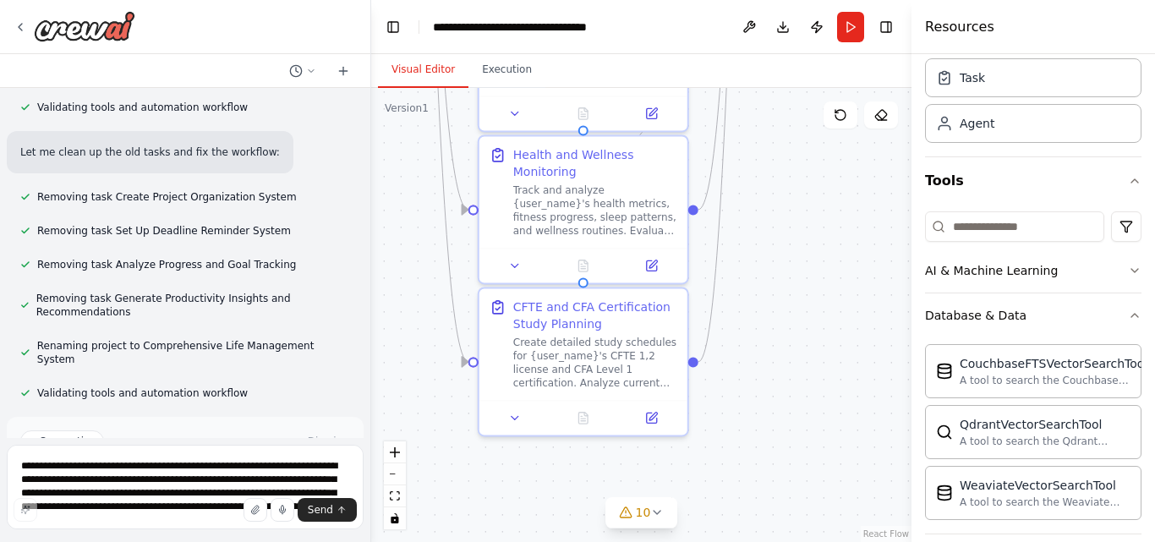
drag, startPoint x: 811, startPoint y: 379, endPoint x: 827, endPoint y: 252, distance: 127.9
click at [827, 252] on div ".deletable-edge-delete-btn { width: 20px; height: 20px; border: 0px solid #ffff…" at bounding box center [641, 315] width 540 height 454
click at [249, 469] on textarea "**********" at bounding box center [185, 487] width 357 height 85
click at [611, 326] on div "CFTE and CFA Certification Study Planning" at bounding box center [595, 312] width 164 height 34
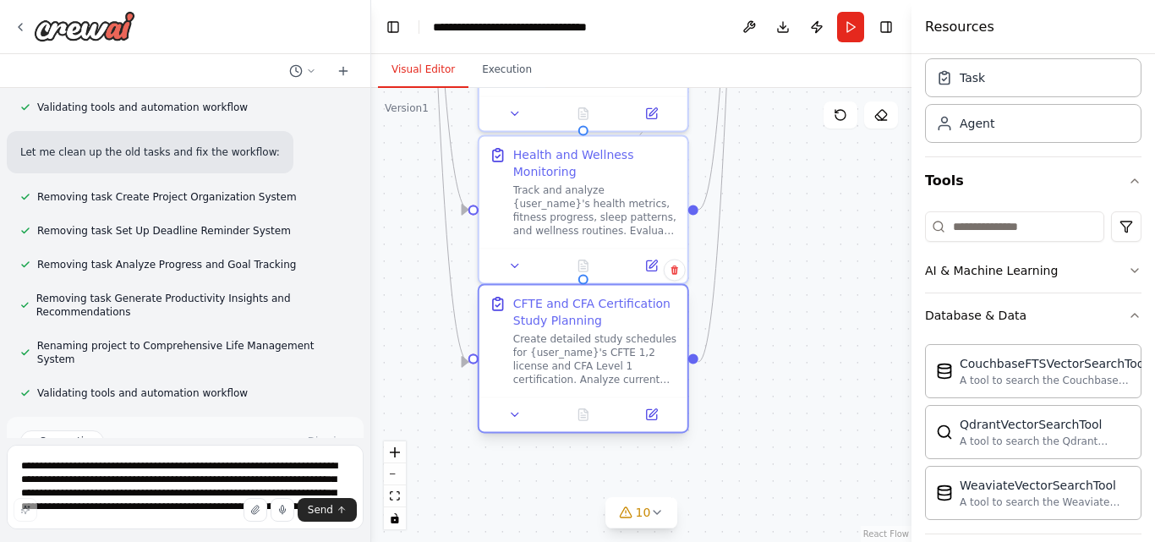
click at [611, 326] on div "CFTE and CFA Certification Study Planning" at bounding box center [595, 312] width 164 height 34
click at [664, 413] on button at bounding box center [651, 414] width 58 height 20
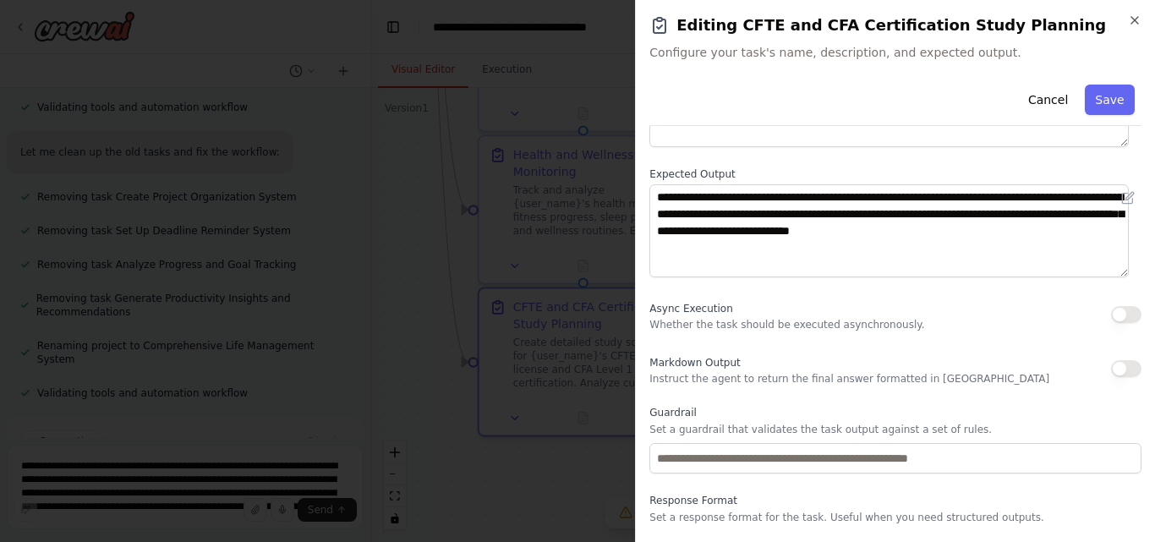
scroll to position [222, 0]
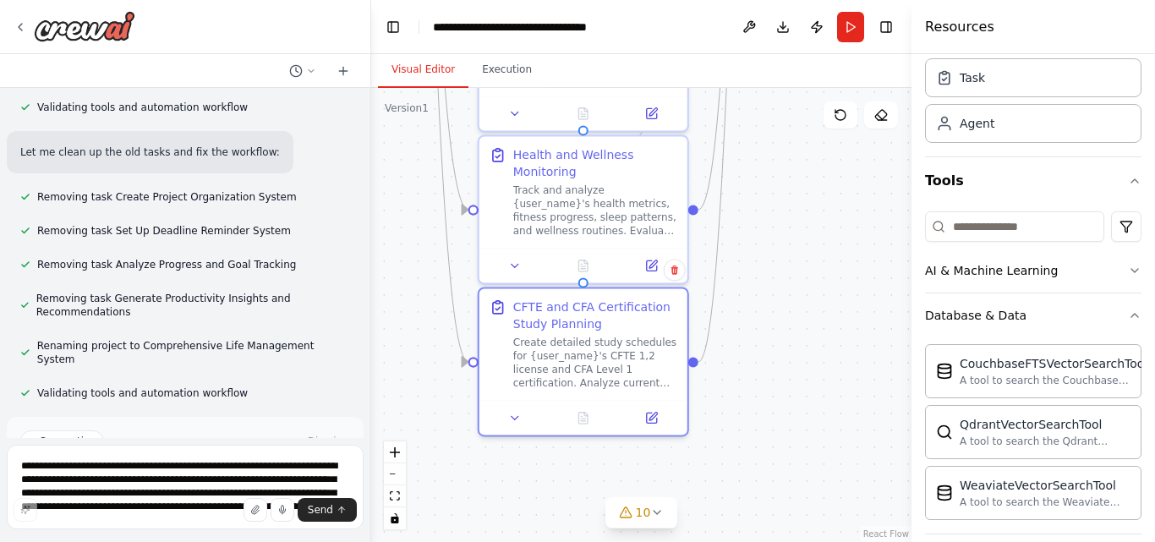
click at [273, 500] on button "Run Automation" at bounding box center [185, 513] width 330 height 27
click at [273, 393] on div "Create a crew that helps organize your personal projects, sets reminders for im…" at bounding box center [185, 263] width 370 height 350
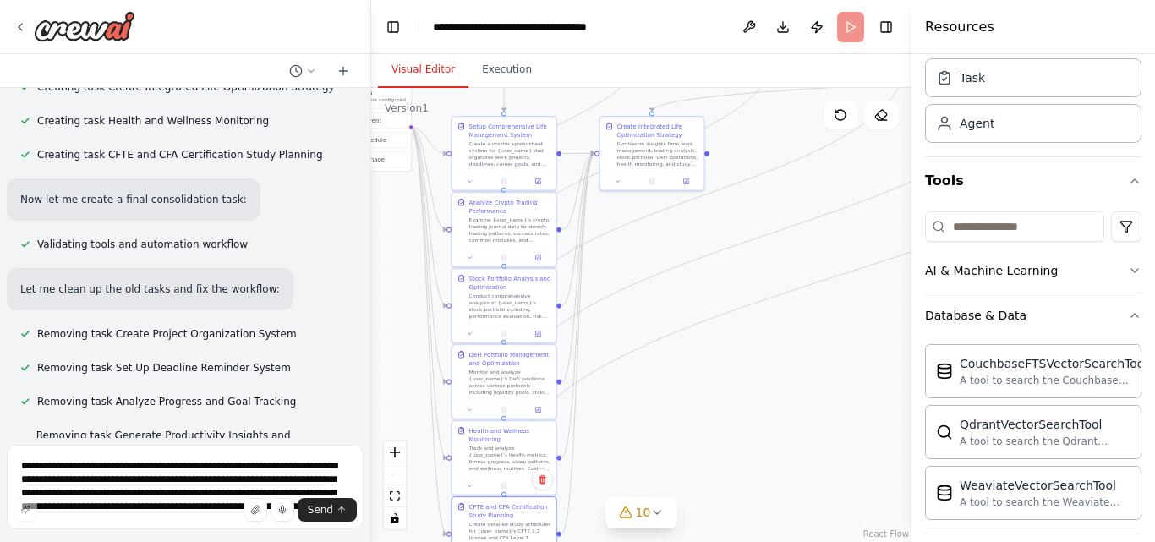
drag, startPoint x: 819, startPoint y: 276, endPoint x: 648, endPoint y: 469, distance: 258.2
click at [648, 469] on div ".deletable-edge-delete-btn { width: 20px; height: 20px; border: 0px solid #ffff…" at bounding box center [641, 315] width 540 height 454
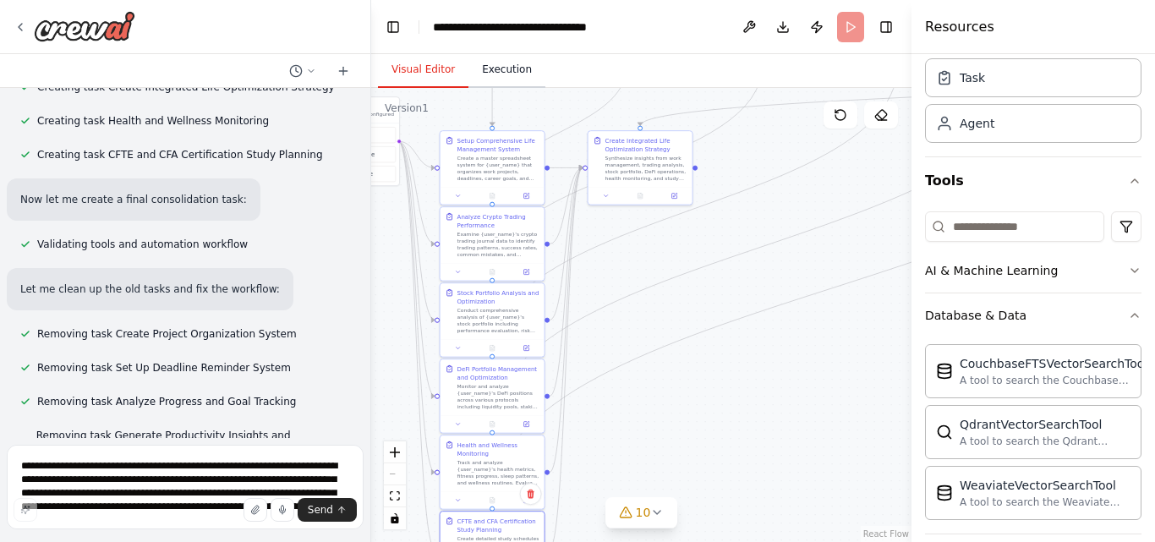
click at [488, 61] on button "Execution" at bounding box center [507, 70] width 77 height 36
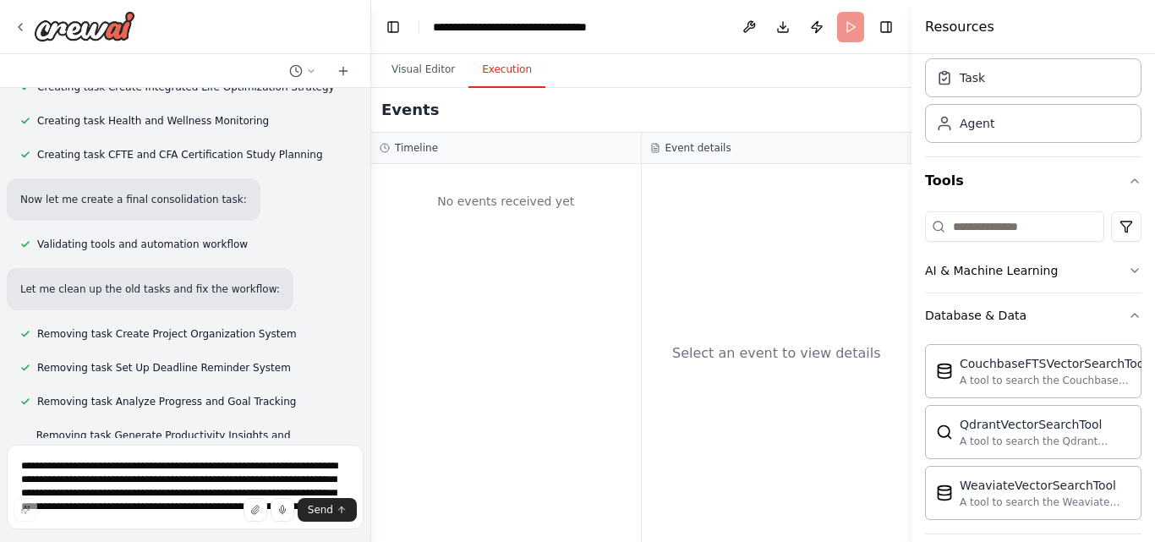
click at [504, 193] on div "No events received yet" at bounding box center [506, 202] width 253 height 58
click at [739, 296] on div "Select an event to view details" at bounding box center [777, 353] width 271 height 378
click at [738, 368] on div "Select an event to view details" at bounding box center [777, 353] width 271 height 378
click at [744, 353] on div "Select an event to view details" at bounding box center [776, 353] width 209 height 20
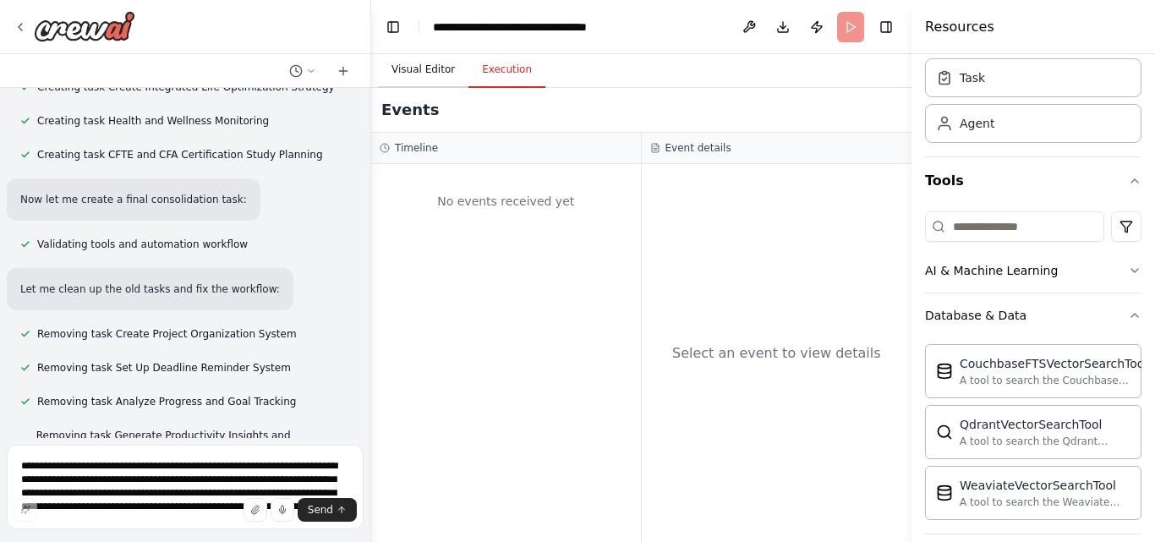
click at [425, 74] on button "Visual Editor" at bounding box center [423, 70] width 90 height 36
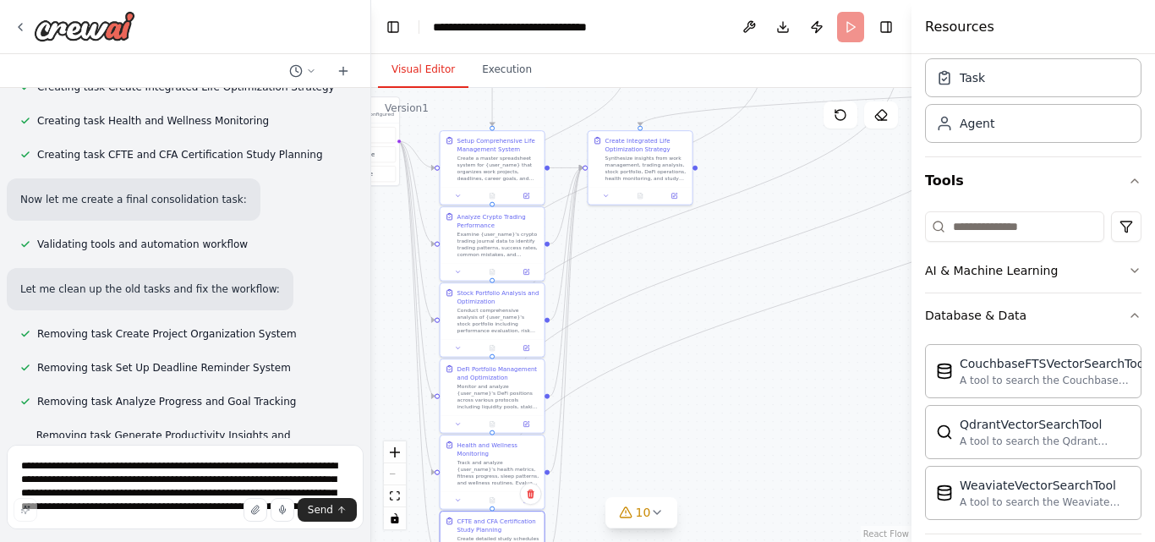
click at [858, 28] on header "**********" at bounding box center [641, 27] width 540 height 54
click at [847, 23] on header "**********" at bounding box center [641, 27] width 540 height 54
click at [795, 30] on button "Download" at bounding box center [783, 27] width 27 height 30
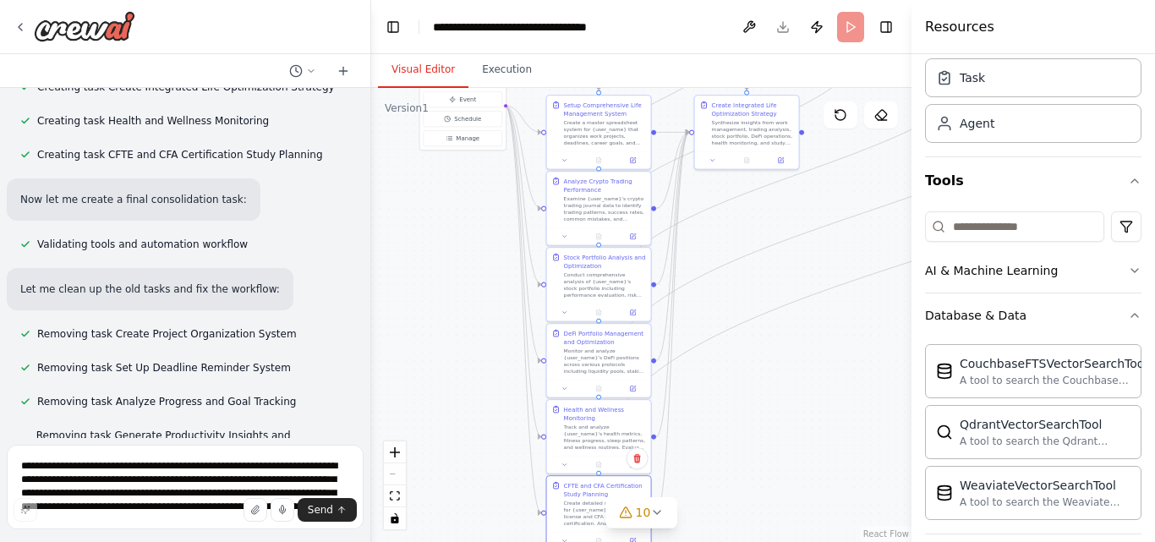
drag, startPoint x: 683, startPoint y: 395, endPoint x: 790, endPoint y: 358, distance: 112.9
click at [790, 358] on div ".deletable-edge-delete-btn { width: 20px; height: 20px; border: 0px solid #ffff…" at bounding box center [641, 315] width 540 height 454
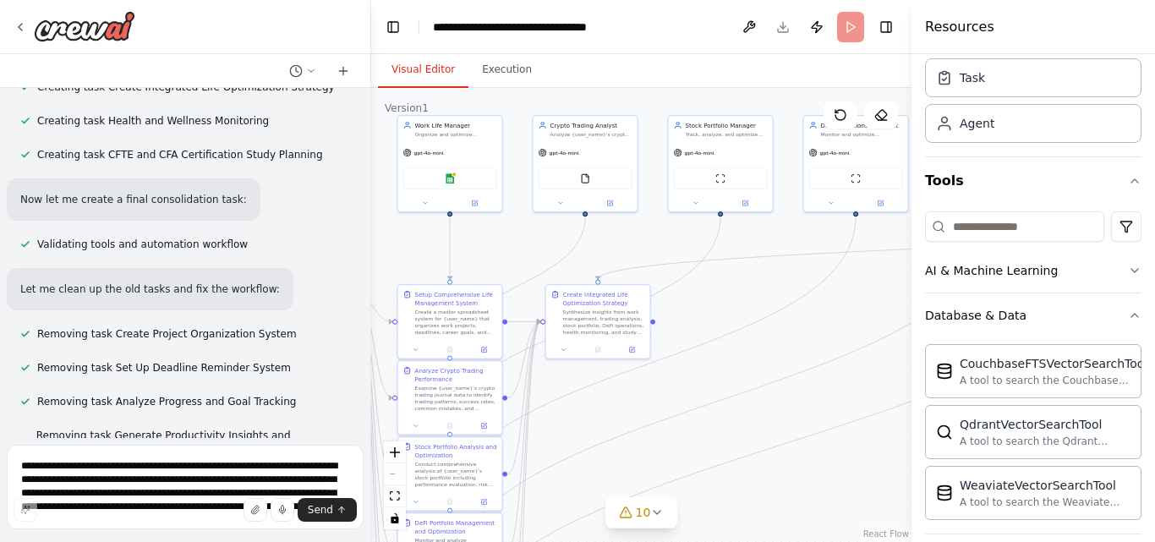
drag, startPoint x: 854, startPoint y: 298, endPoint x: 689, endPoint y: 512, distance: 270.1
click at [690, 512] on div ".deletable-edge-delete-btn { width: 20px; height: 20px; border: 0px solid #ffff…" at bounding box center [641, 315] width 540 height 454
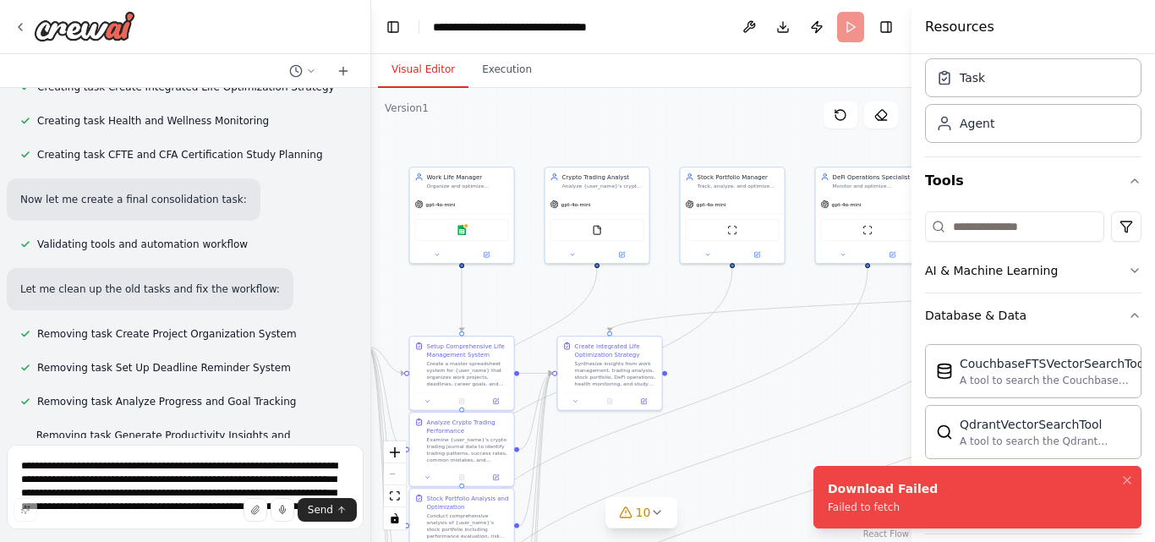
drag, startPoint x: 848, startPoint y: 301, endPoint x: 879, endPoint y: 328, distance: 40.7
click at [879, 328] on div ".deletable-edge-delete-btn { width: 20px; height: 20px; border: 0px solid #ffff…" at bounding box center [641, 315] width 540 height 454
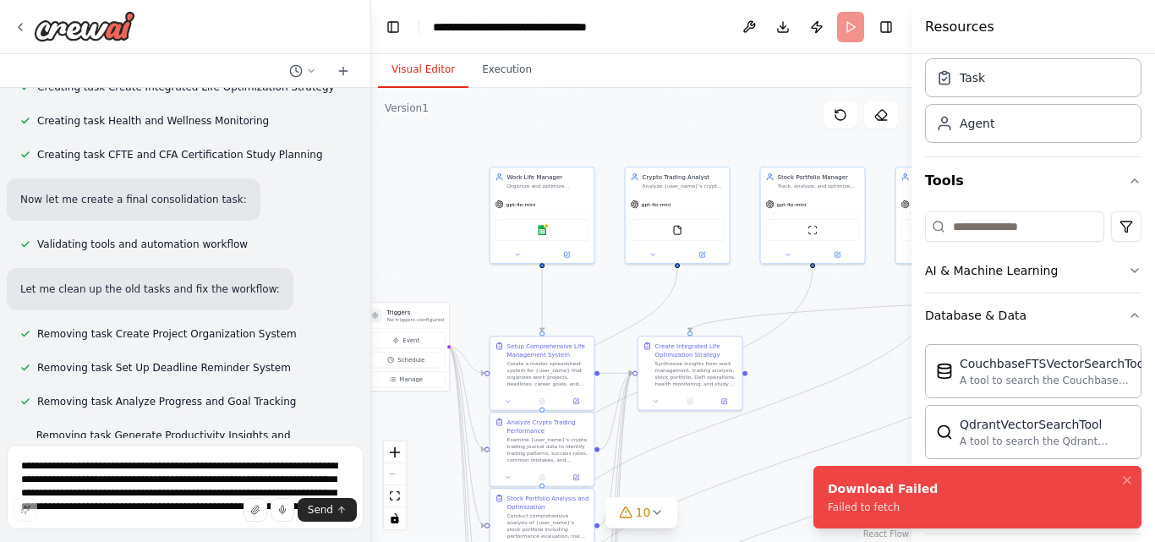
drag, startPoint x: 414, startPoint y: 273, endPoint x: 508, endPoint y: 273, distance: 94.7
click at [506, 273] on div ".deletable-edge-delete-btn { width: 20px; height: 20px; border: 0px solid #ffff…" at bounding box center [641, 315] width 540 height 454
click at [507, 273] on div ".deletable-edge-delete-btn { width: 20px; height: 20px; border: 0px solid #ffff…" at bounding box center [641, 315] width 540 height 454
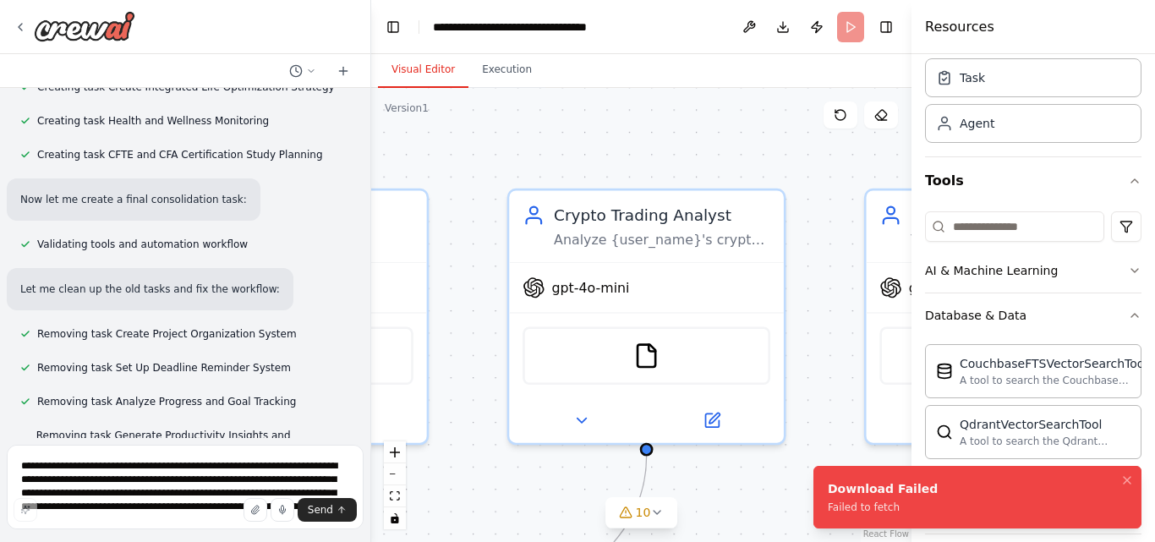
drag, startPoint x: 753, startPoint y: 153, endPoint x: 467, endPoint y: 282, distance: 313.4
click at [467, 282] on div ".deletable-edge-delete-btn { width: 20px; height: 20px; border: 0px solid #ffff…" at bounding box center [641, 315] width 540 height 454
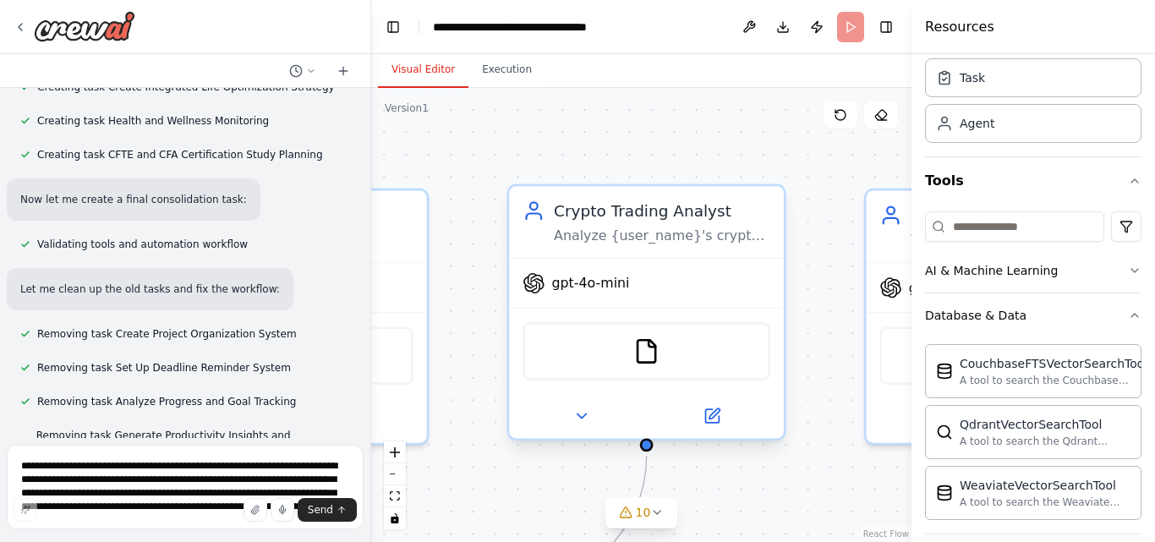
click at [691, 269] on div "gpt-4o-mini" at bounding box center [646, 283] width 275 height 49
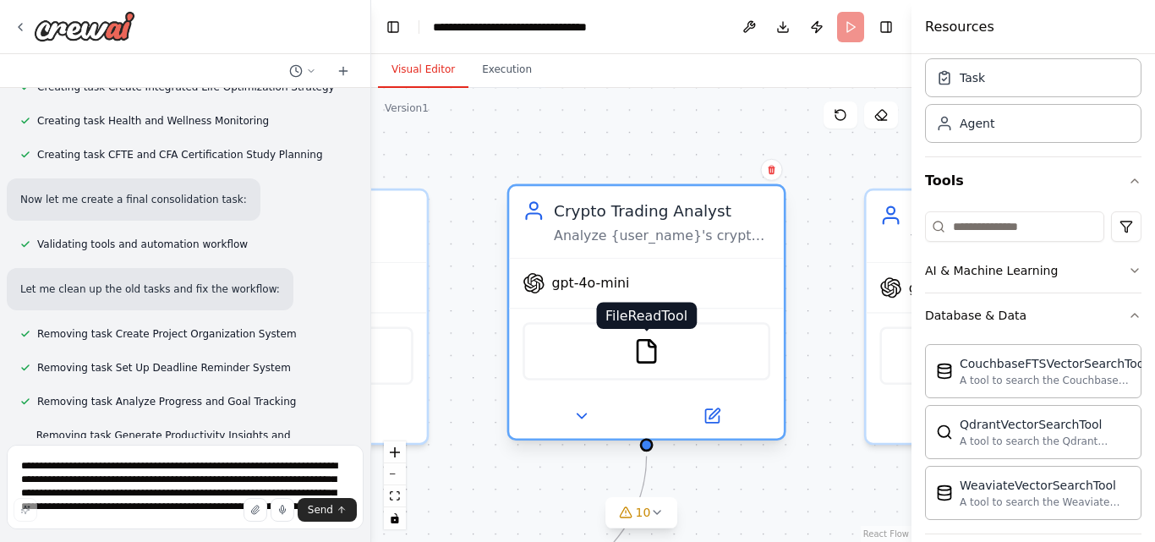
click at [658, 356] on img at bounding box center [646, 351] width 27 height 27
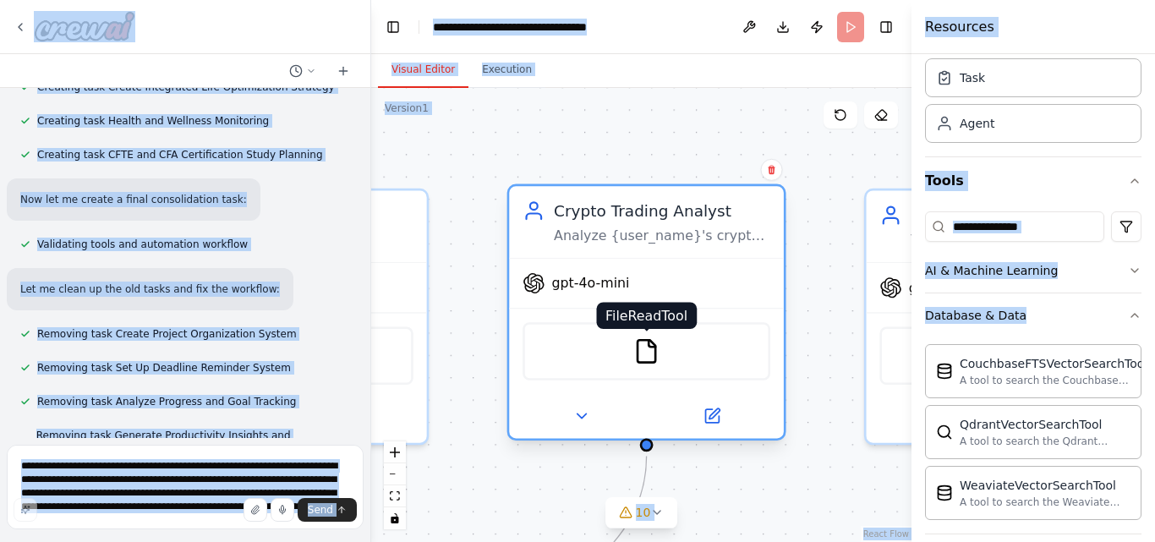
click at [658, 356] on img at bounding box center [646, 351] width 27 height 27
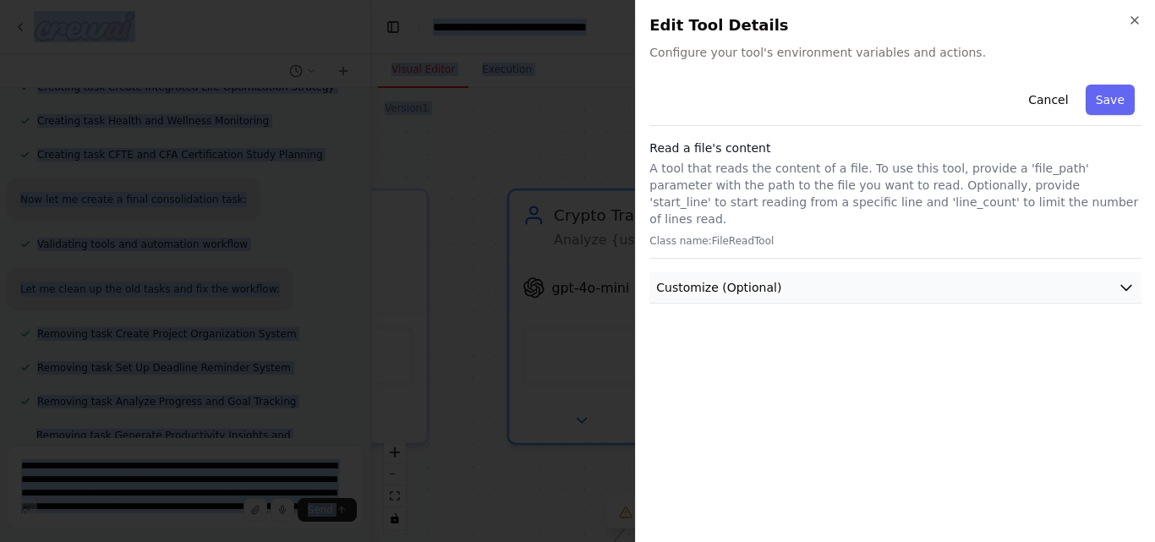
click at [710, 279] on span "Customize (Optional)" at bounding box center [718, 287] width 125 height 17
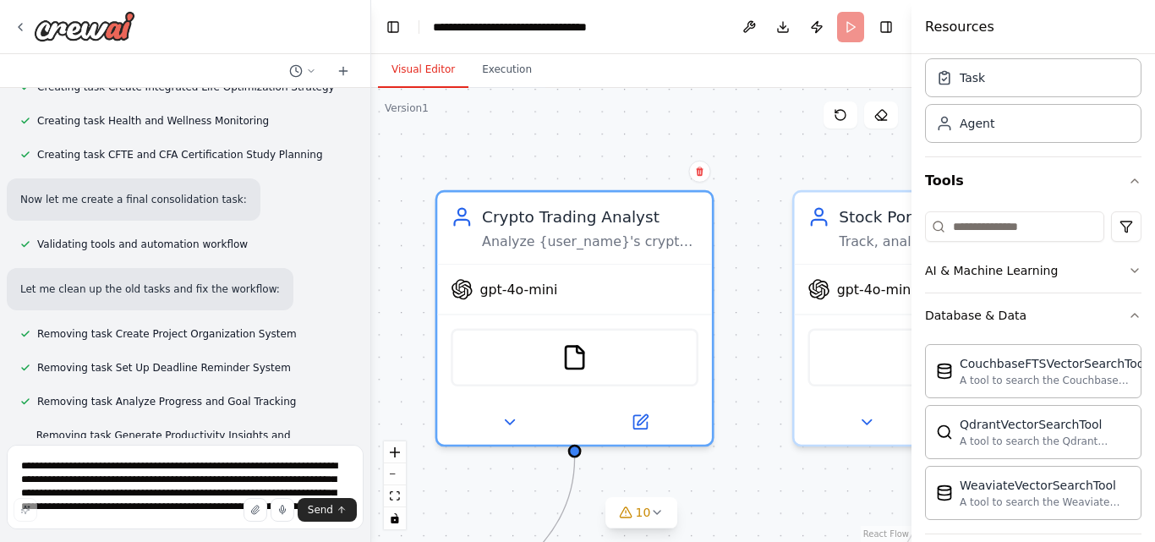
drag, startPoint x: 656, startPoint y: 145, endPoint x: 435, endPoint y: 145, distance: 221.6
click at [443, 145] on div ".deletable-edge-delete-btn { width: 20px; height: 20px; border: 0px solid #ffff…" at bounding box center [641, 315] width 540 height 454
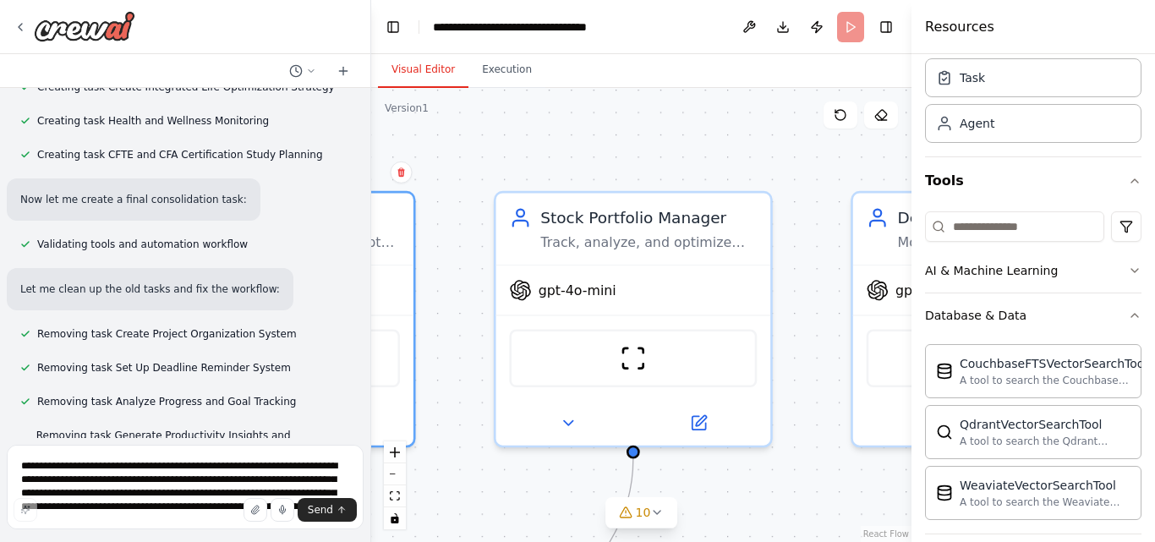
drag, startPoint x: 795, startPoint y: 173, endPoint x: 578, endPoint y: 176, distance: 217.4
click at [578, 176] on div ".deletable-edge-delete-btn { width: 20px; height: 20px; border: 0px solid #ffff…" at bounding box center [641, 315] width 540 height 454
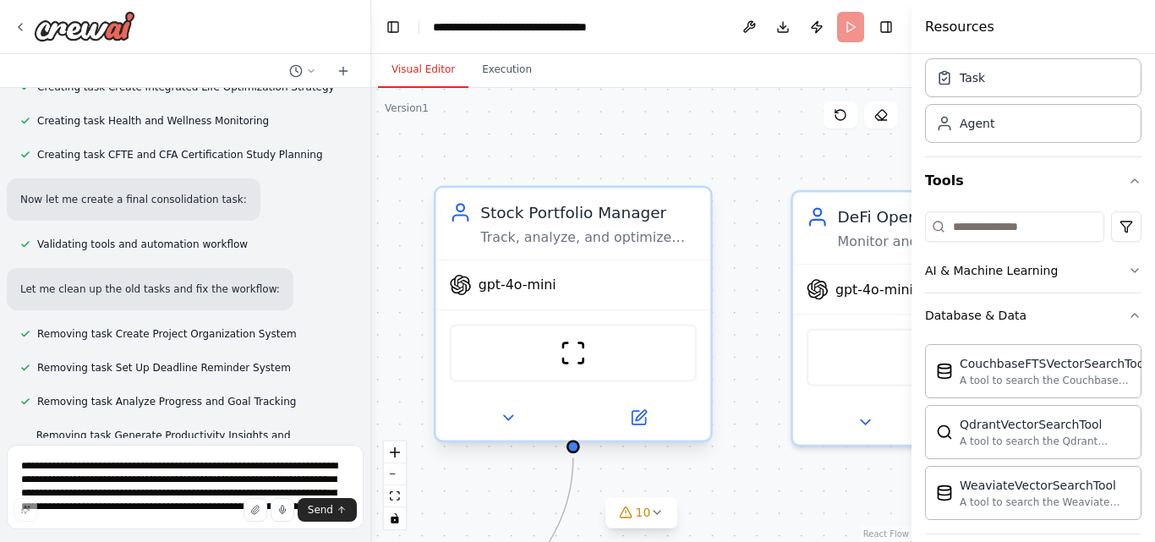
click at [590, 349] on div "ScrapeWebsiteTool" at bounding box center [573, 353] width 248 height 58
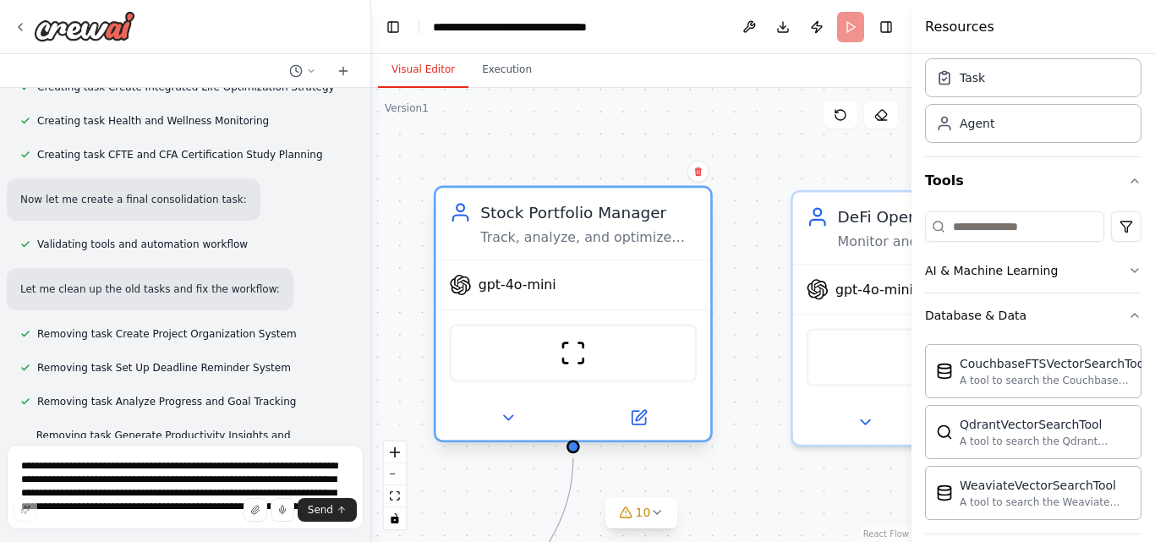
click at [590, 349] on div "ScrapeWebsiteTool" at bounding box center [573, 353] width 248 height 58
click at [550, 350] on div "ScrapeWebsiteTool" at bounding box center [573, 353] width 248 height 58
click at [562, 348] on img at bounding box center [573, 353] width 27 height 27
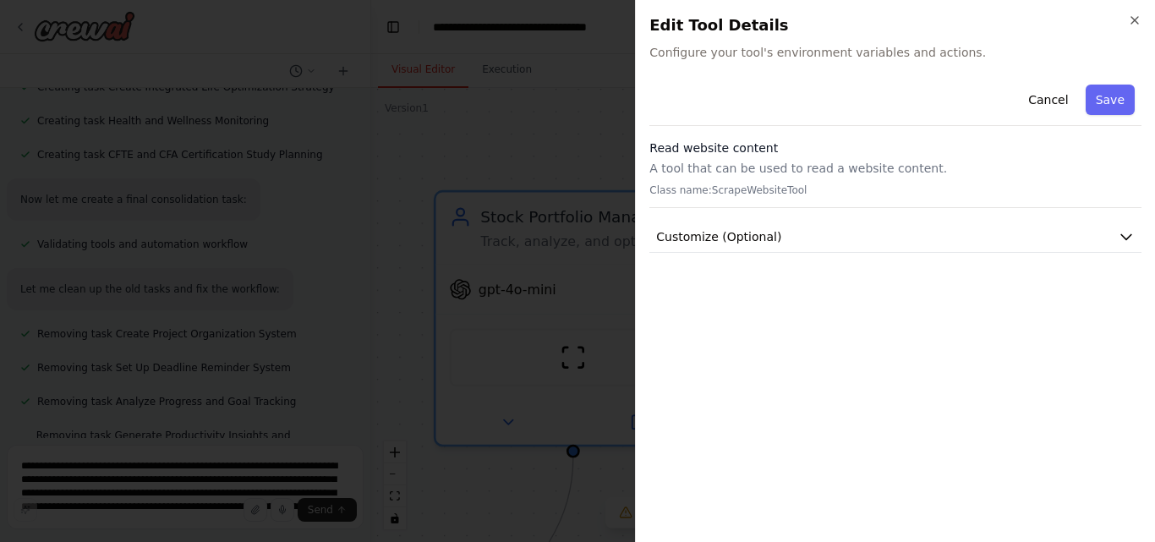
click at [819, 112] on div "Cancel Save" at bounding box center [896, 102] width 492 height 48
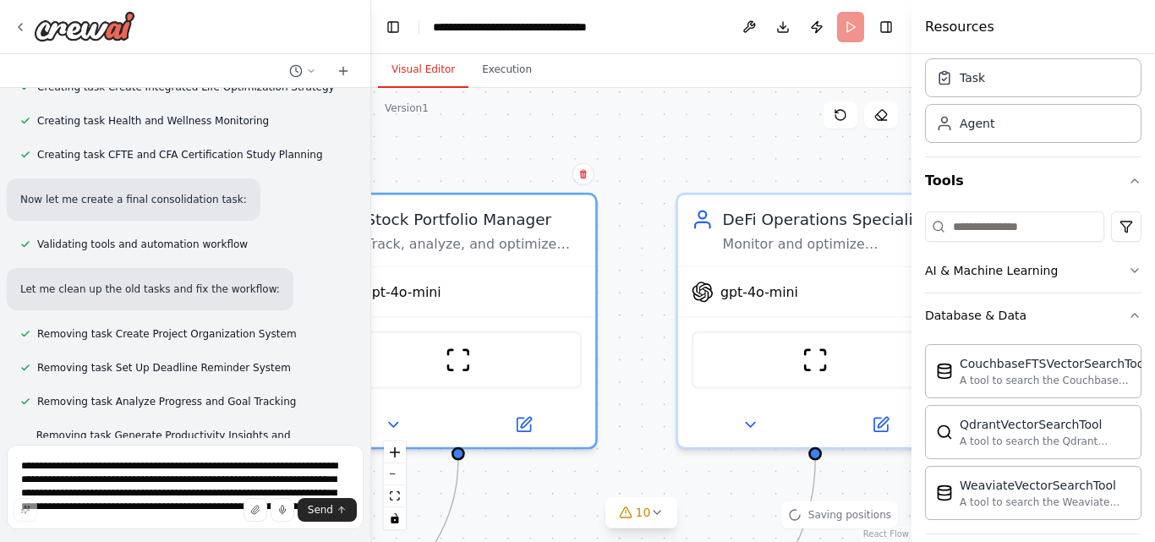
drag, startPoint x: 691, startPoint y: 144, endPoint x: 474, endPoint y: 142, distance: 217.4
click at [479, 143] on div ".deletable-edge-delete-btn { width: 20px; height: 20px; border: 0px solid #ffff…" at bounding box center [641, 315] width 540 height 454
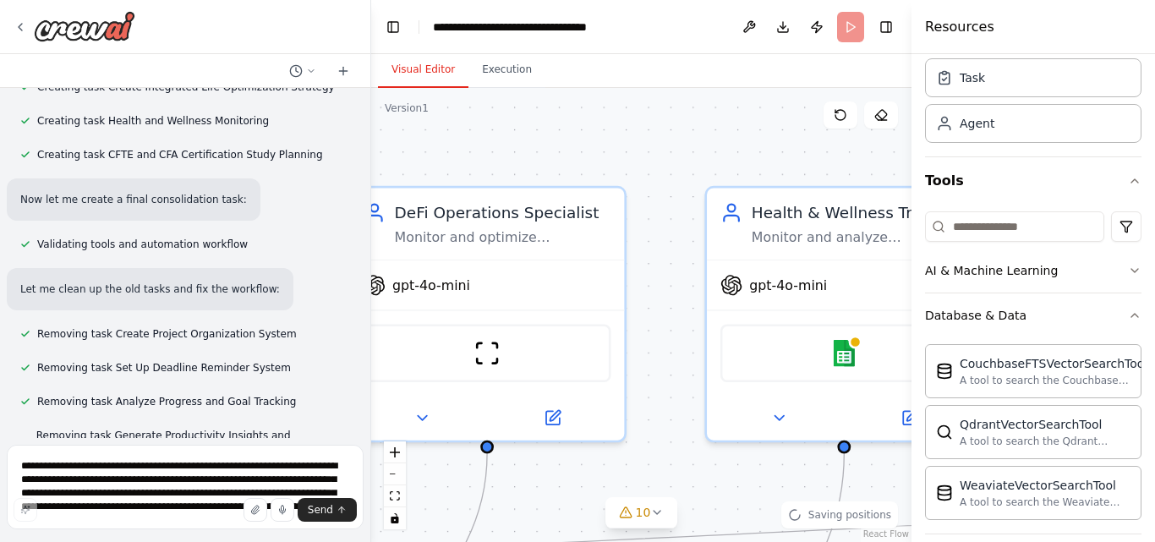
drag, startPoint x: 744, startPoint y: 159, endPoint x: 502, endPoint y: 154, distance: 241.9
click at [502, 156] on div ".deletable-edge-delete-btn { width: 20px; height: 20px; border: 0px solid #ffff…" at bounding box center [641, 315] width 540 height 454
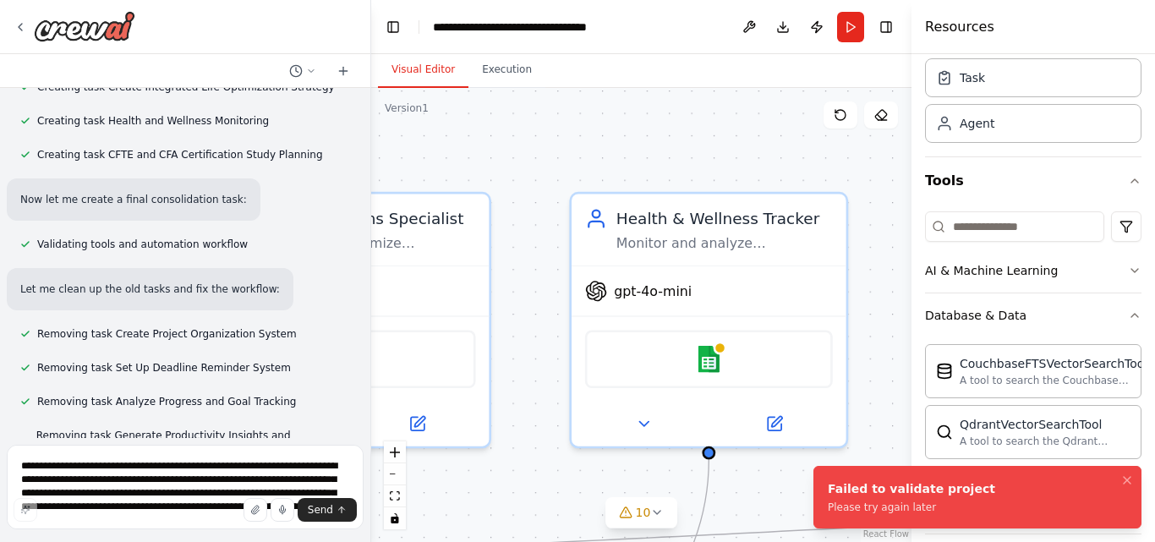
drag, startPoint x: 693, startPoint y: 158, endPoint x: 507, endPoint y: 159, distance: 185.2
click at [508, 159] on div ".deletable-edge-delete-btn { width: 20px; height: 20px; border: 0px solid #ffff…" at bounding box center [641, 315] width 540 height 454
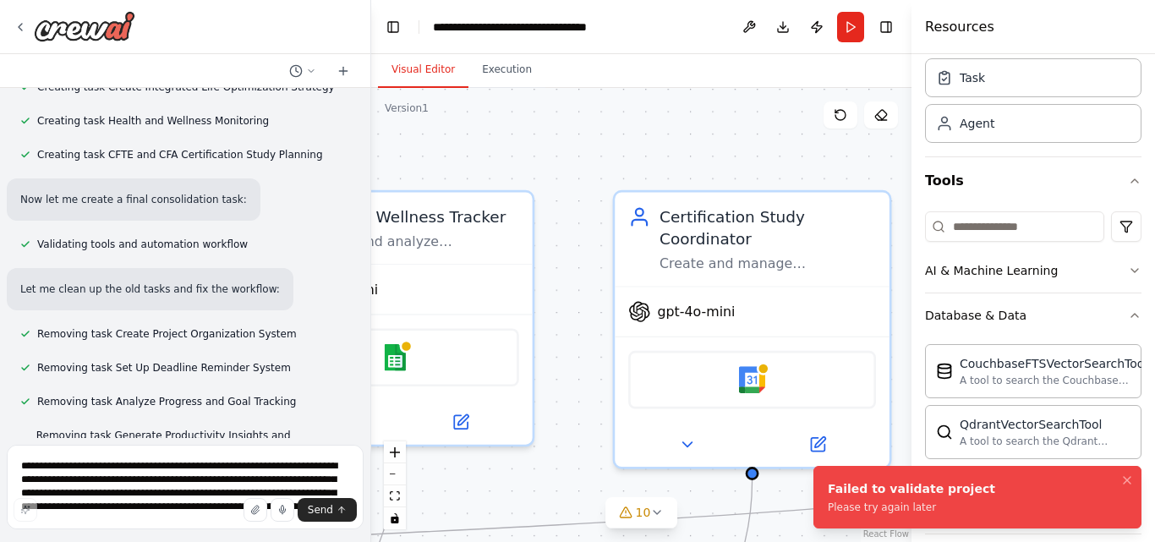
drag, startPoint x: 738, startPoint y: 165, endPoint x: 430, endPoint y: 164, distance: 308.7
click at [431, 164] on div ".deletable-edge-delete-btn { width: 20px; height: 20px; border: 0px solid #ffff…" at bounding box center [641, 315] width 540 height 454
click at [429, 164] on div ".deletable-edge-delete-btn { width: 20px; height: 20px; border: 0px solid #ffff…" at bounding box center [641, 315] width 540 height 454
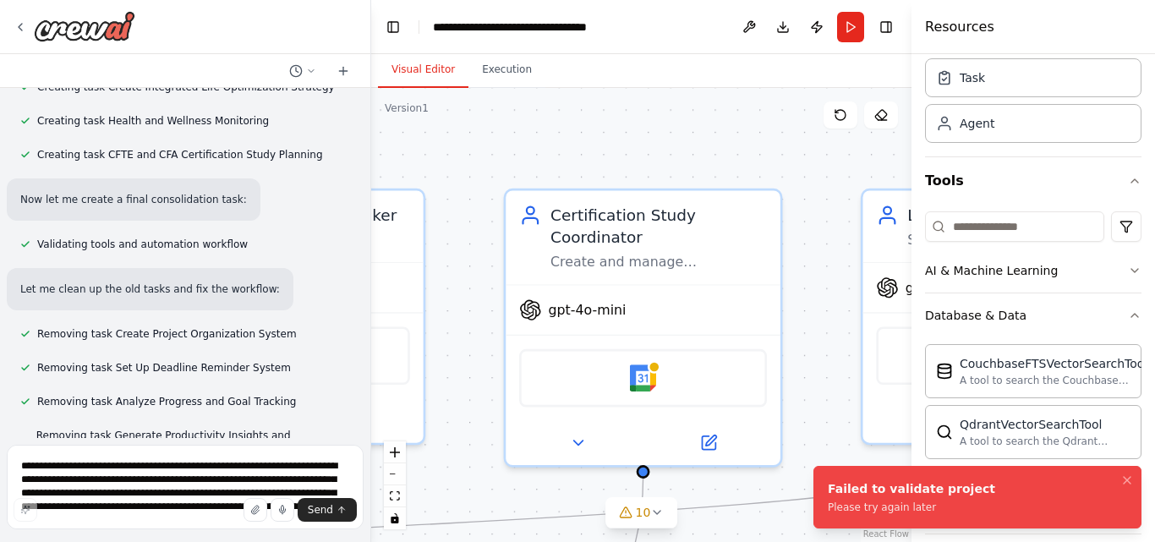
drag, startPoint x: 710, startPoint y: 169, endPoint x: 669, endPoint y: 169, distance: 40.6
click at [669, 169] on div ".deletable-edge-delete-btn { width: 20px; height: 20px; border: 0px solid #ffff…" at bounding box center [641, 315] width 540 height 454
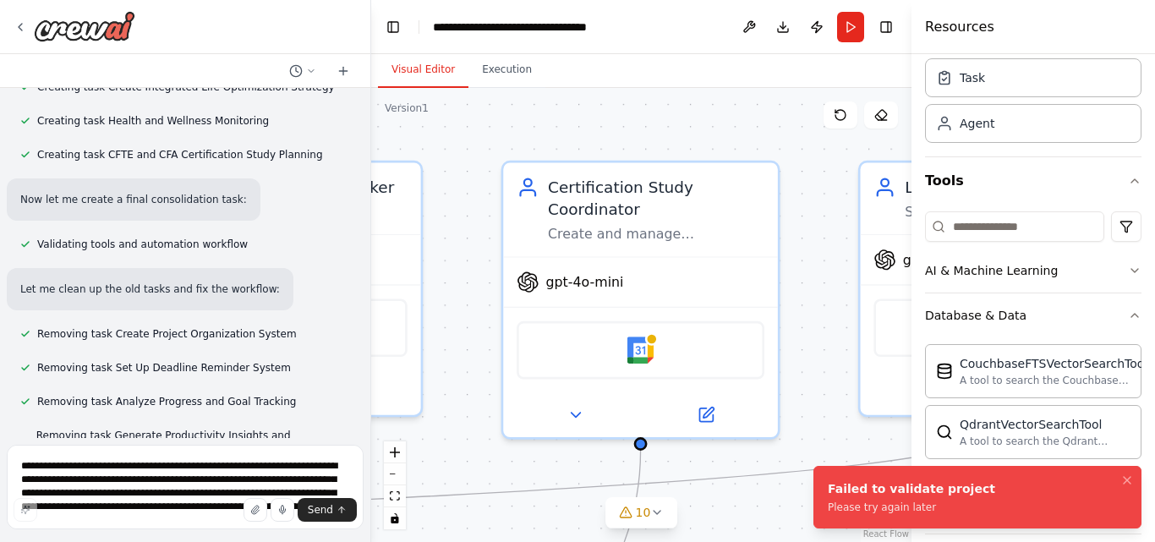
drag, startPoint x: 819, startPoint y: 292, endPoint x: 802, endPoint y: 53, distance: 239.1
click at [802, 55] on div "Visual Editor Execution Version 1 Show Tools Hide Agents .deletable-edge-delete…" at bounding box center [641, 298] width 540 height 488
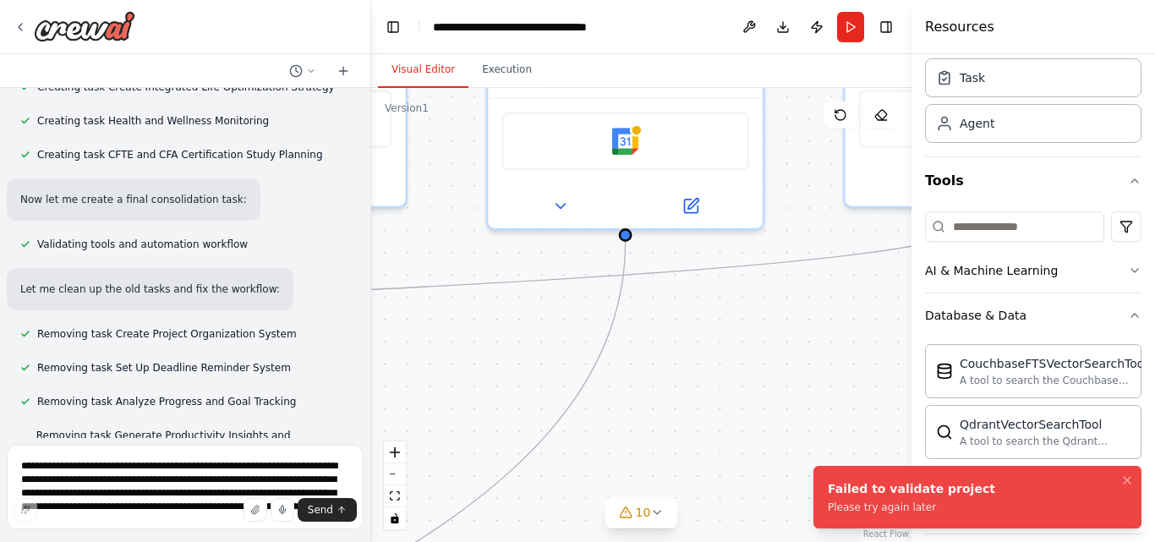
drag, startPoint x: 725, startPoint y: 392, endPoint x: 841, endPoint y: 197, distance: 227.1
click at [820, 233] on div ".deletable-edge-delete-btn { width: 20px; height: 20px; border: 0px solid #ffff…" at bounding box center [641, 315] width 540 height 454
click at [832, 212] on div ".deletable-edge-delete-btn { width: 20px; height: 20px; border: 0px solid #ffff…" at bounding box center [641, 315] width 540 height 454
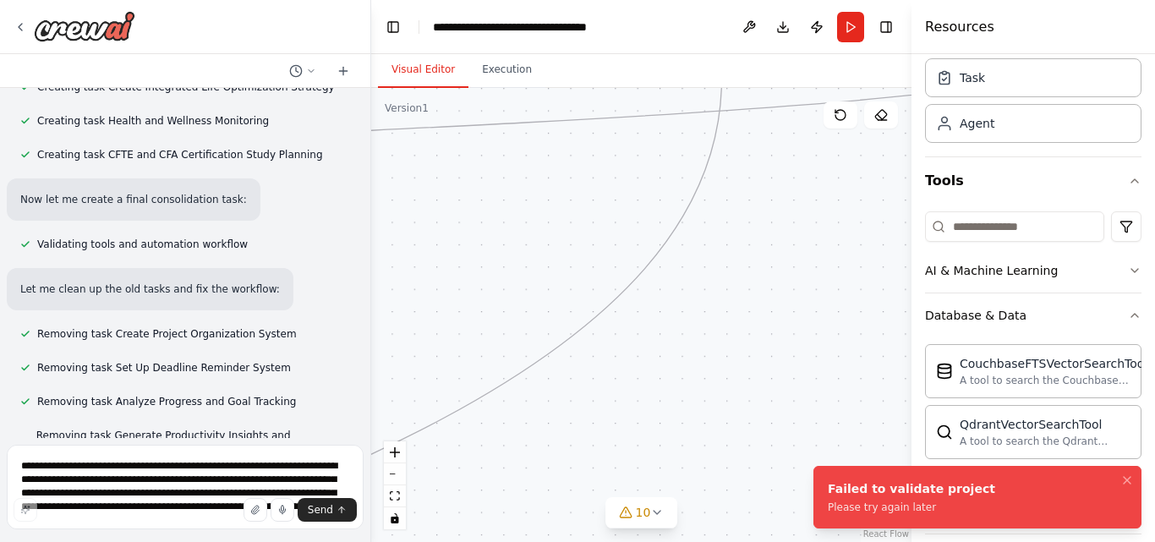
drag, startPoint x: 660, startPoint y: 378, endPoint x: 814, endPoint y: 234, distance: 210.6
click at [726, 323] on div ".deletable-edge-delete-btn { width: 20px; height: 20px; border: 0px solid #ffff…" at bounding box center [641, 315] width 540 height 454
click at [780, 269] on div ".deletable-edge-delete-btn { width: 20px; height: 20px; border: 0px solid #ffff…" at bounding box center [641, 315] width 540 height 454
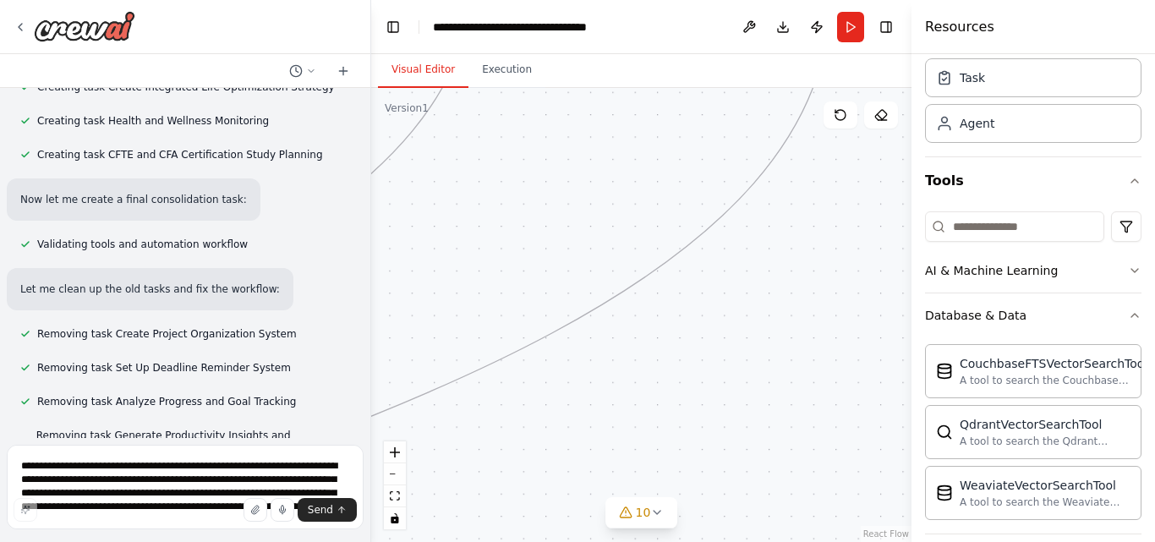
drag, startPoint x: 550, startPoint y: 359, endPoint x: 801, endPoint y: 226, distance: 284.5
click at [690, 302] on div ".deletable-edge-delete-btn { width: 20px; height: 20px; border: 0px solid #ffff…" at bounding box center [641, 315] width 540 height 454
click at [772, 247] on div ".deletable-edge-delete-btn { width: 20px; height: 20px; border: 0px solid #ffff…" at bounding box center [641, 315] width 540 height 454
drag, startPoint x: 510, startPoint y: 411, endPoint x: 726, endPoint y: 314, distance: 237.3
click at [663, 343] on div ".deletable-edge-delete-btn { width: 20px; height: 20px; border: 0px solid #ffff…" at bounding box center [641, 315] width 540 height 454
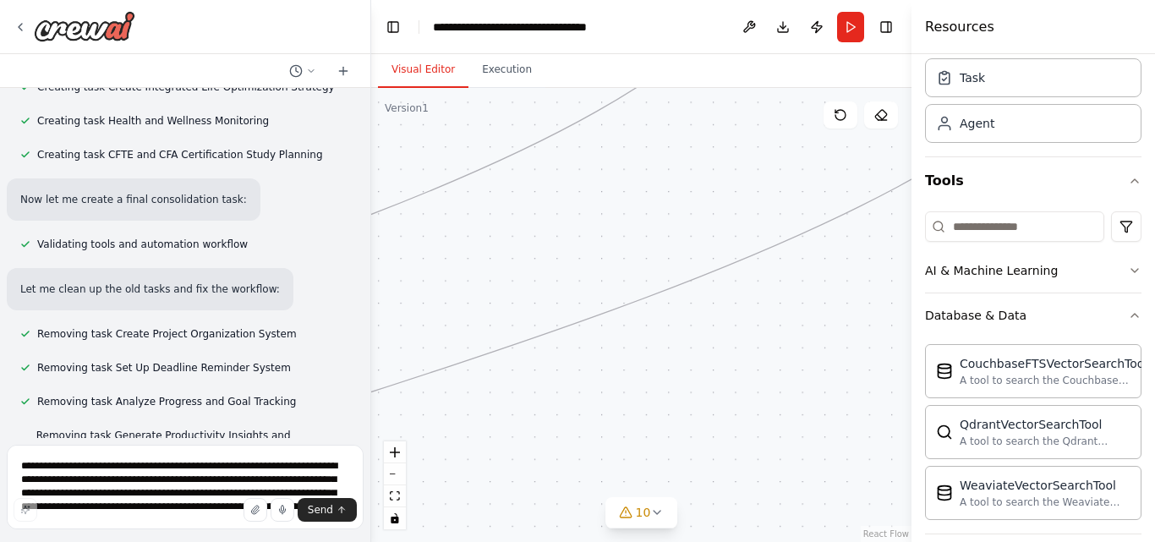
drag, startPoint x: 726, startPoint y: 314, endPoint x: 752, endPoint y: 301, distance: 28.4
click at [743, 304] on div ".deletable-edge-delete-btn { width: 20px; height: 20px; border: 0px solid #ffff…" at bounding box center [641, 315] width 540 height 454
drag, startPoint x: 467, startPoint y: 437, endPoint x: 771, endPoint y: 372, distance: 311.3
click at [771, 372] on div ".deletable-edge-delete-btn { width: 20px; height: 20px; border: 0px solid #ffff…" at bounding box center [641, 315] width 540 height 454
drag, startPoint x: 458, startPoint y: 481, endPoint x: 888, endPoint y: 311, distance: 462.8
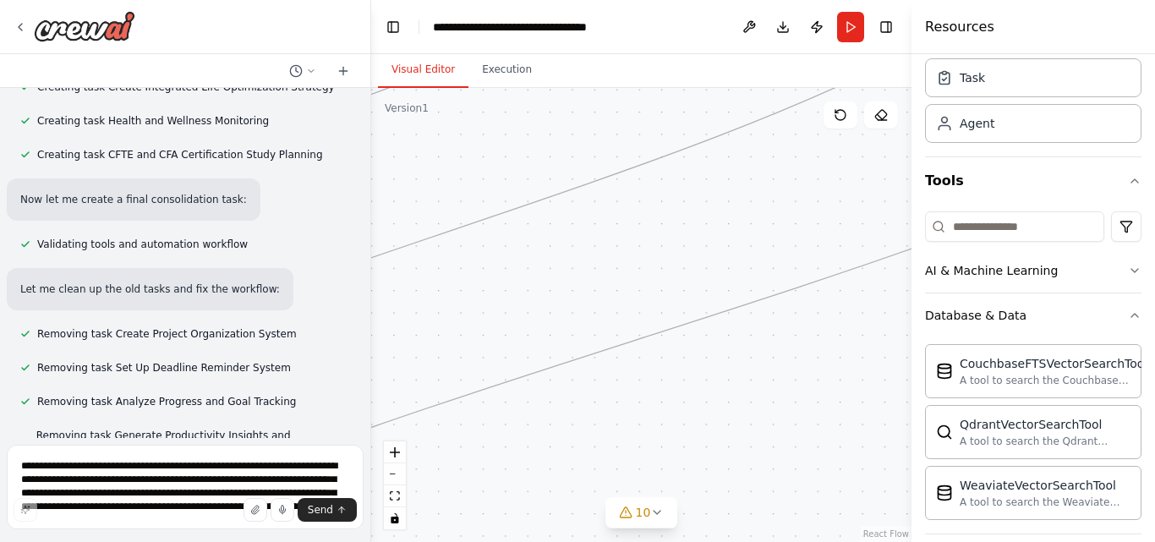
click at [888, 311] on div ".deletable-edge-delete-btn { width: 20px; height: 20px; border: 0px solid #ffff…" at bounding box center [641, 315] width 540 height 454
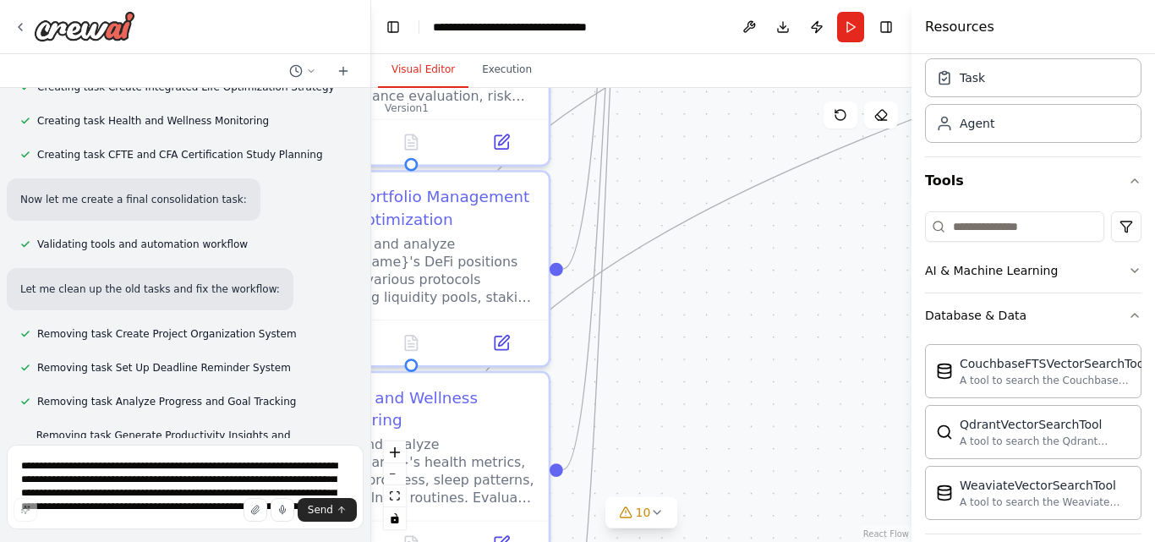
drag, startPoint x: 486, startPoint y: 485, endPoint x: 799, endPoint y: 242, distance: 396.5
click at [798, 244] on div ".deletable-edge-delete-btn { width: 20px; height: 20px; border: 0px solid #ffff…" at bounding box center [641, 315] width 540 height 454
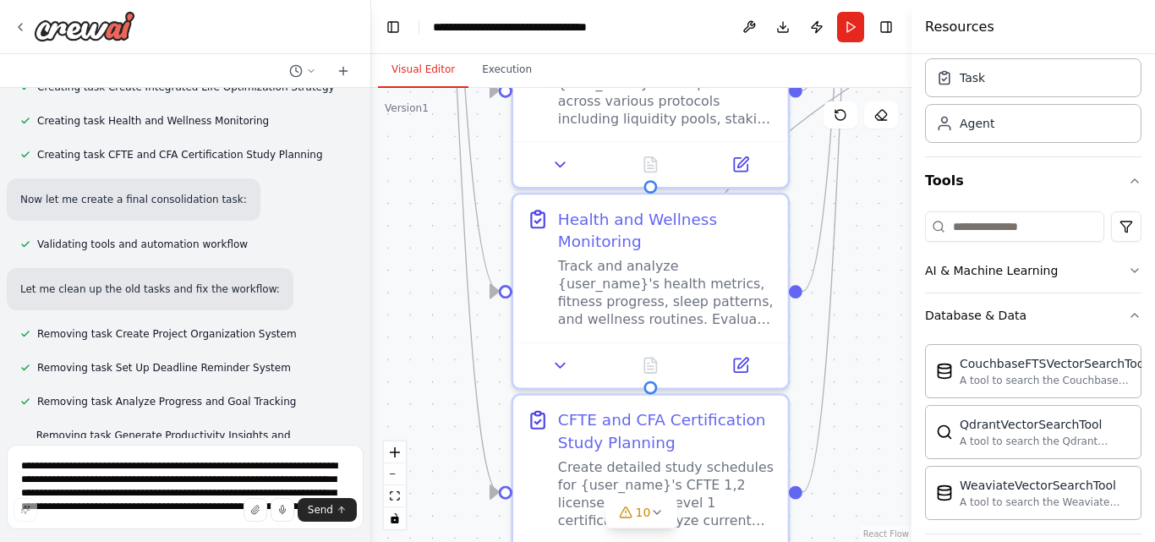
drag, startPoint x: 723, startPoint y: 328, endPoint x: 867, endPoint y: 194, distance: 196.9
click at [867, 194] on div ".deletable-edge-delete-btn { width: 20px; height: 20px; border: 0px solid #ffff…" at bounding box center [641, 315] width 540 height 454
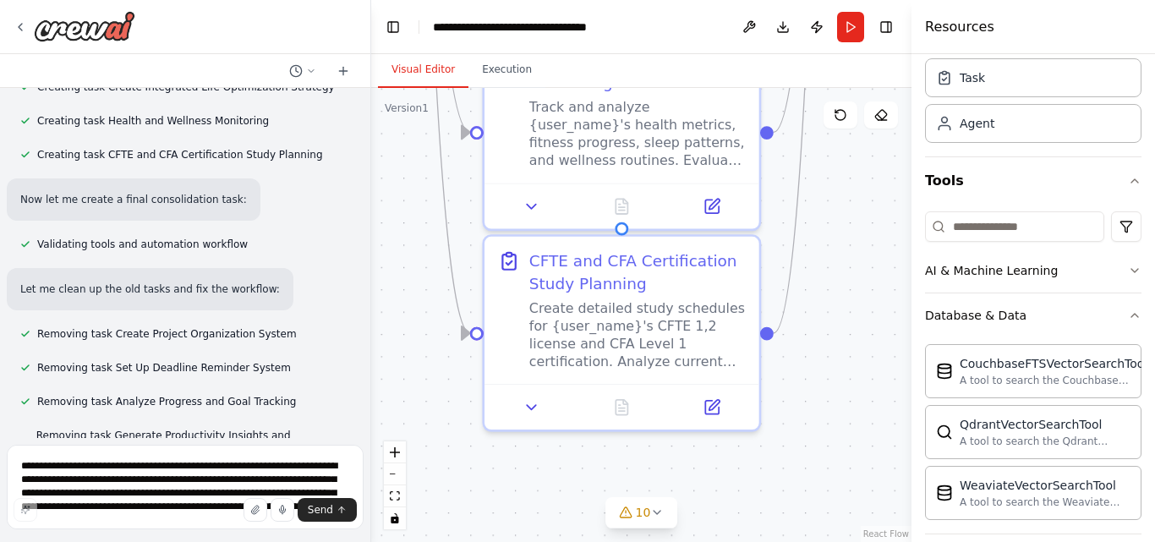
drag, startPoint x: 873, startPoint y: 366, endPoint x: 844, endPoint y: 207, distance: 161.6
click at [844, 207] on div ".deletable-edge-delete-btn { width: 20px; height: 20px; border: 0px solid #ffff…" at bounding box center [641, 315] width 540 height 454
click at [464, 335] on circle "Edge from triggers to f0849123-4ca4-41e3-b2ea-ca8523ad51cb" at bounding box center [459, 333] width 22 height 22
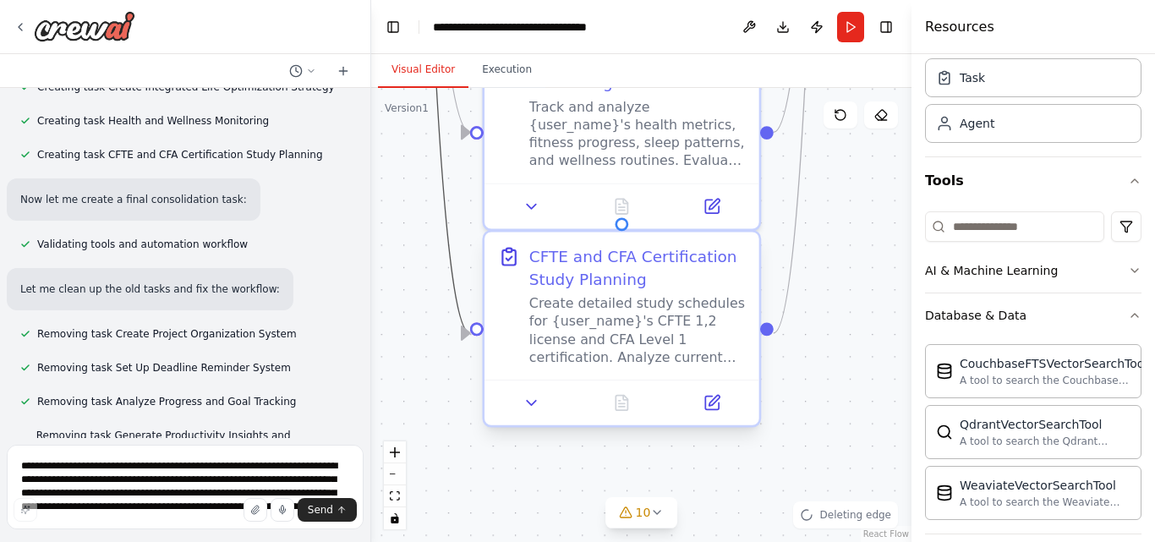
click at [693, 363] on div "Create detailed study schedules for {user_name}'s CFTE 1,2 license and CFA Leve…" at bounding box center [637, 329] width 217 height 71
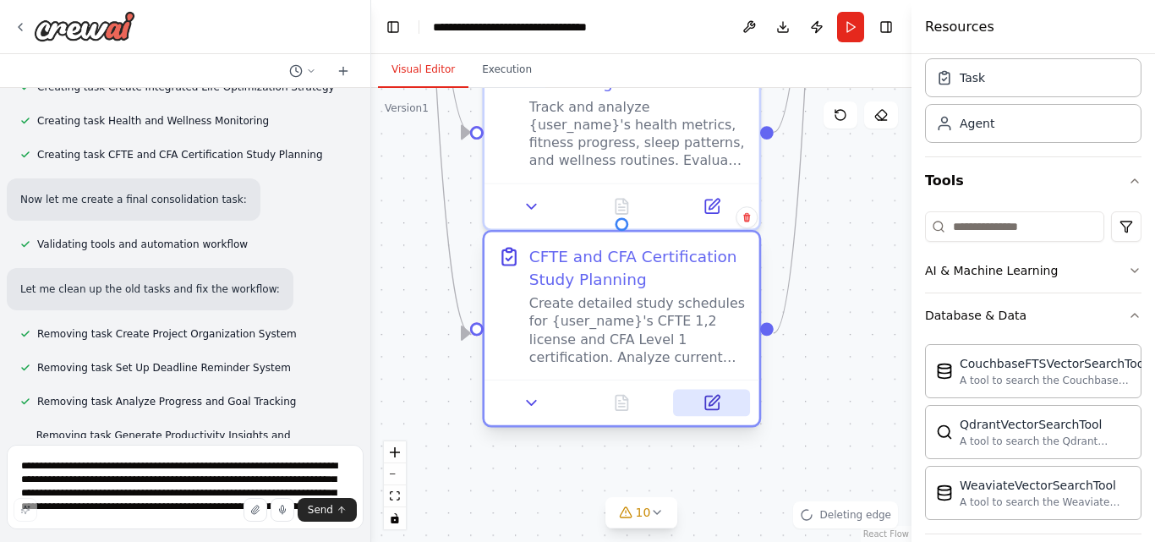
click at [728, 411] on button at bounding box center [711, 403] width 77 height 27
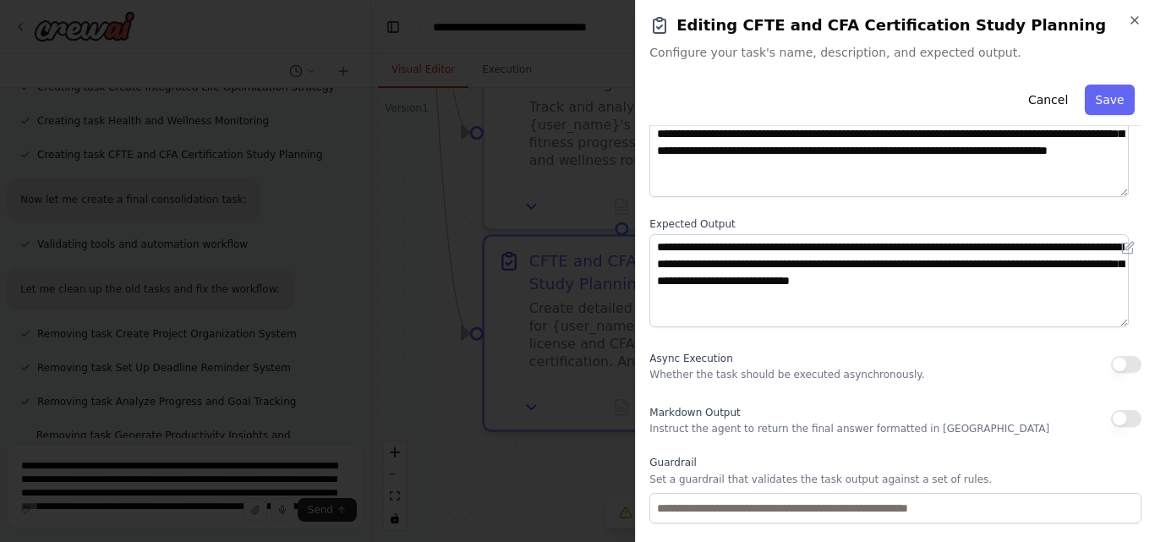
scroll to position [222, 0]
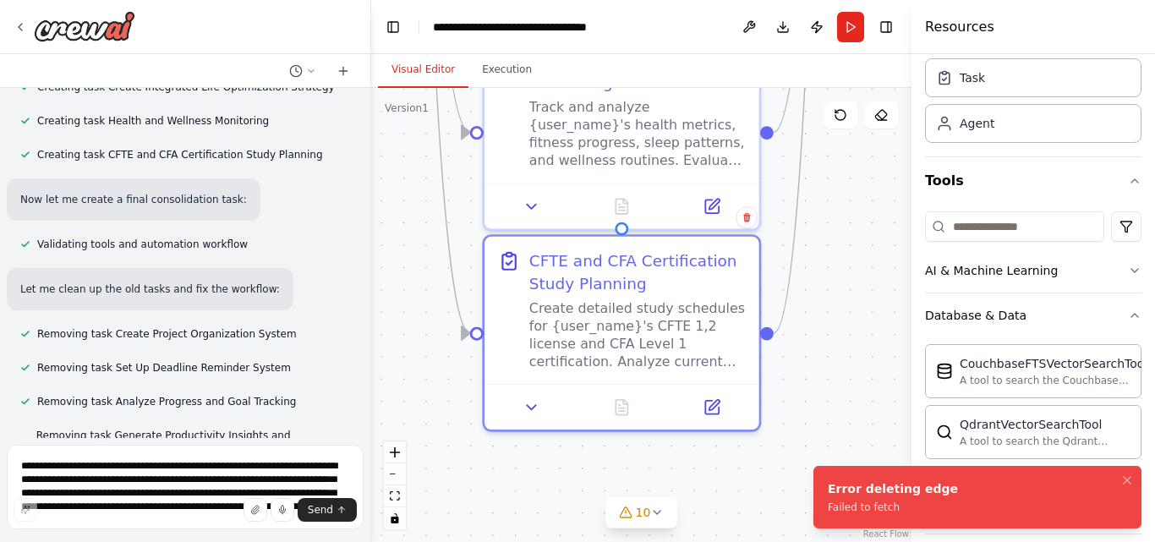
click at [814, 301] on div ".deletable-edge-delete-btn { width: 20px; height: 20px; border: 0px solid #ffff…" at bounding box center [641, 315] width 540 height 454
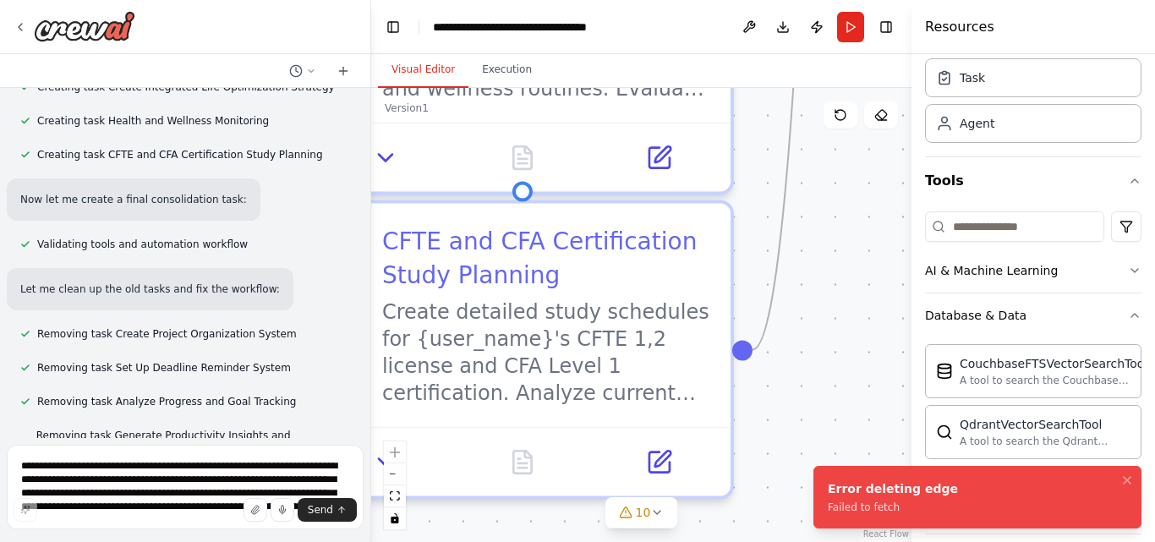
click at [838, 214] on div ".deletable-edge-delete-btn { width: 20px; height: 20px; border: 0px solid #ffff…" at bounding box center [641, 315] width 540 height 454
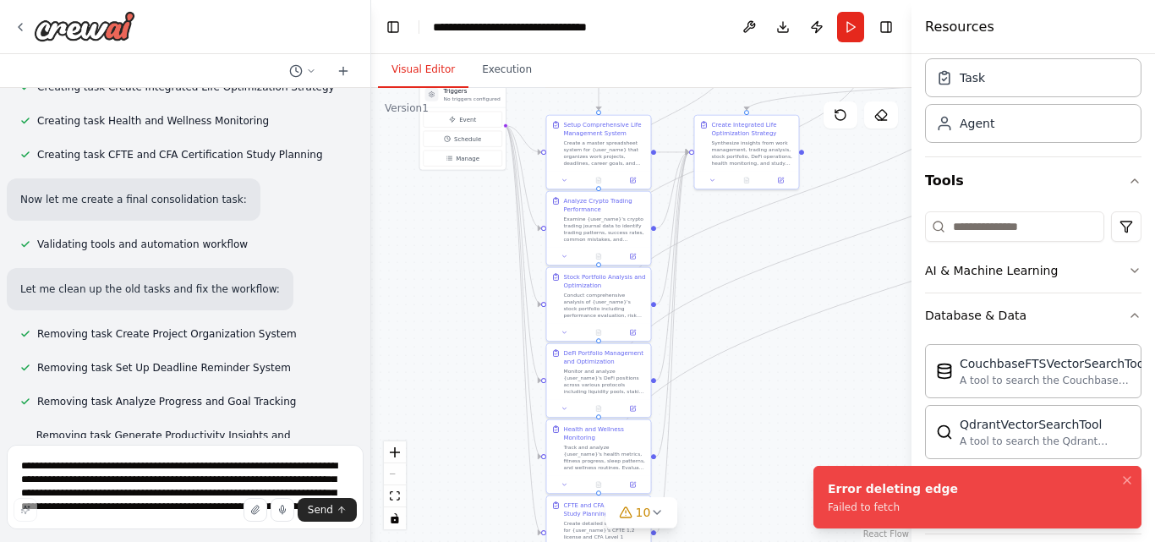
drag, startPoint x: 864, startPoint y: 205, endPoint x: 702, endPoint y: 496, distance: 333.2
click at [702, 496] on div ".deletable-edge-delete-btn { width: 20px; height: 20px; border: 0px solid #ffff…" at bounding box center [641, 315] width 540 height 454
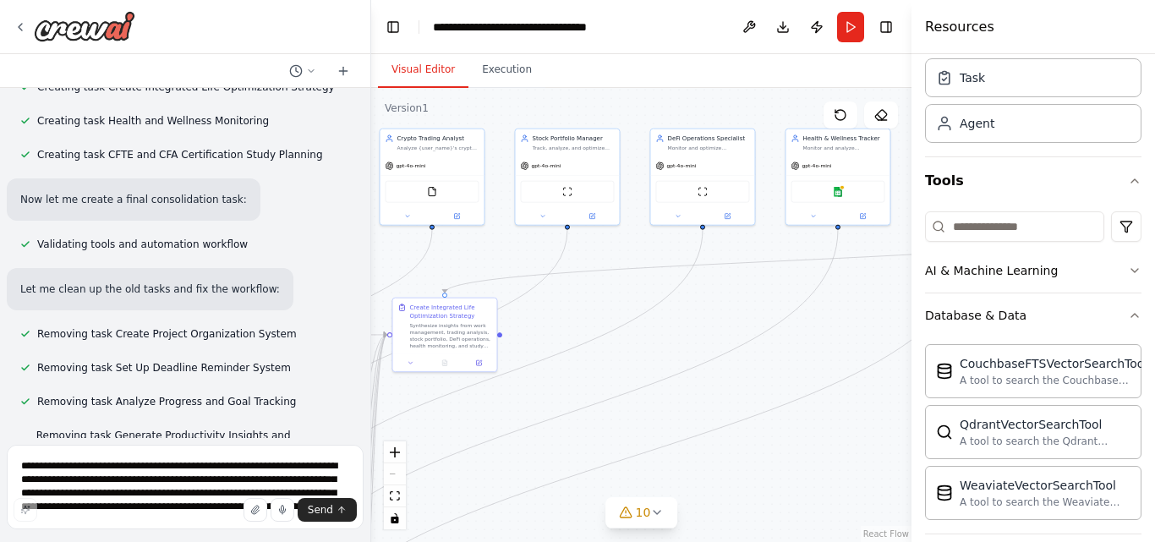
drag, startPoint x: 825, startPoint y: 309, endPoint x: 533, endPoint y: 465, distance: 331.1
click at [524, 474] on div ".deletable-edge-delete-btn { width: 20px; height: 20px; border: 0px solid #ffff…" at bounding box center [641, 315] width 540 height 454
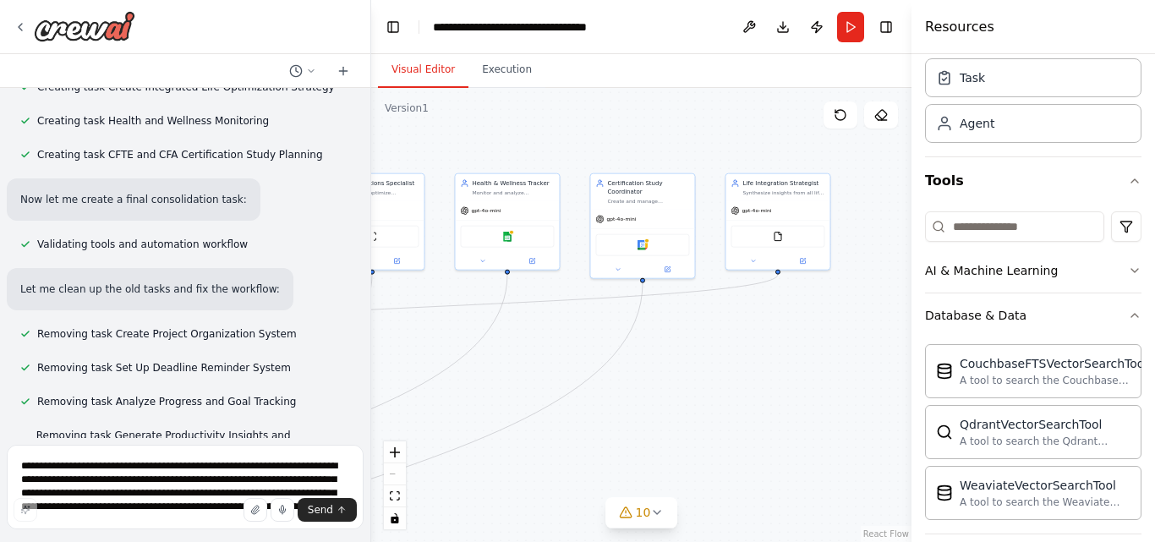
drag, startPoint x: 790, startPoint y: 345, endPoint x: 463, endPoint y: 387, distance: 330.0
click at [463, 387] on div ".deletable-edge-delete-btn { width: 20px; height: 20px; border: 0px solid #ffff…" at bounding box center [641, 315] width 540 height 454
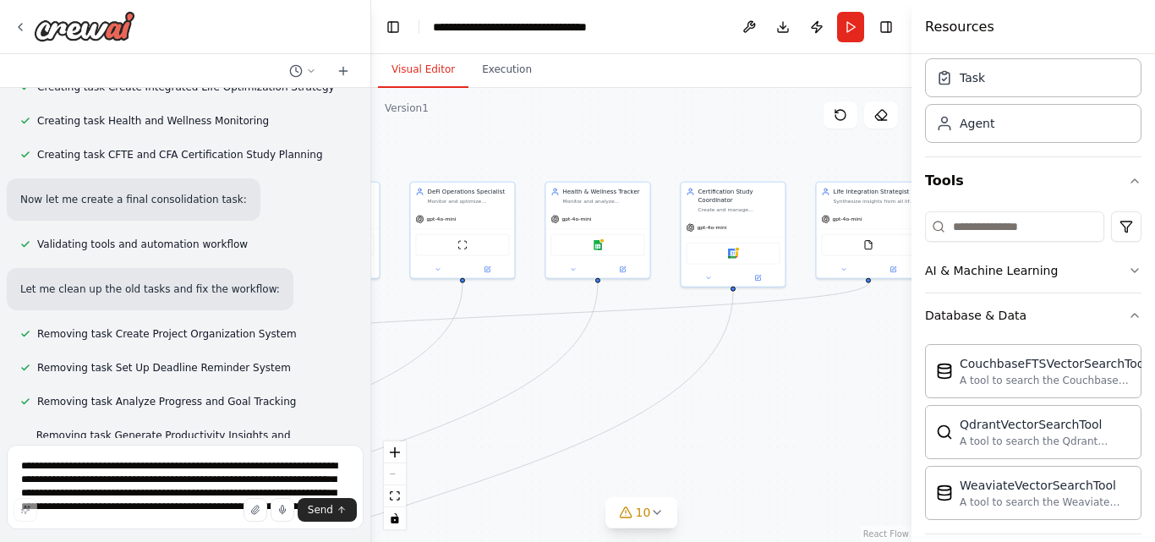
drag, startPoint x: 695, startPoint y: 366, endPoint x: 797, endPoint y: 372, distance: 101.7
click at [815, 373] on div ".deletable-edge-delete-btn { width: 20px; height: 20px; border: 0px solid #ffff…" at bounding box center [641, 315] width 540 height 454
click at [817, 372] on div ".deletable-edge-delete-btn { width: 20px; height: 20px; border: 0px solid #ffff…" at bounding box center [641, 315] width 540 height 454
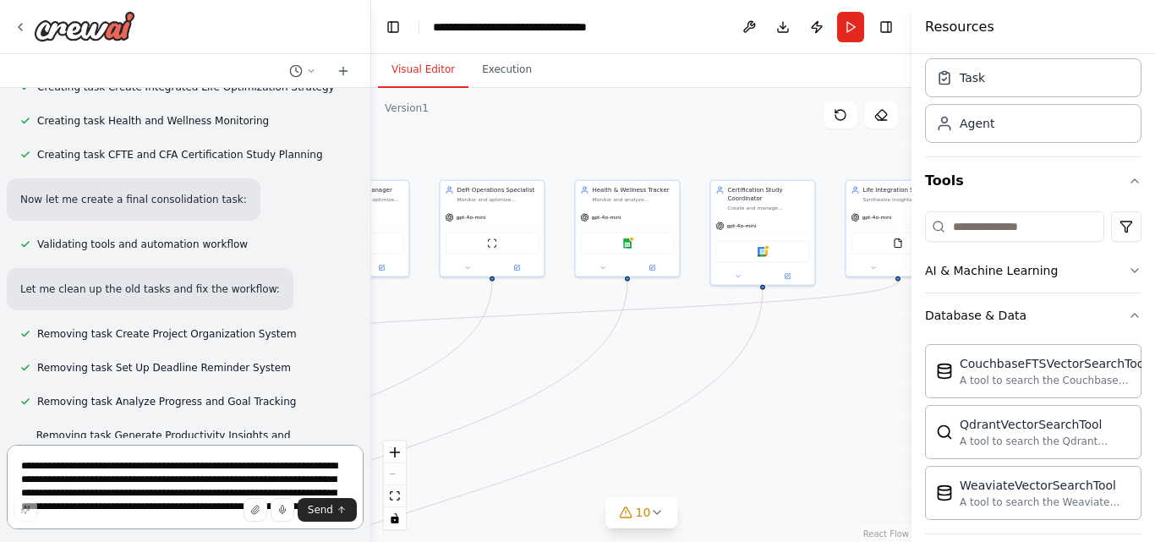
click at [154, 458] on textarea "**********" at bounding box center [185, 487] width 357 height 85
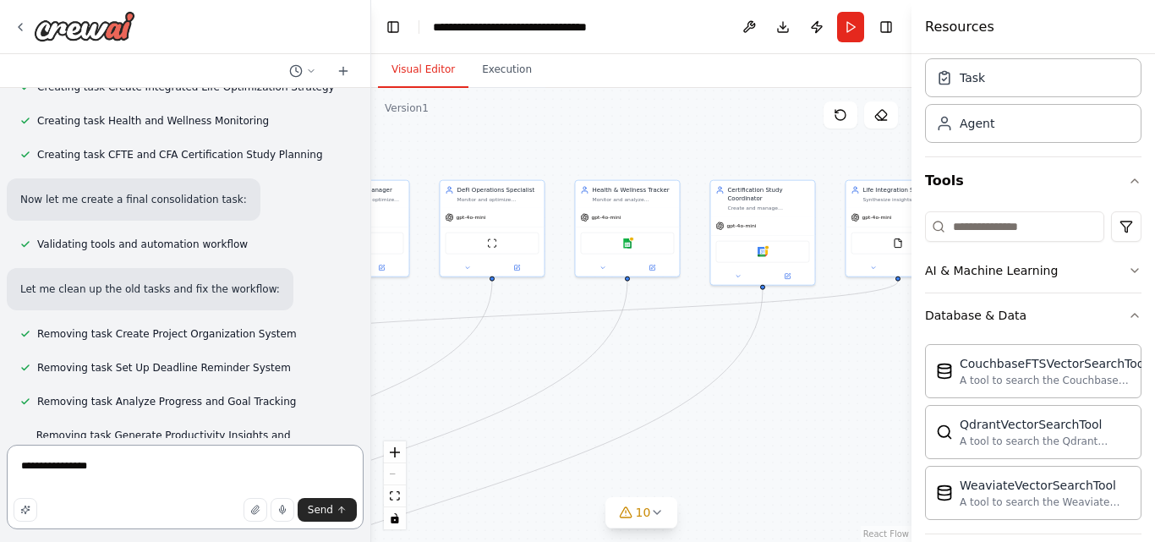
type textarea "**********"
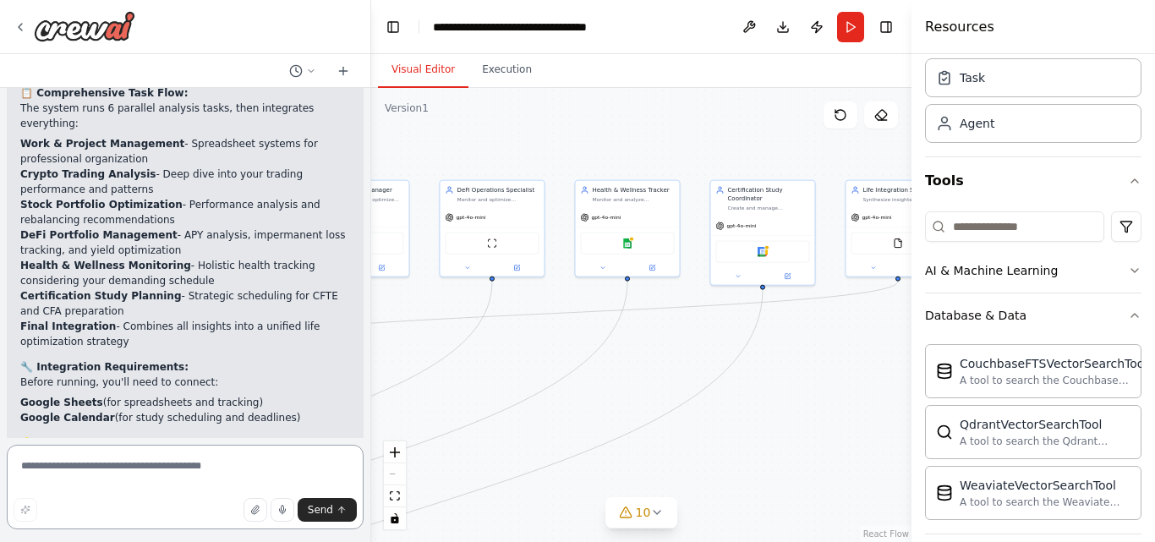
scroll to position [3840, 0]
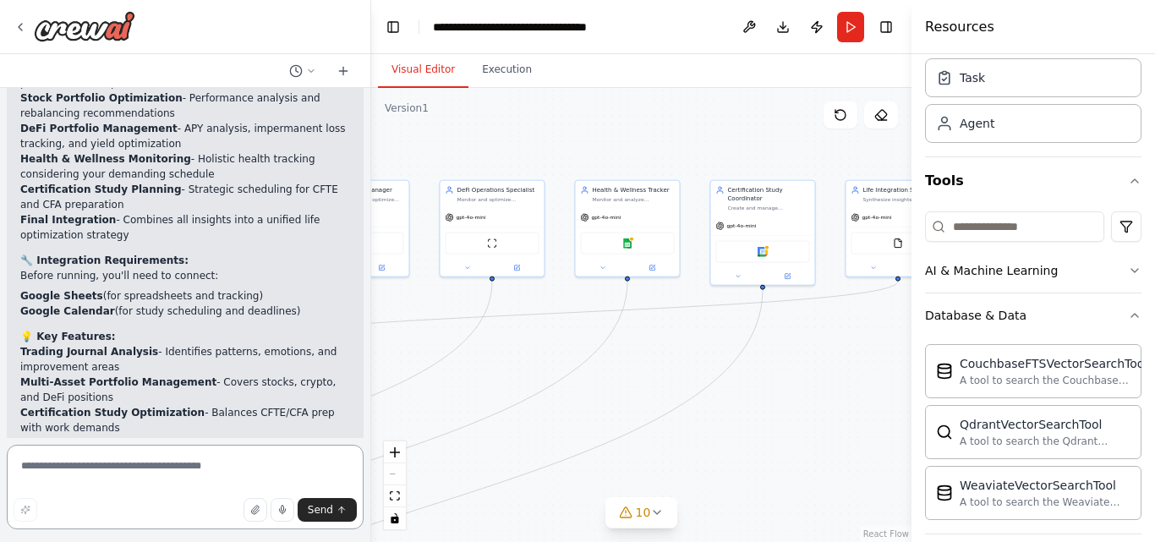
click at [162, 451] on textarea at bounding box center [185, 487] width 357 height 85
type textarea "**********"
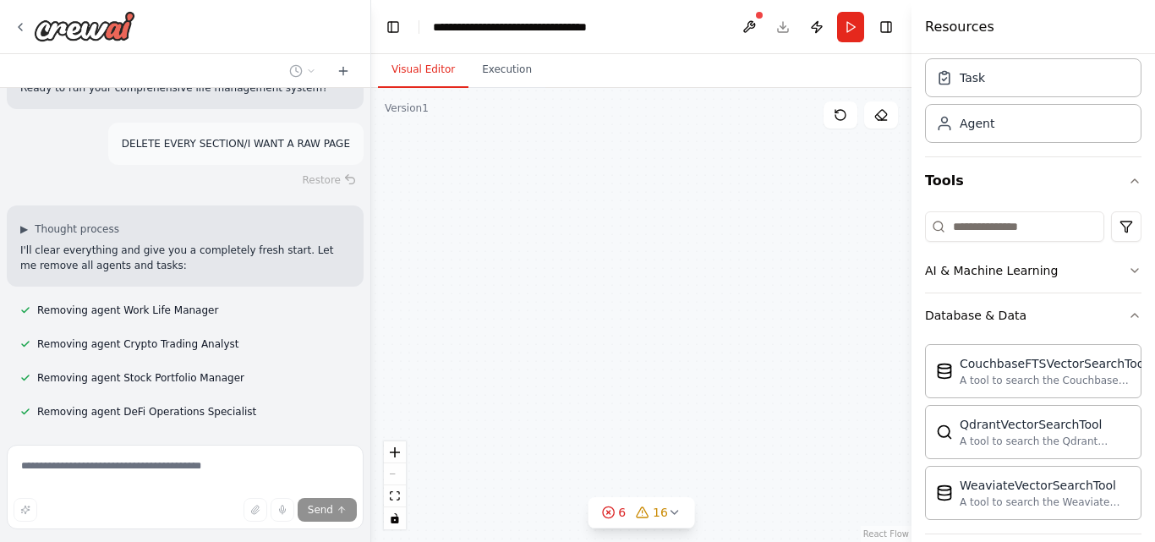
scroll to position [4321, 0]
